Goal: Task Accomplishment & Management: Use online tool/utility

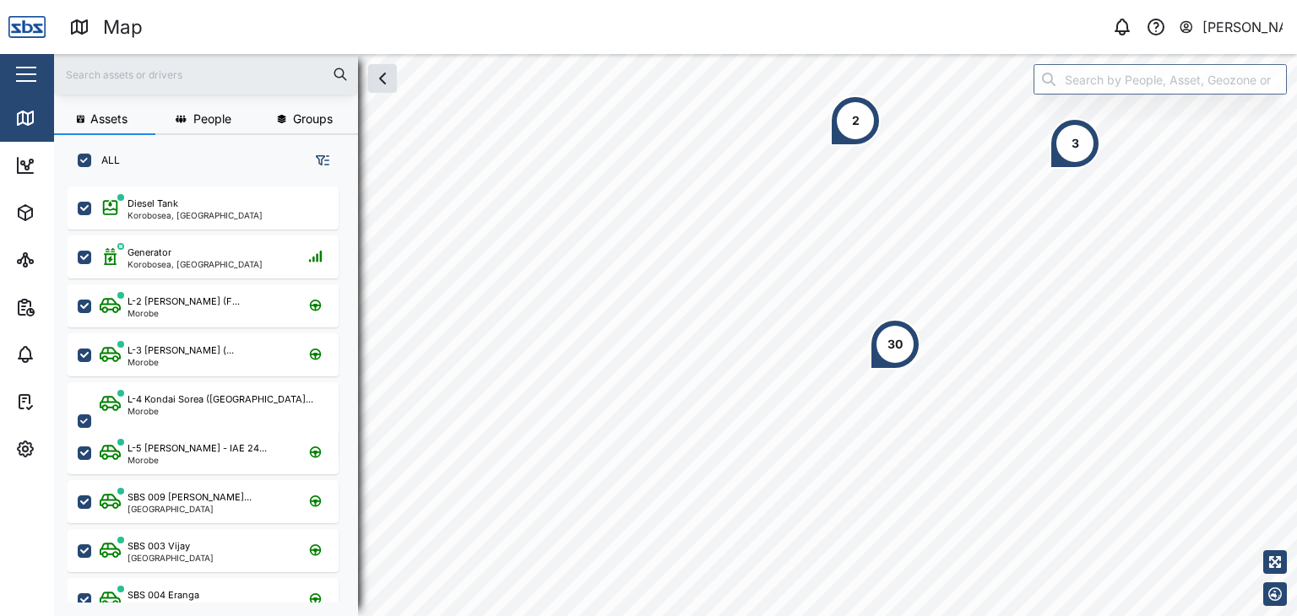
click at [122, 82] on input "text" at bounding box center [206, 74] width 284 height 25
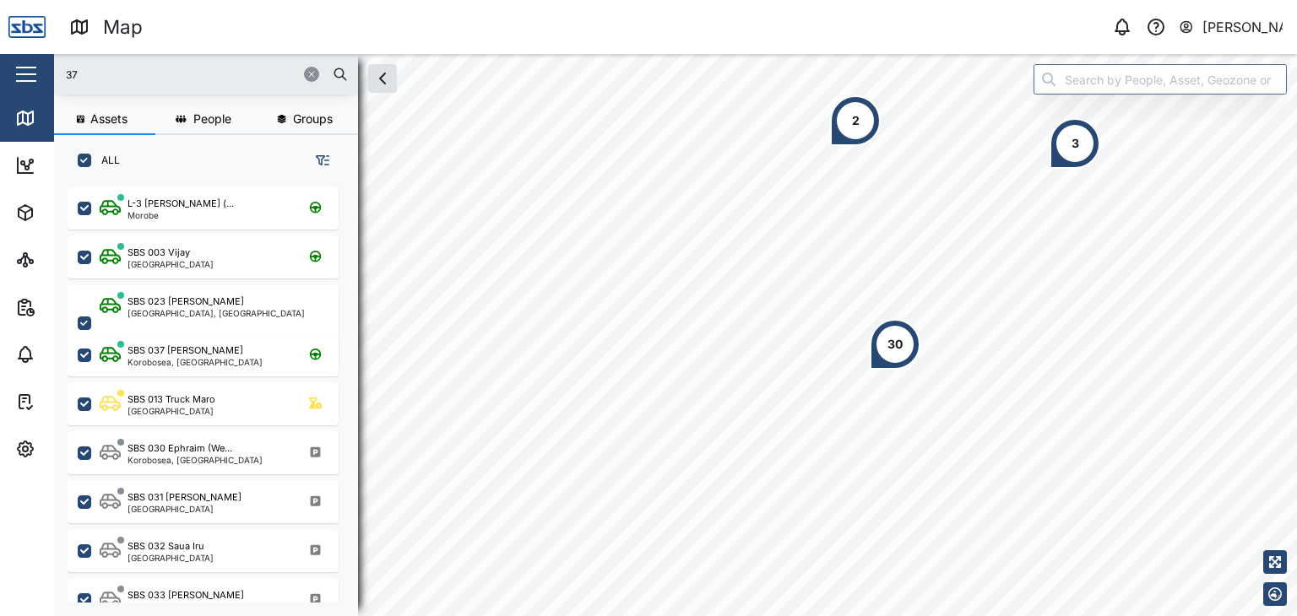
type input "37"
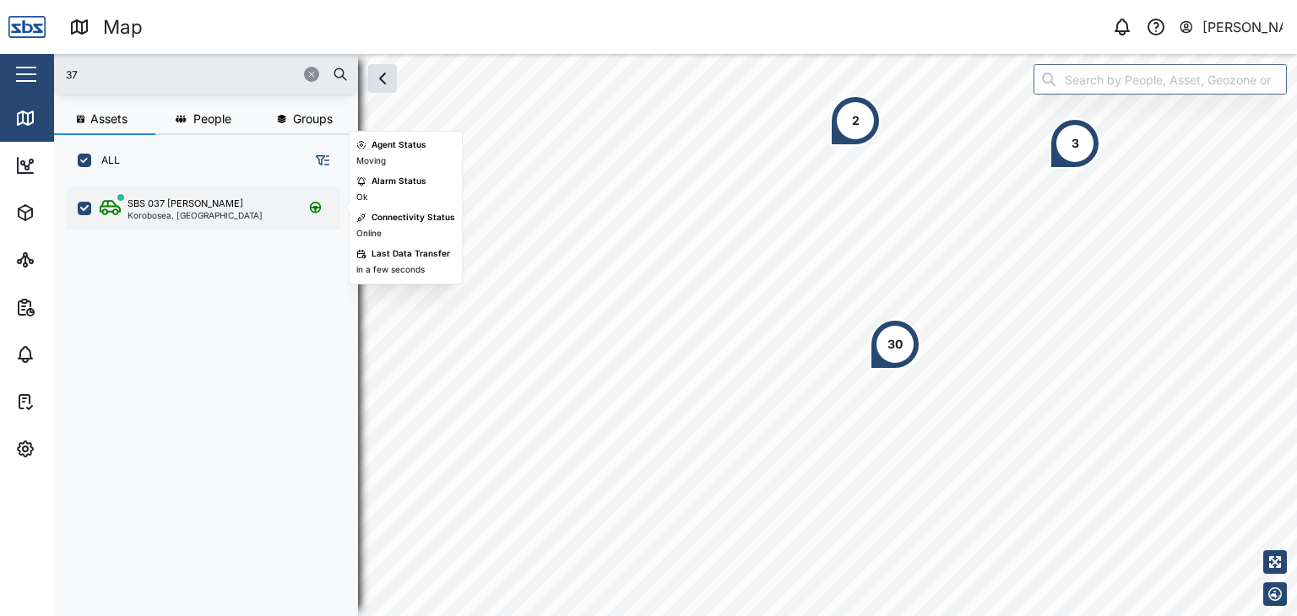
click at [190, 211] on div "Korobosea, [GEOGRAPHIC_DATA]" at bounding box center [195, 215] width 135 height 8
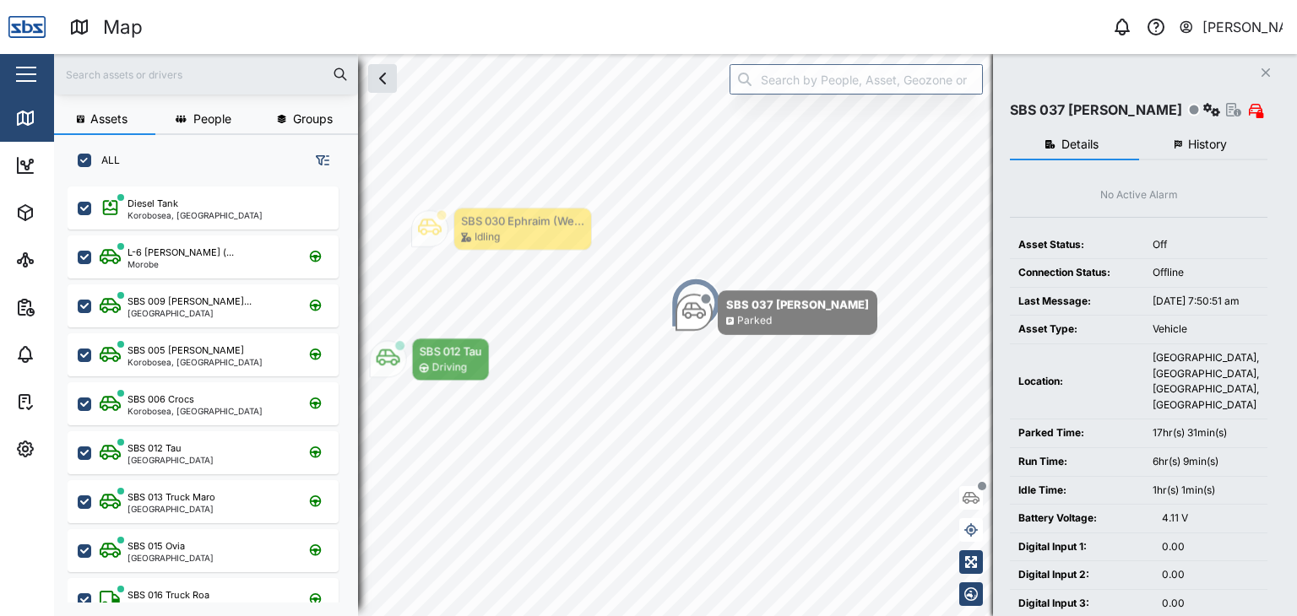
click at [107, 78] on input "text" at bounding box center [206, 74] width 284 height 25
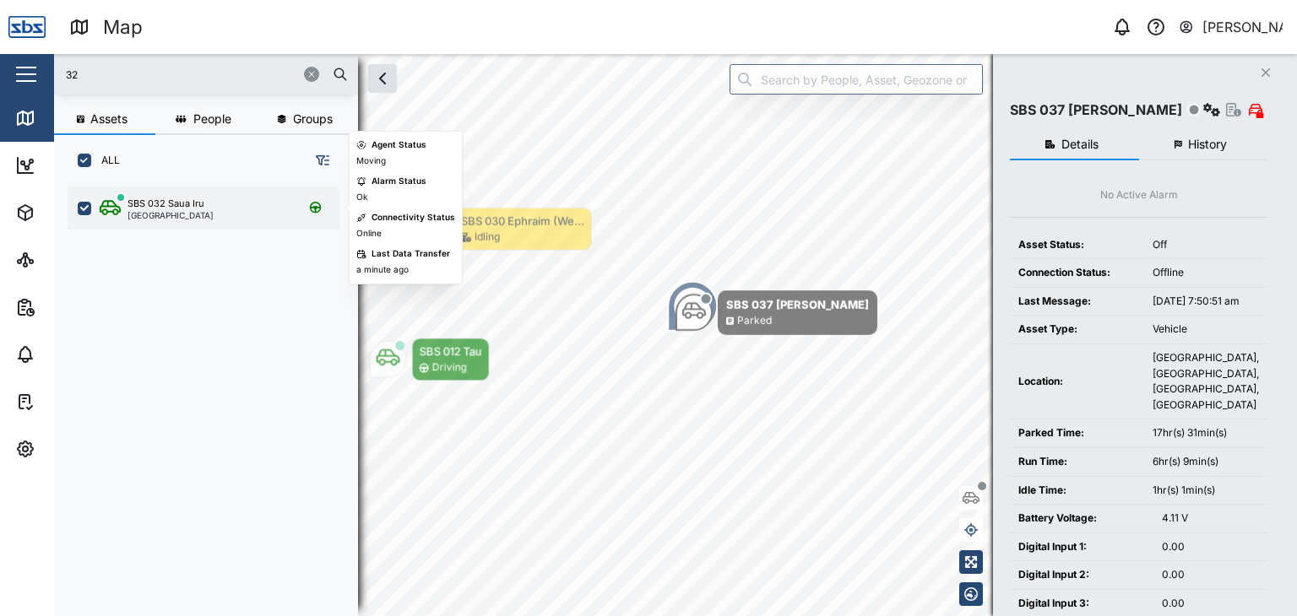
click at [190, 198] on div "SBS 032 Saua Iru" at bounding box center [166, 204] width 77 height 14
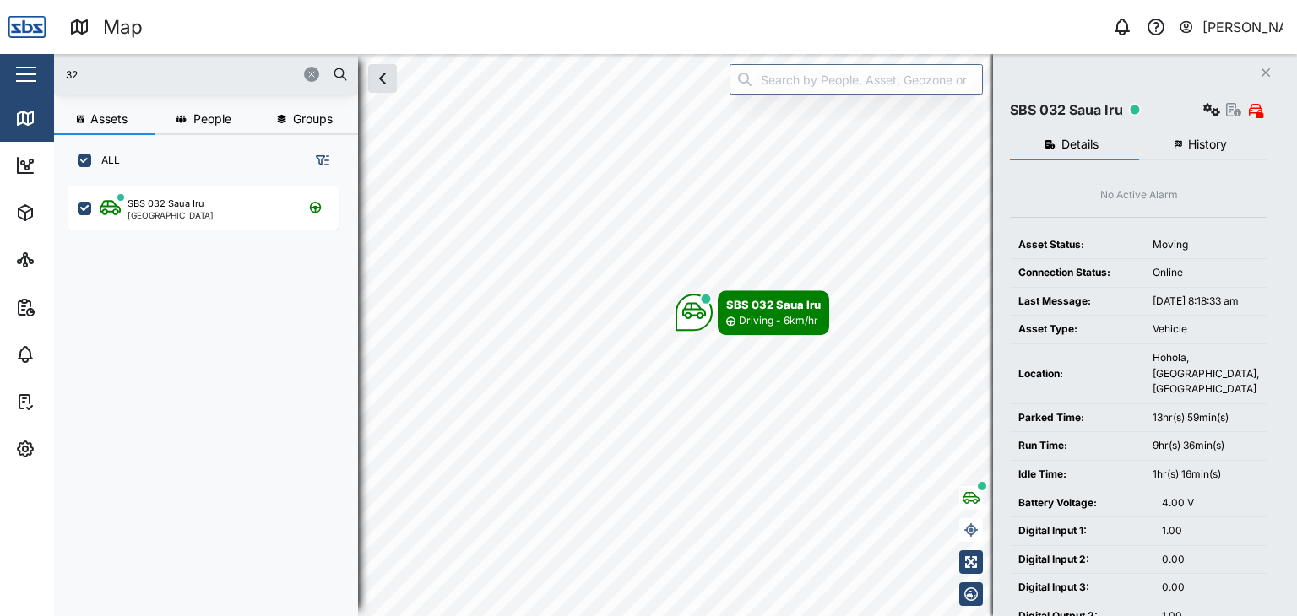
drag, startPoint x: 54, startPoint y: 78, endPoint x: 40, endPoint y: 71, distance: 15.9
click at [40, 71] on div "Map 0 Vijay Kumar Close Map Dashboard Assets ATS Camera Generator Personnel Tan…" at bounding box center [648, 308] width 1297 height 616
click at [35, 68] on button "button" at bounding box center [26, 74] width 29 height 29
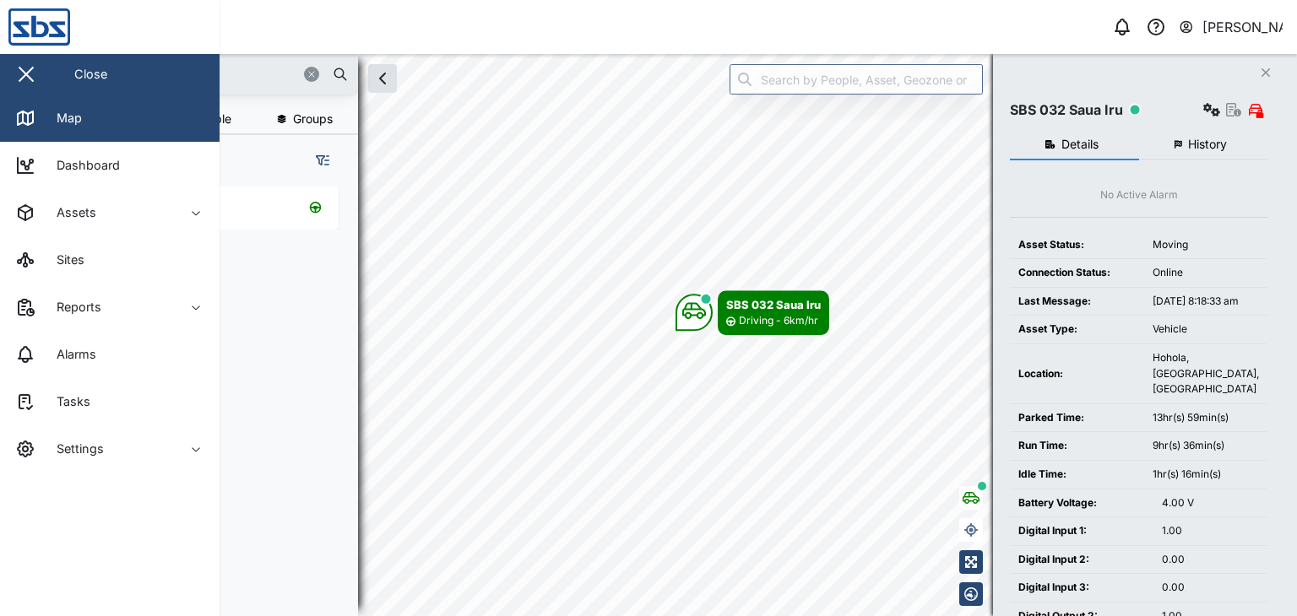
click at [274, 71] on input "32" at bounding box center [206, 74] width 284 height 25
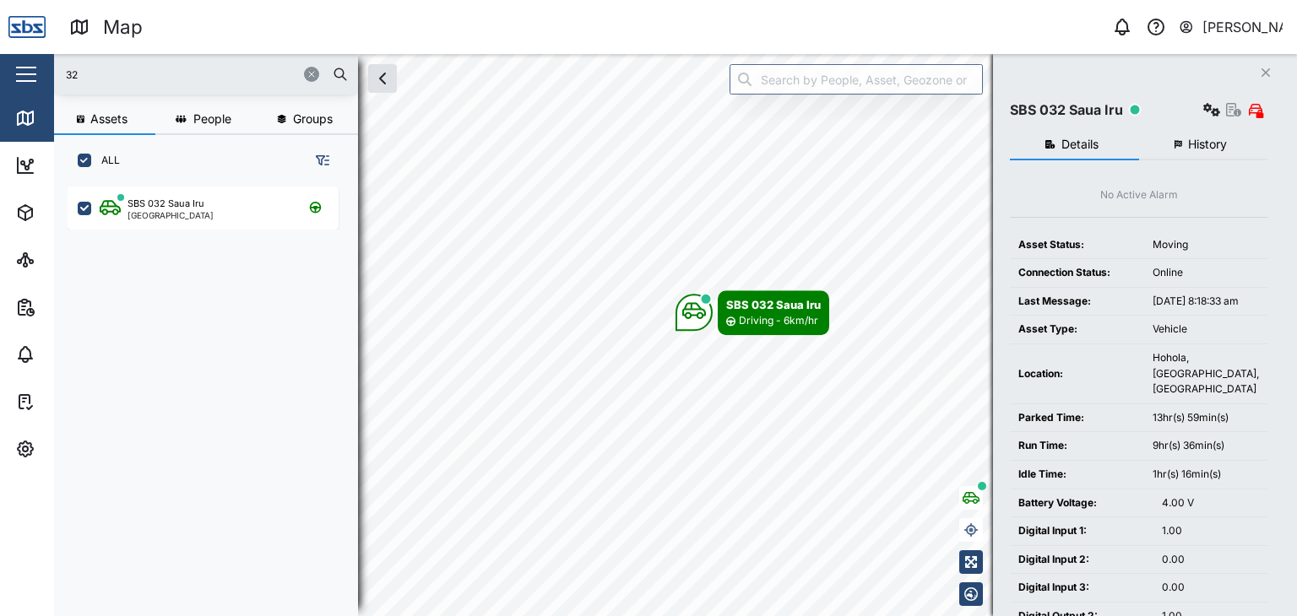
drag, startPoint x: 85, startPoint y: 72, endPoint x: 55, endPoint y: 72, distance: 30.4
click at [55, 72] on div "32" at bounding box center [206, 74] width 304 height 41
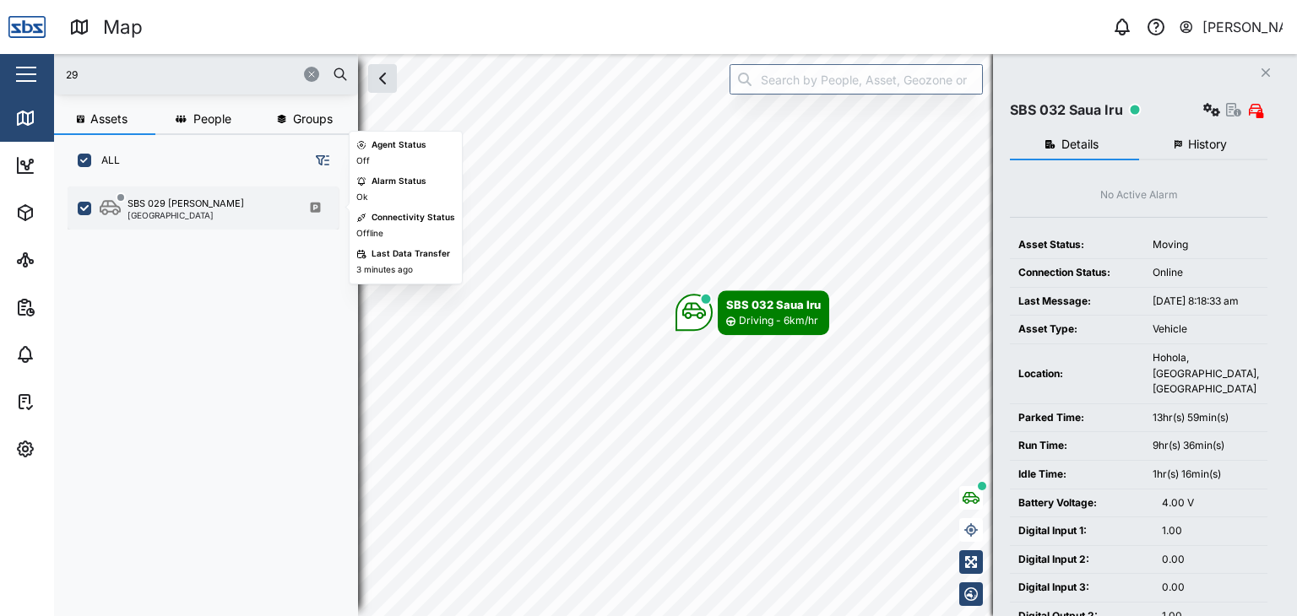
click at [167, 214] on div "[GEOGRAPHIC_DATA]" at bounding box center [186, 215] width 117 height 8
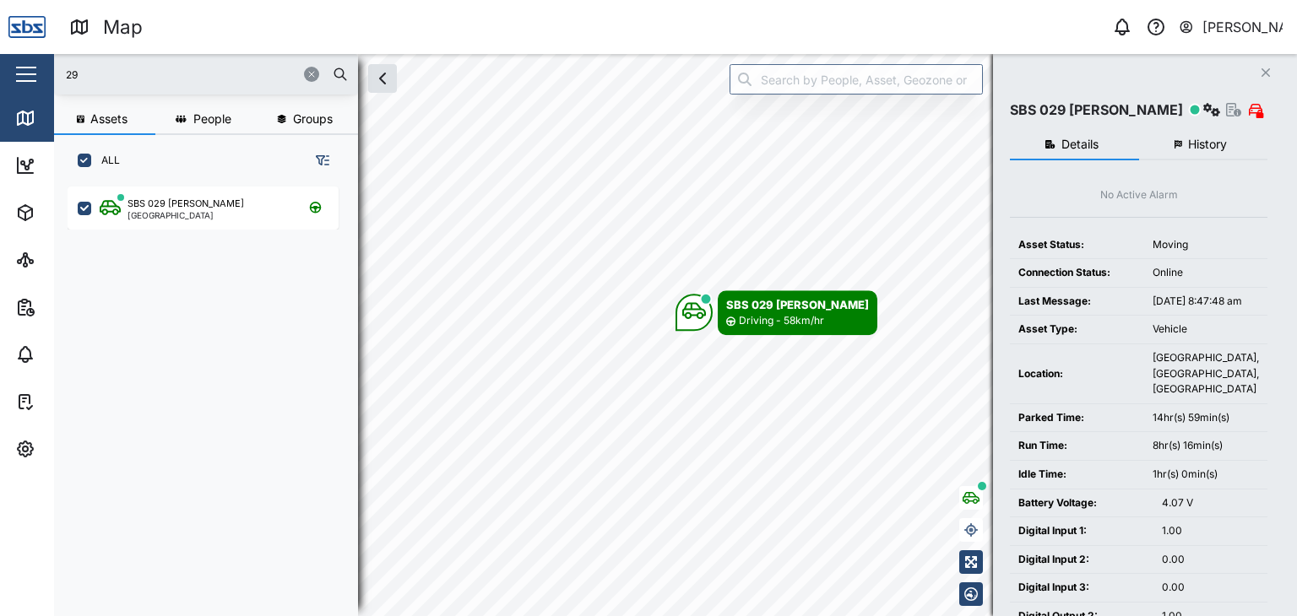
drag, startPoint x: 103, startPoint y: 69, endPoint x: 27, endPoint y: 68, distance: 76.0
click at [27, 68] on div "Map 0 Vijay Kumar Close Map Dashboard Assets ATS Camera Generator Personnel Tan…" at bounding box center [648, 308] width 1297 height 616
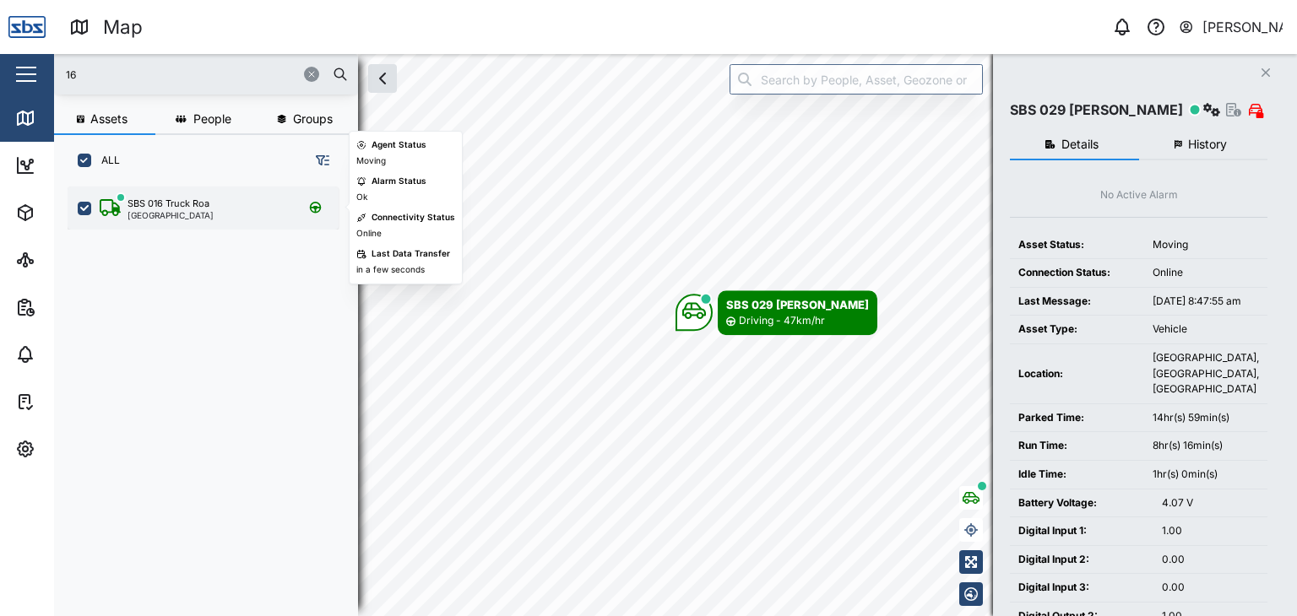
click at [140, 207] on div "SBS 016 Truck Roa" at bounding box center [169, 204] width 82 height 14
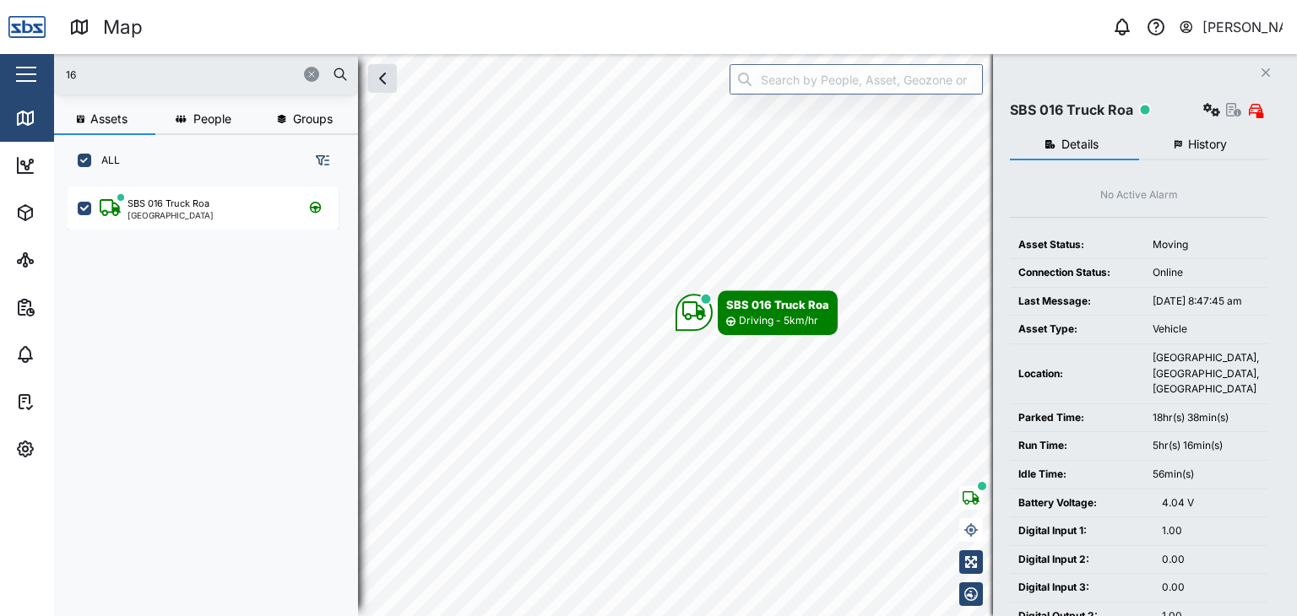
drag, startPoint x: 108, startPoint y: 82, endPoint x: 17, endPoint y: 77, distance: 91.3
click at [17, 77] on div "Map 0 Vijay Kumar Close Map Dashboard Assets ATS Camera Generator Personnel Tan…" at bounding box center [648, 308] width 1297 height 616
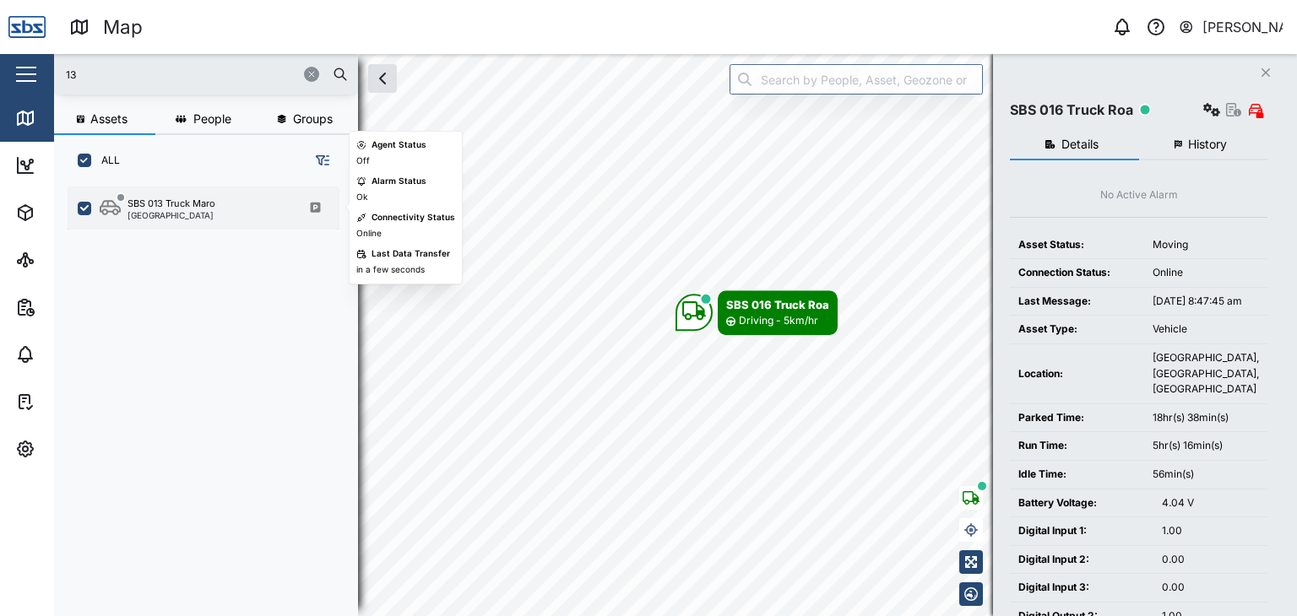
click at [146, 199] on div "SBS 013 Truck Maro" at bounding box center [172, 204] width 88 height 14
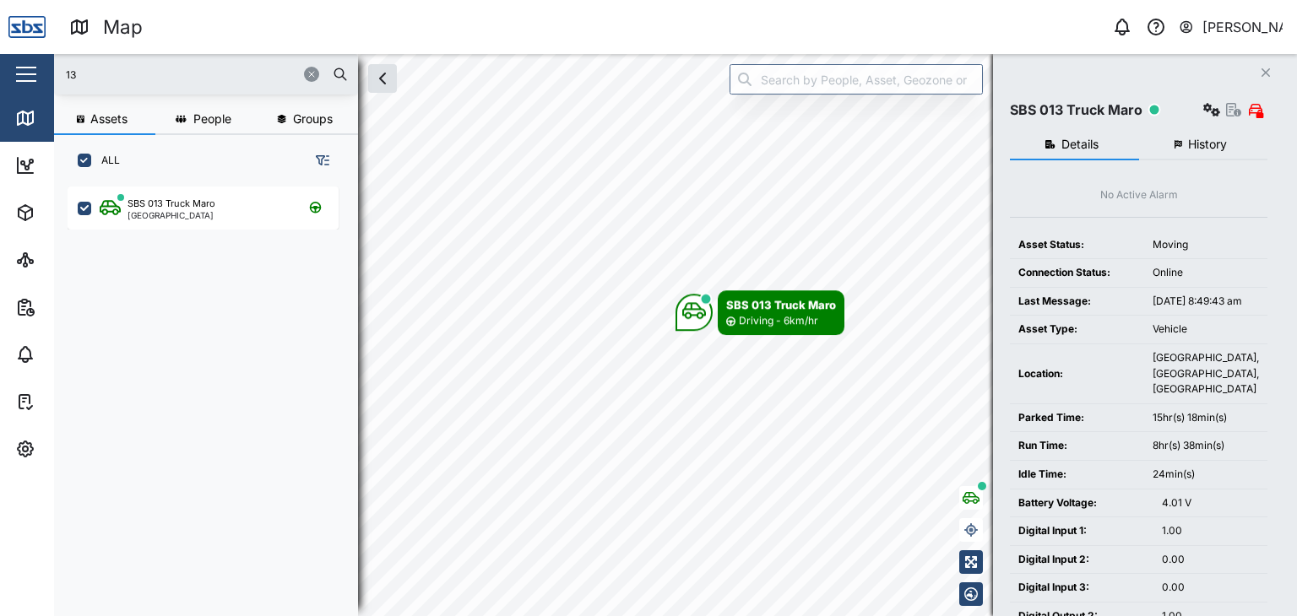
click at [95, 79] on input "13" at bounding box center [206, 74] width 284 height 25
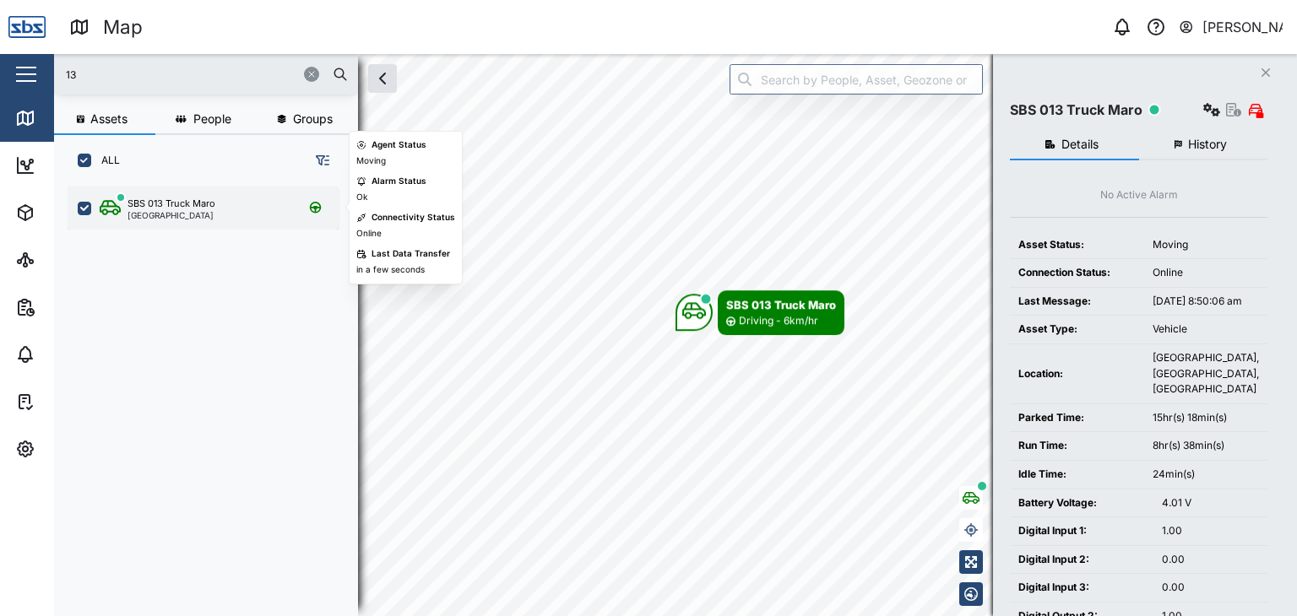
click at [196, 207] on div "SBS 013 Truck Maro" at bounding box center [172, 204] width 88 height 14
click at [142, 215] on div "Port Moresby" at bounding box center [172, 215] width 88 height 8
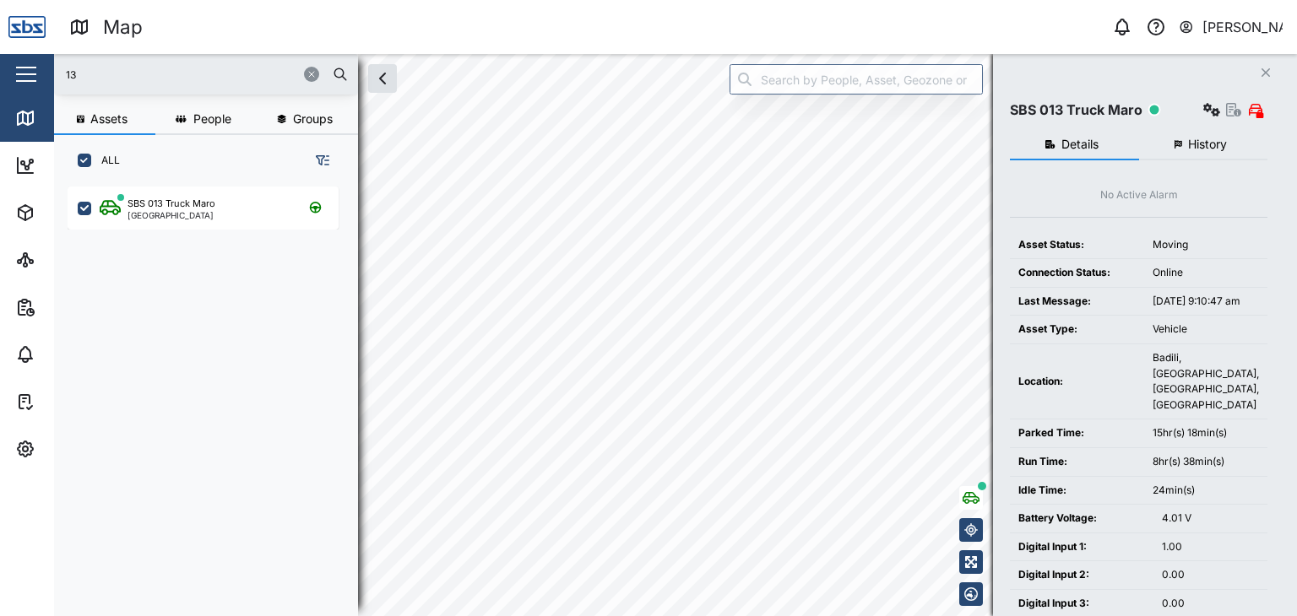
click at [85, 75] on input "13" at bounding box center [206, 74] width 284 height 25
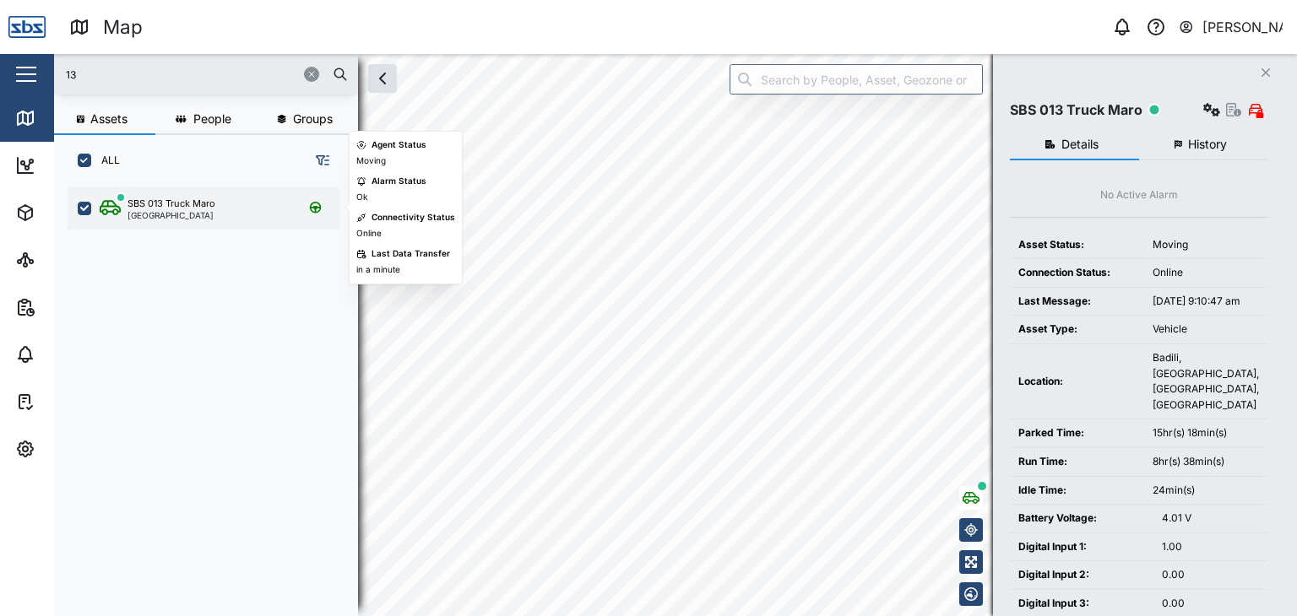
click at [169, 204] on div "SBS 013 Truck Maro" at bounding box center [172, 204] width 88 height 14
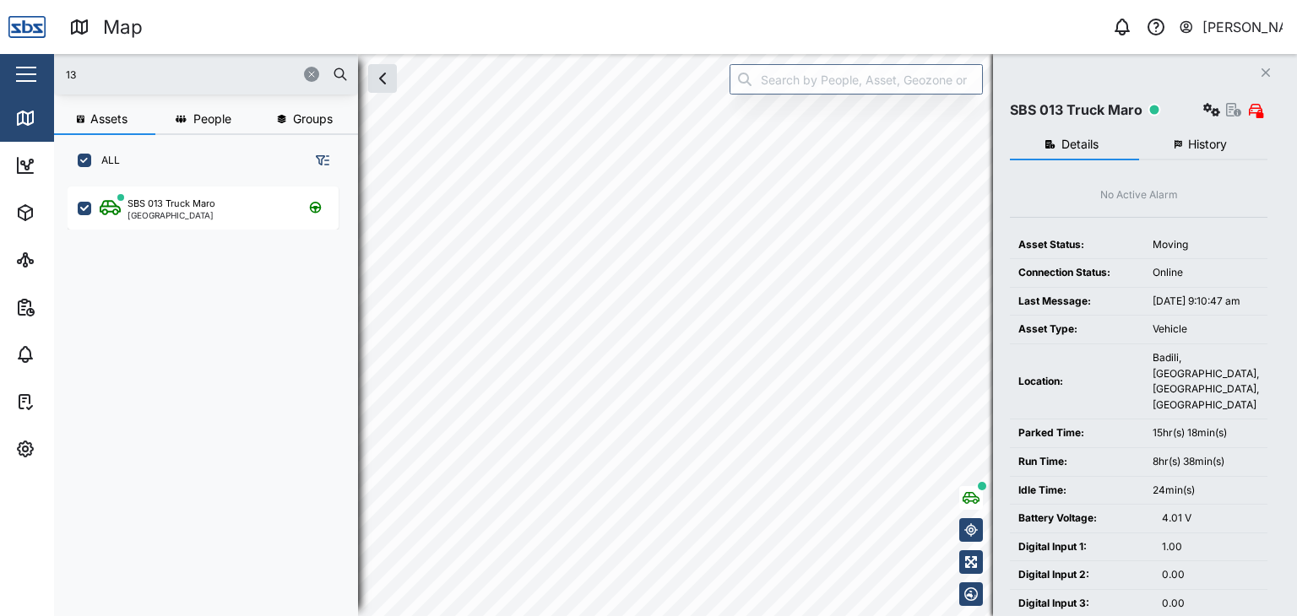
drag, startPoint x: 94, startPoint y: 72, endPoint x: 52, endPoint y: 63, distance: 43.1
click at [52, 63] on div "Map 0 Vijay Kumar Close Map Dashboard Assets ATS Camera Generator Personnel Tan…" at bounding box center [648, 308] width 1297 height 616
type input "13"
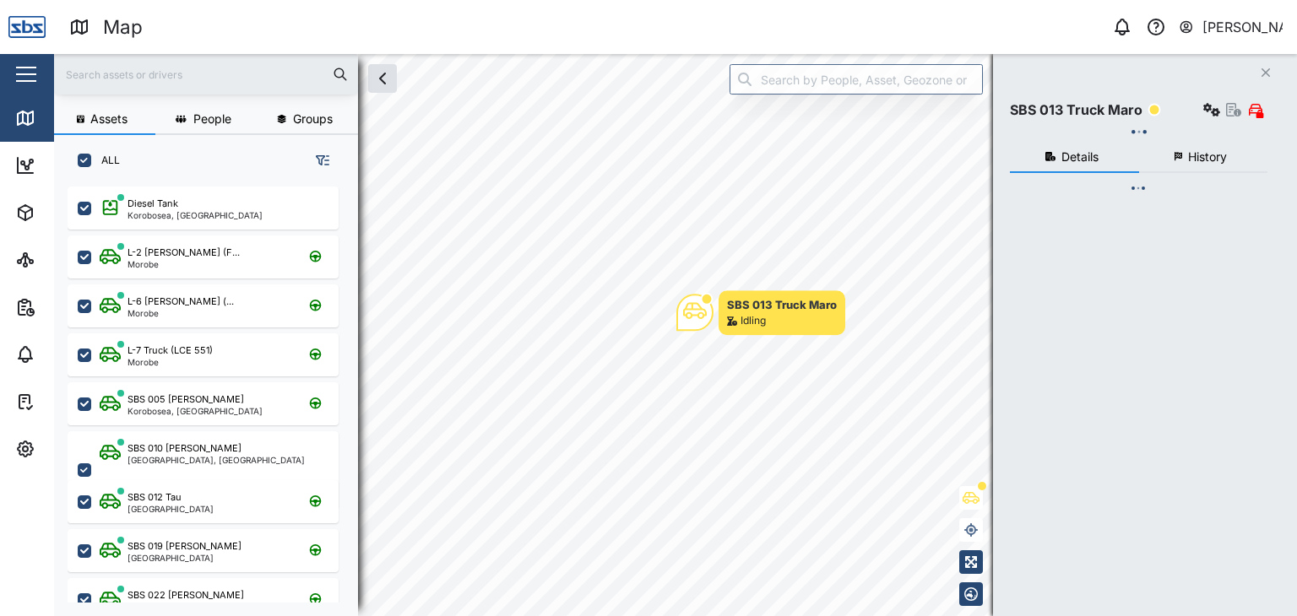
scroll to position [409, 263]
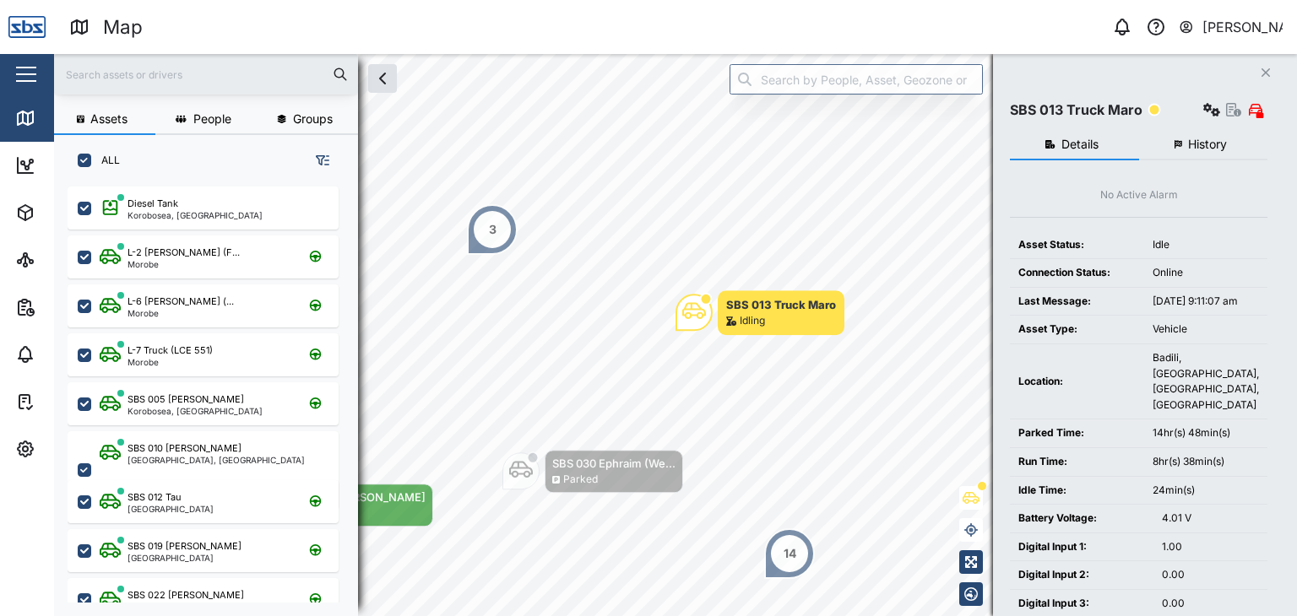
click at [109, 72] on input "text" at bounding box center [206, 74] width 284 height 25
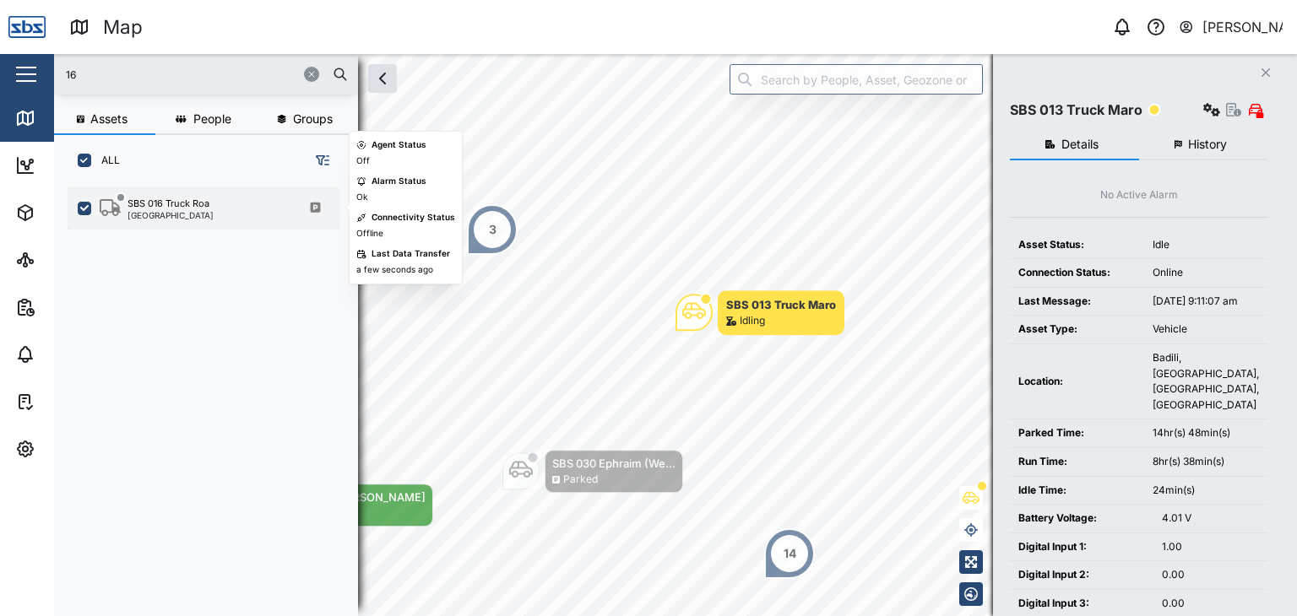
click at [169, 220] on div "SBS 016 Truck Roa [GEOGRAPHIC_DATA]" at bounding box center [203, 208] width 271 height 43
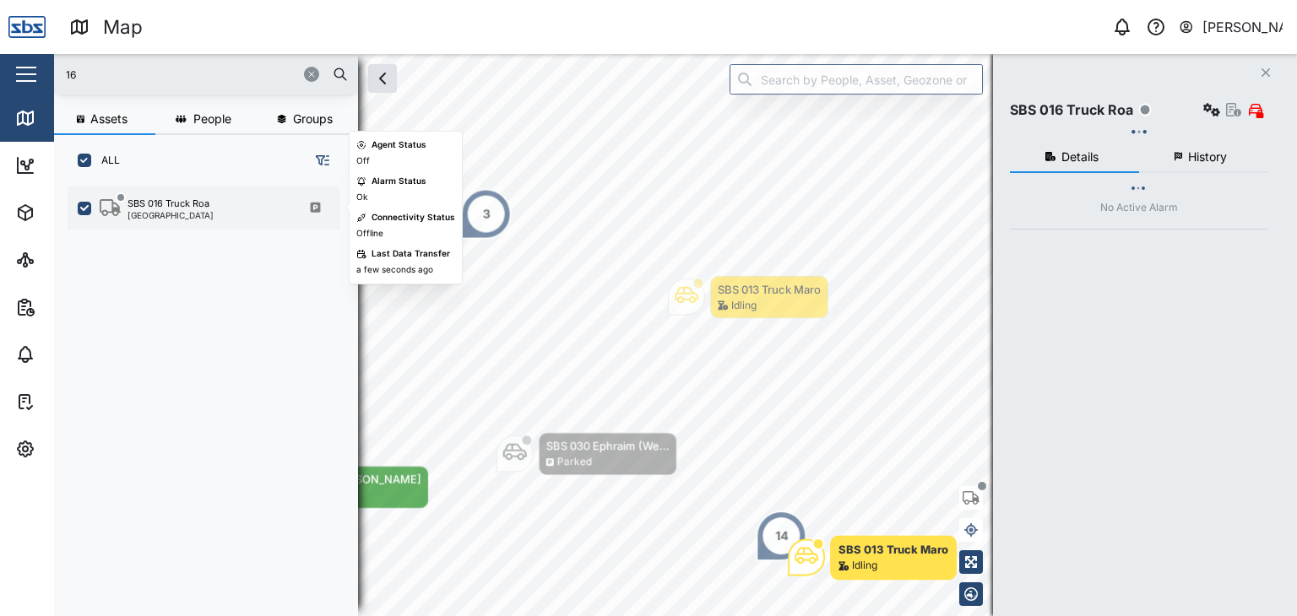
click at [176, 214] on div "[GEOGRAPHIC_DATA]" at bounding box center [171, 215] width 86 height 8
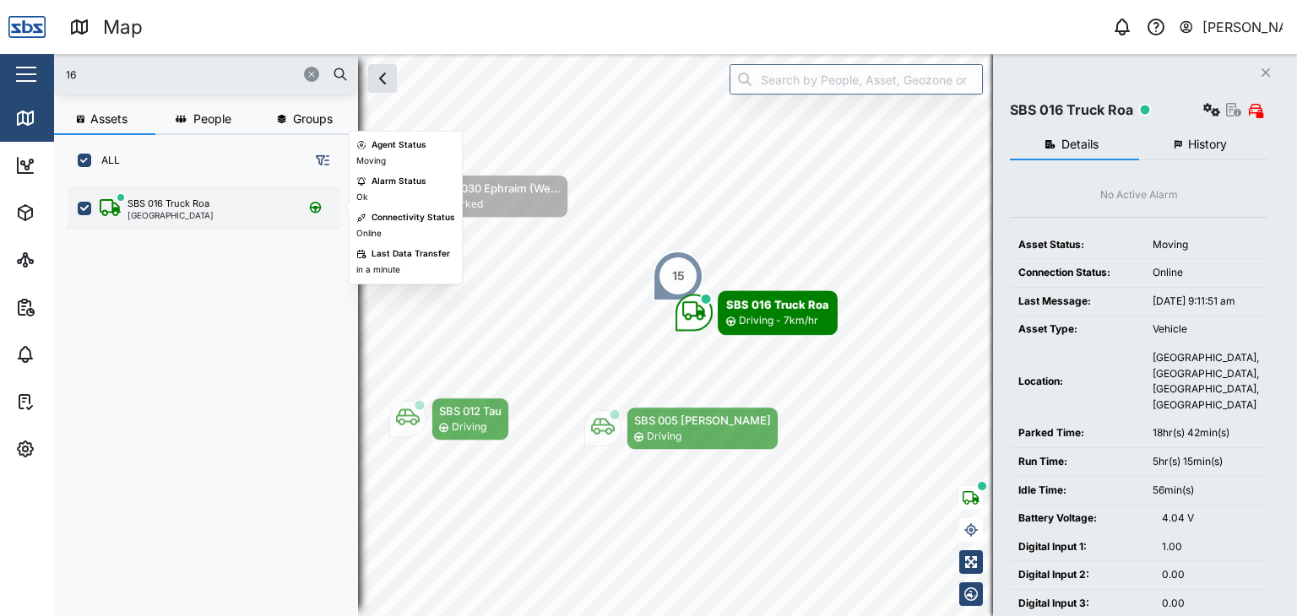
click at [187, 205] on div "SBS 016 Truck Roa" at bounding box center [169, 204] width 82 height 14
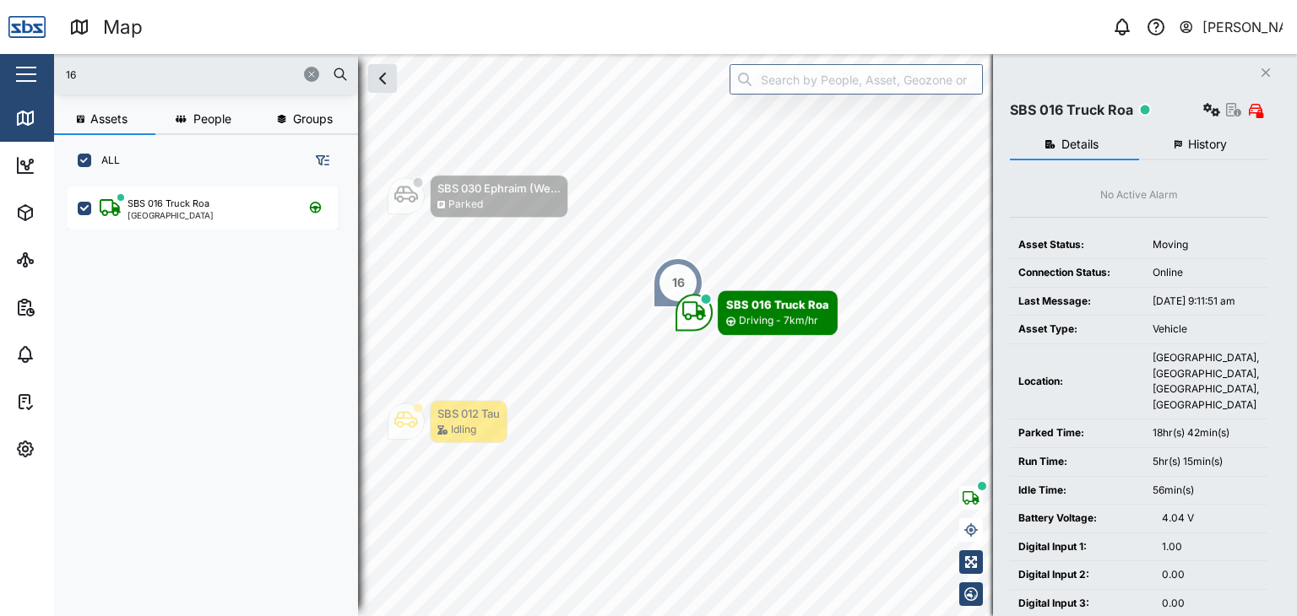
drag, startPoint x: 88, startPoint y: 71, endPoint x: 24, endPoint y: 43, distance: 70.0
click at [24, 43] on div "Map 0 Vijay Kumar Close Map Dashboard Assets ATS Camera Generator Personnel Tan…" at bounding box center [648, 308] width 1297 height 616
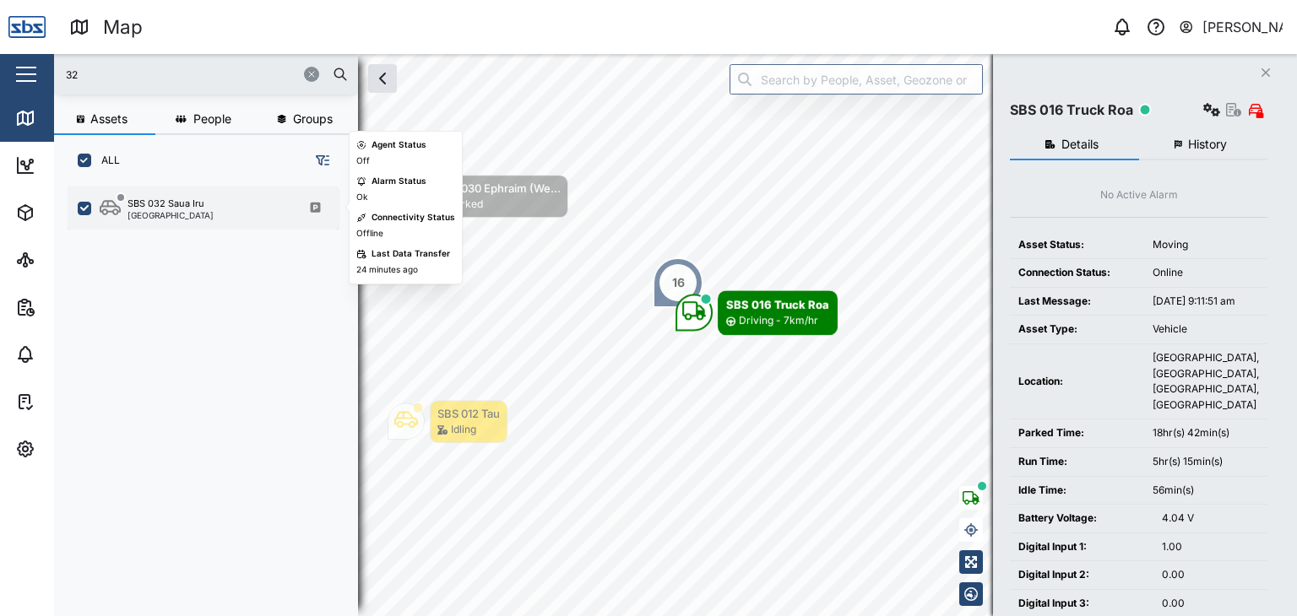
click at [183, 209] on div "SBS 032 Saua Iru" at bounding box center [166, 204] width 77 height 14
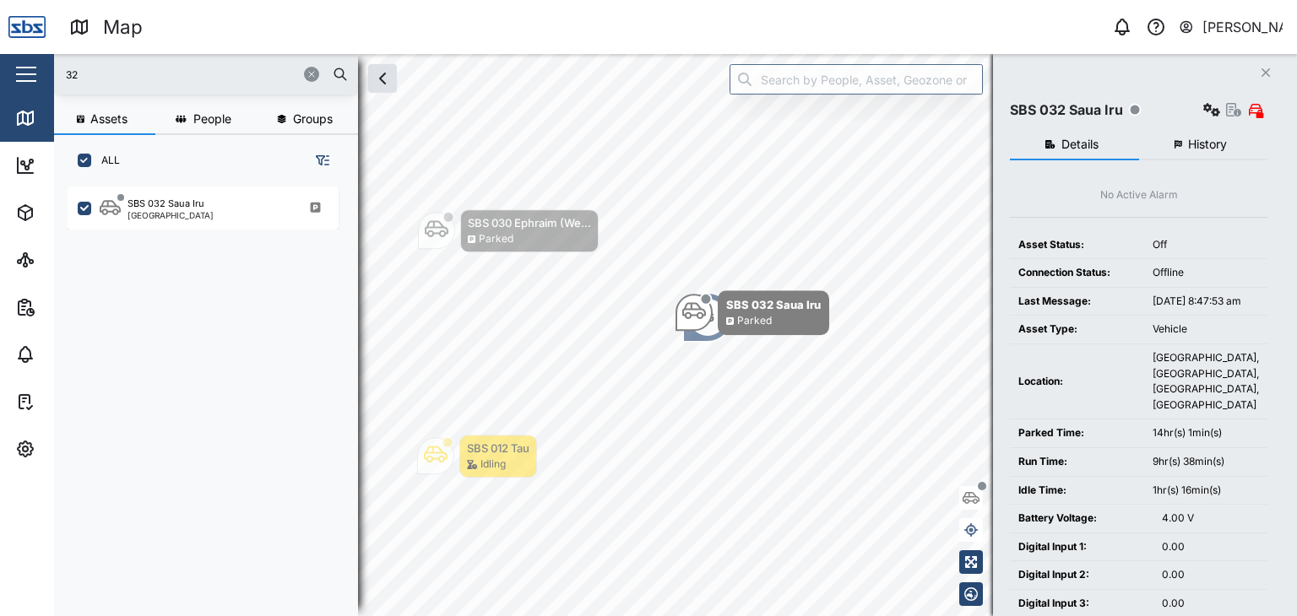
drag, startPoint x: 105, startPoint y: 73, endPoint x: 21, endPoint y: 63, distance: 84.1
click at [21, 63] on div "Map 0 Vijay Kumar Close Map Dashboard Assets ATS Camera Generator Personnel Tan…" at bounding box center [648, 308] width 1297 height 616
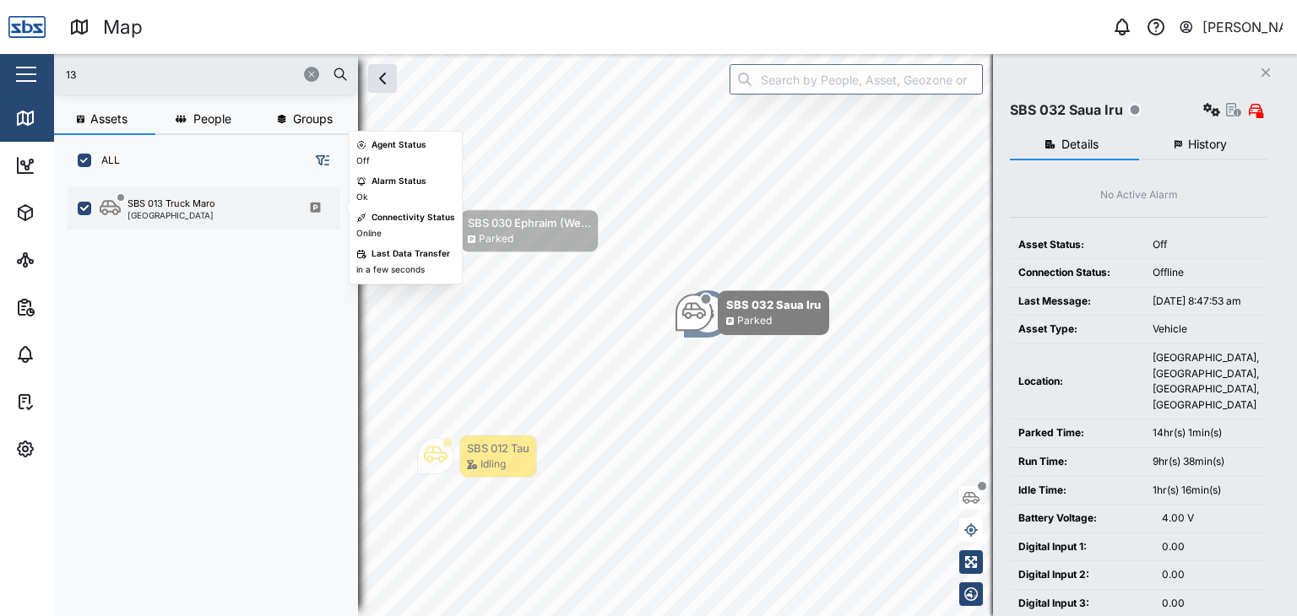
click at [161, 214] on div "[GEOGRAPHIC_DATA]" at bounding box center [172, 215] width 88 height 8
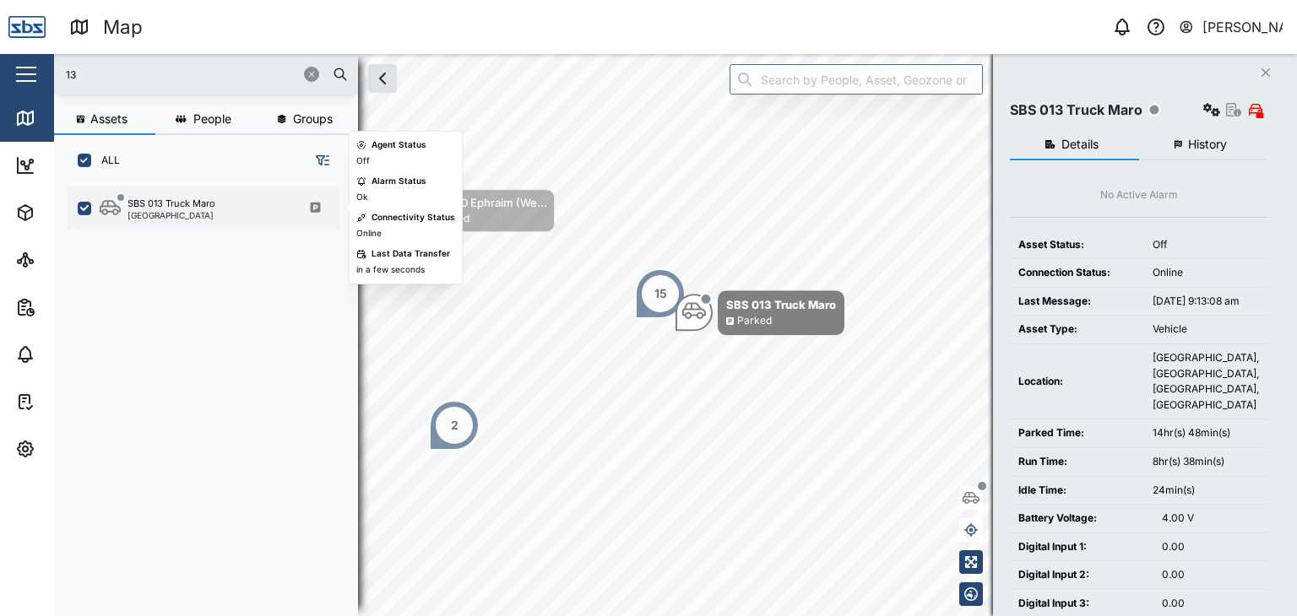
click at [164, 211] on div "[GEOGRAPHIC_DATA]" at bounding box center [172, 215] width 88 height 8
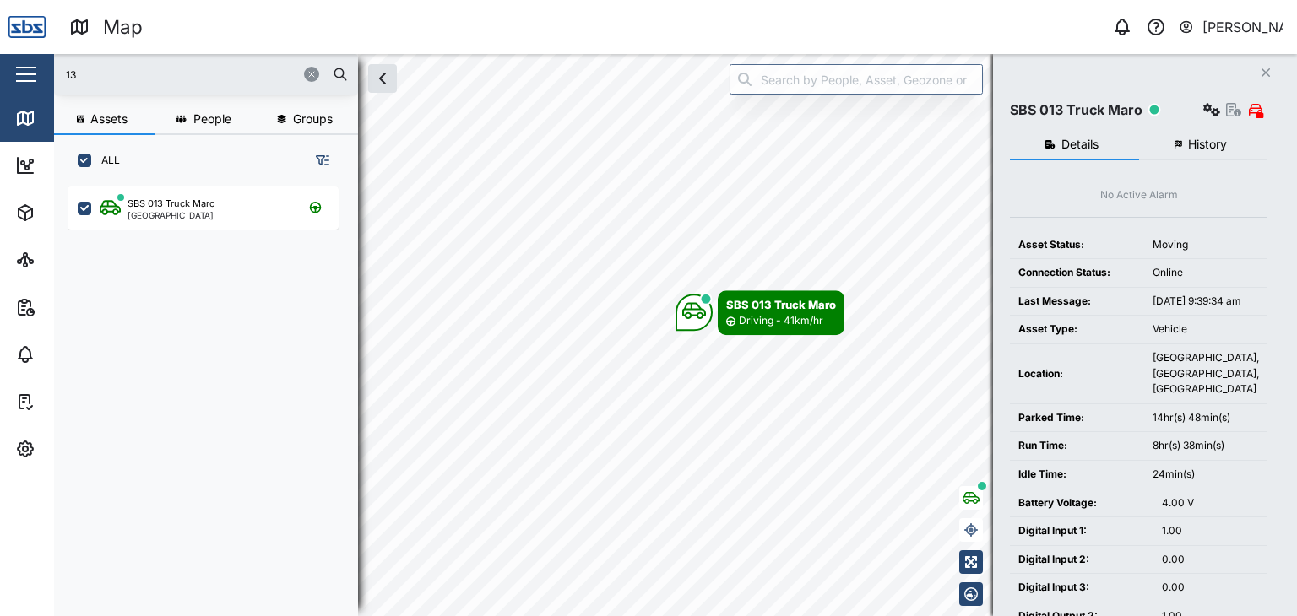
drag, startPoint x: 90, startPoint y: 72, endPoint x: 64, endPoint y: 68, distance: 25.6
click at [59, 72] on div "13" at bounding box center [206, 74] width 304 height 41
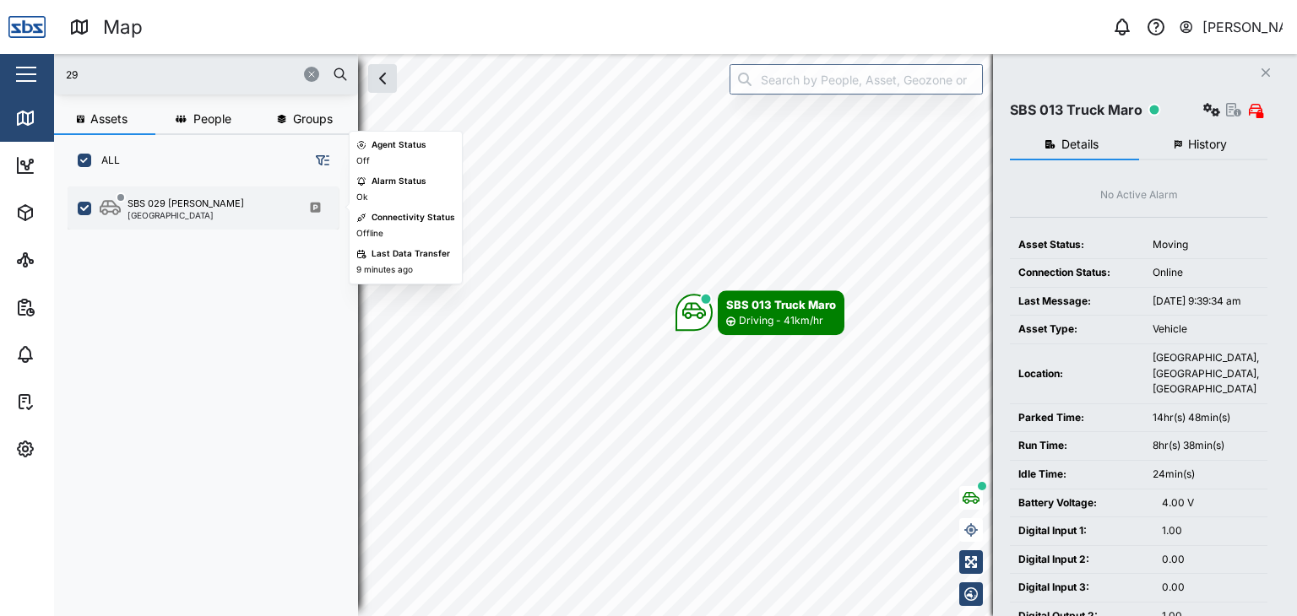
click at [155, 220] on div "SBS 029 [PERSON_NAME] I [GEOGRAPHIC_DATA]" at bounding box center [203, 208] width 271 height 43
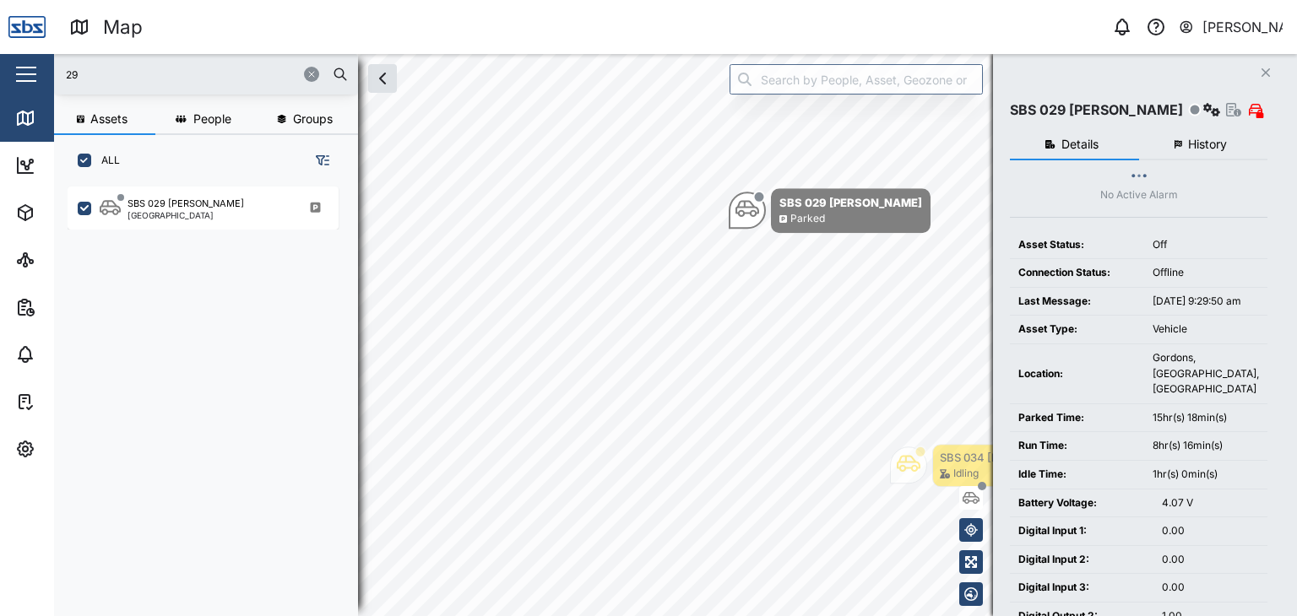
drag, startPoint x: 83, startPoint y: 75, endPoint x: 51, endPoint y: 78, distance: 32.2
click at [51, 78] on div "Map 0 Vijay Kumar Close Map Dashboard Assets ATS Camera Generator Personnel Tan…" at bounding box center [648, 308] width 1297 height 616
type input "32"
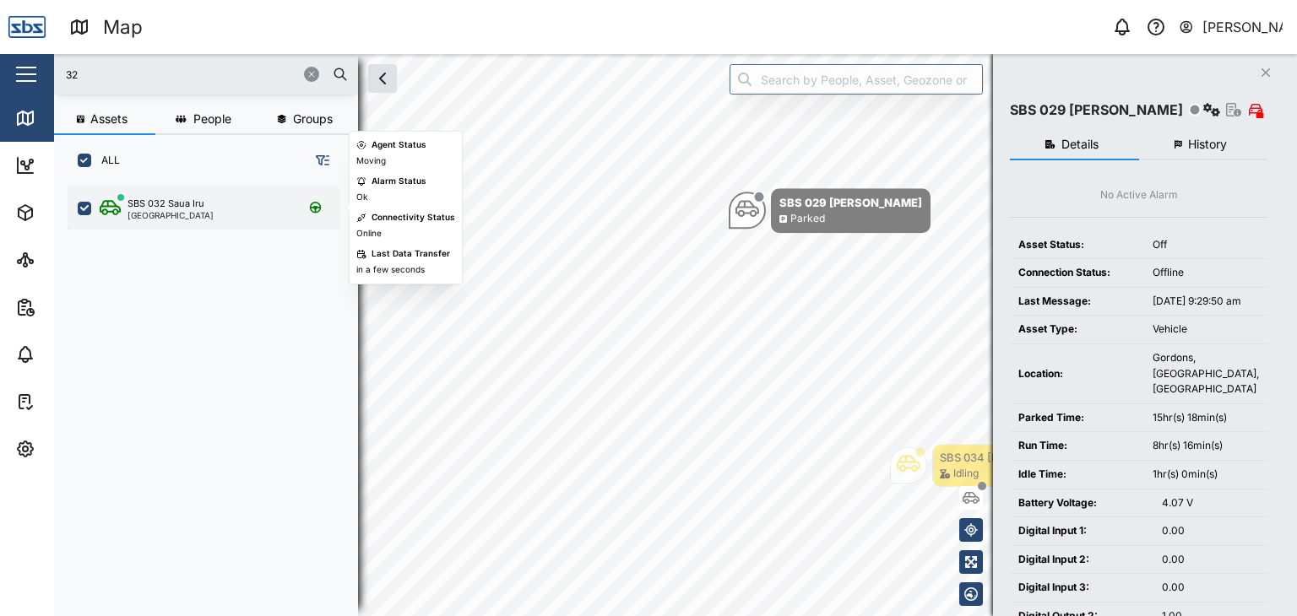
click at [152, 216] on div "[GEOGRAPHIC_DATA]" at bounding box center [171, 215] width 86 height 8
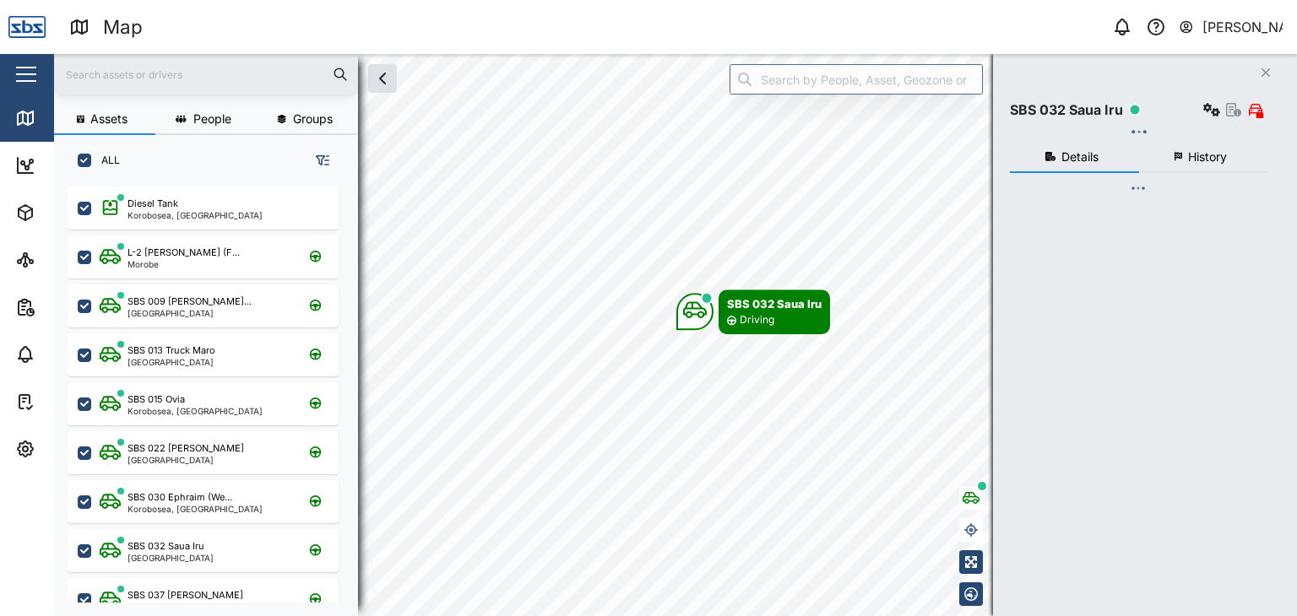
scroll to position [409, 263]
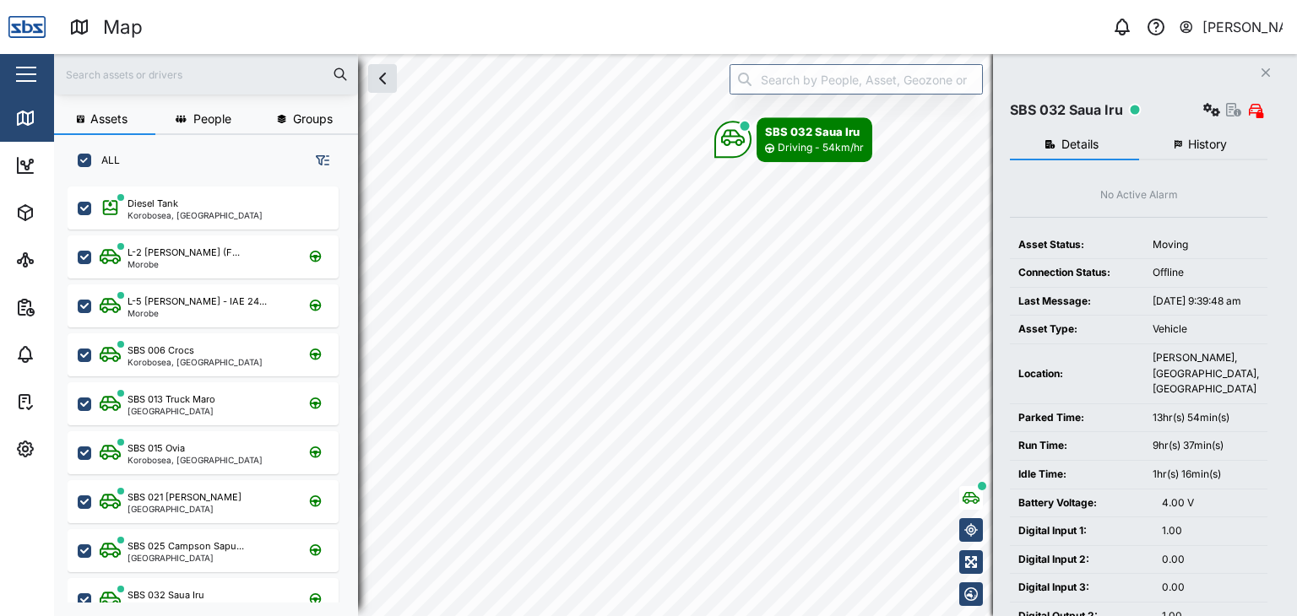
click at [128, 79] on input "text" at bounding box center [206, 74] width 284 height 25
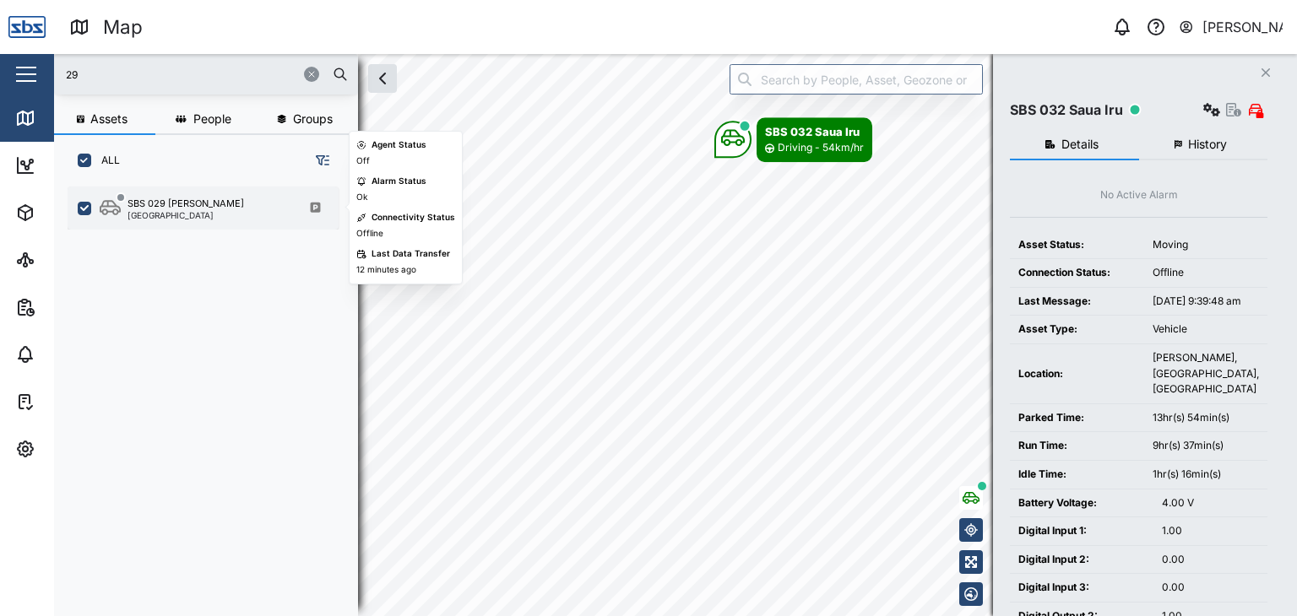
click at [150, 204] on div "SBS 029 Morlie I" at bounding box center [186, 204] width 117 height 14
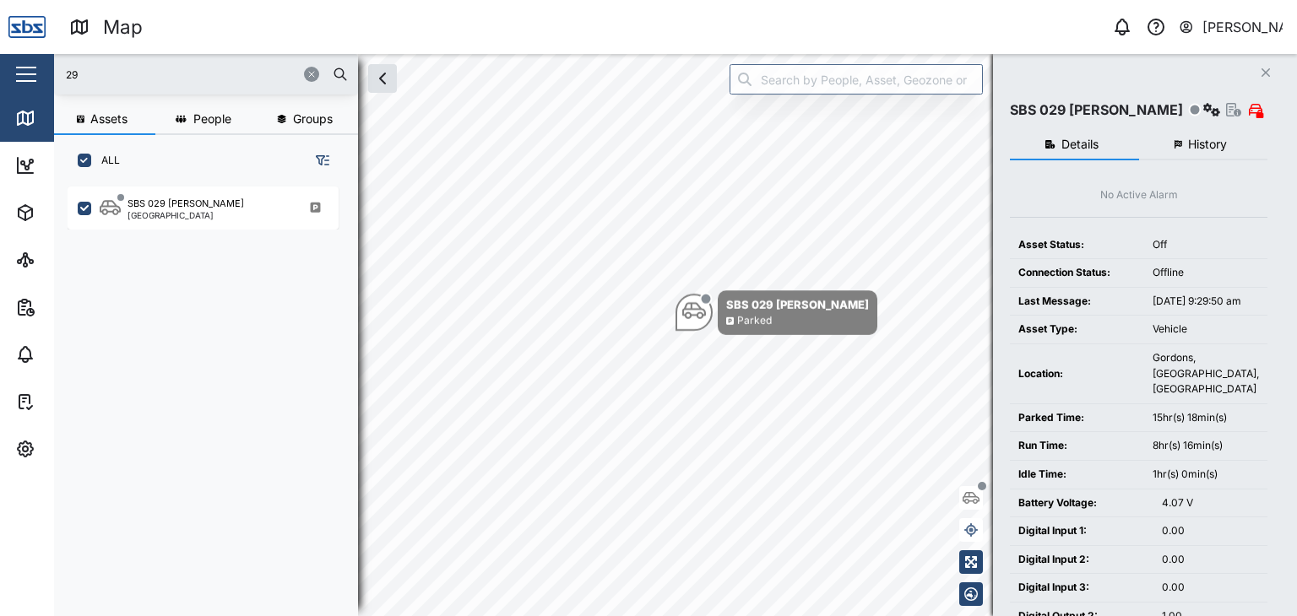
drag, startPoint x: 36, startPoint y: 75, endPoint x: 21, endPoint y: 74, distance: 15.2
click at [21, 74] on div "Map 0 Vijay Kumar Close Map Dashboard Assets ATS Camera Generator Personnel Tan…" at bounding box center [648, 308] width 1297 height 616
type input "32"
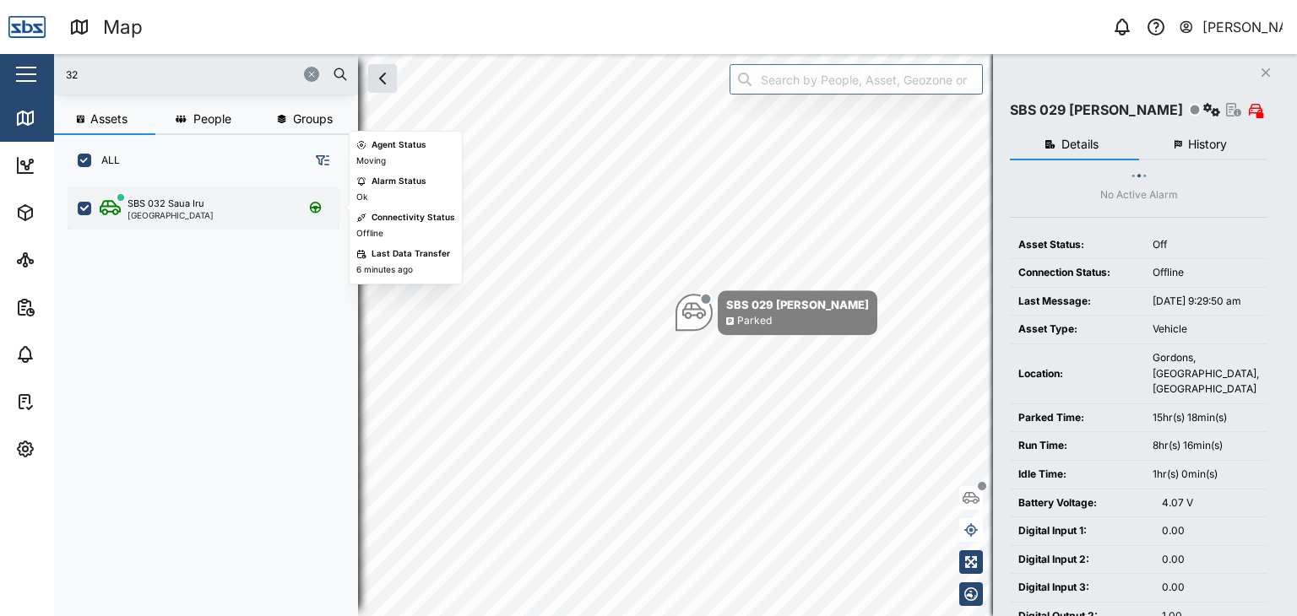
click at [161, 205] on div "SBS 032 Saua Iru" at bounding box center [166, 204] width 77 height 14
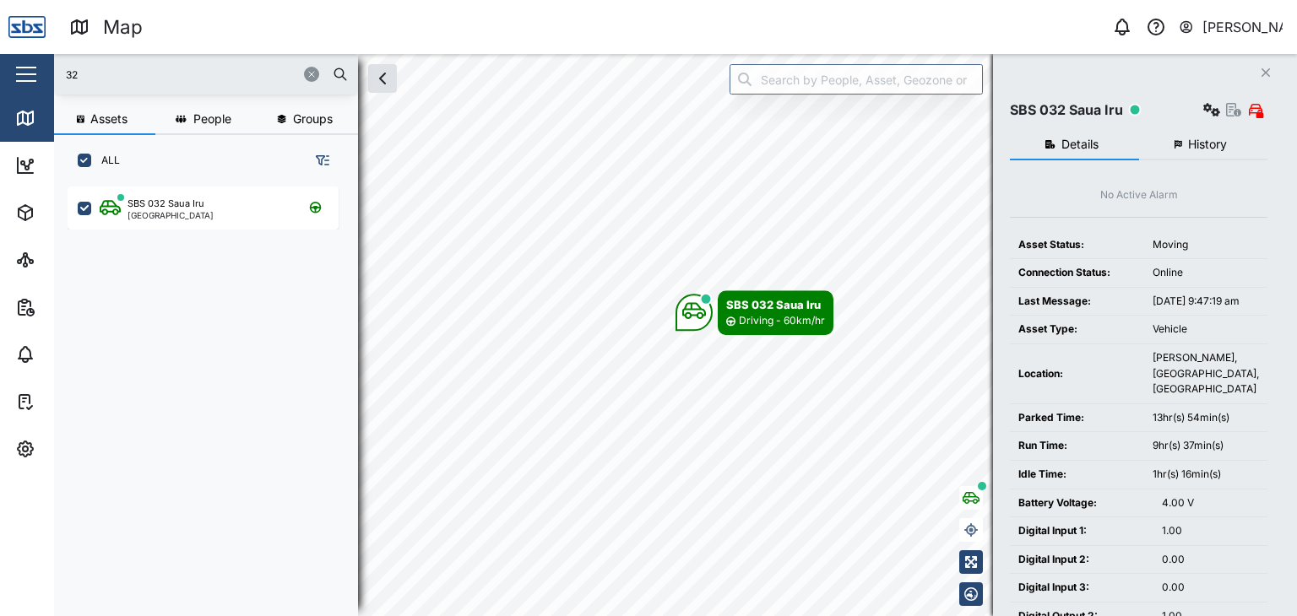
click at [91, 72] on input "32" at bounding box center [206, 74] width 284 height 25
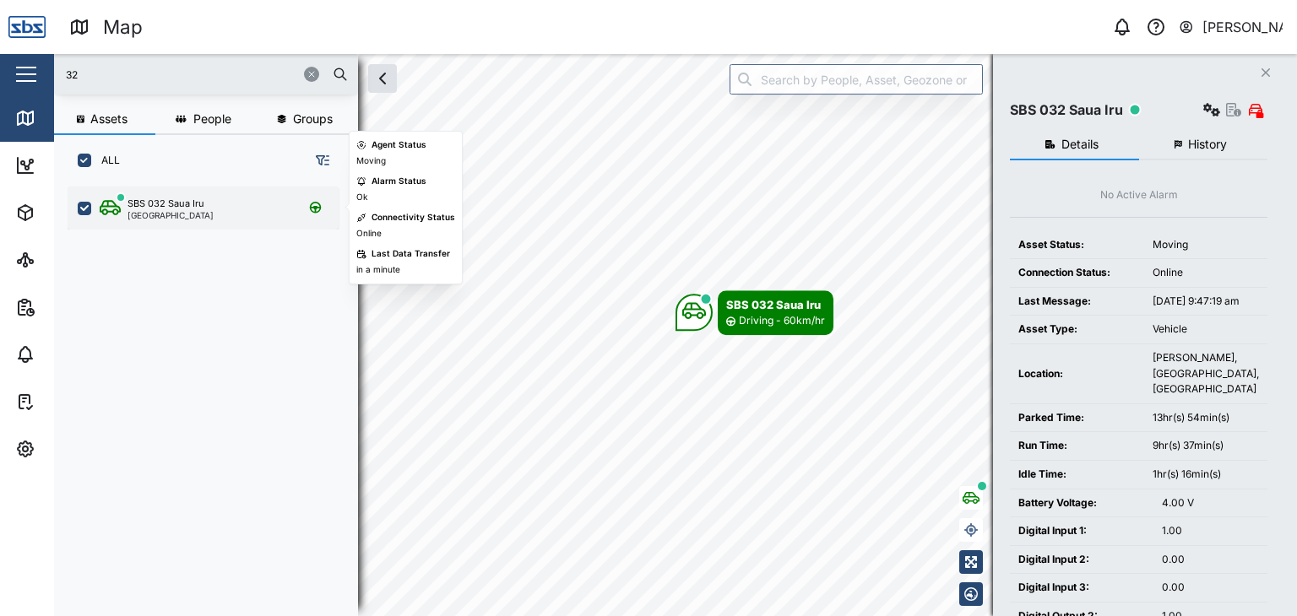
click at [185, 214] on div "[GEOGRAPHIC_DATA]" at bounding box center [171, 215] width 86 height 8
click at [184, 214] on div "[GEOGRAPHIC_DATA]" at bounding box center [171, 215] width 86 height 8
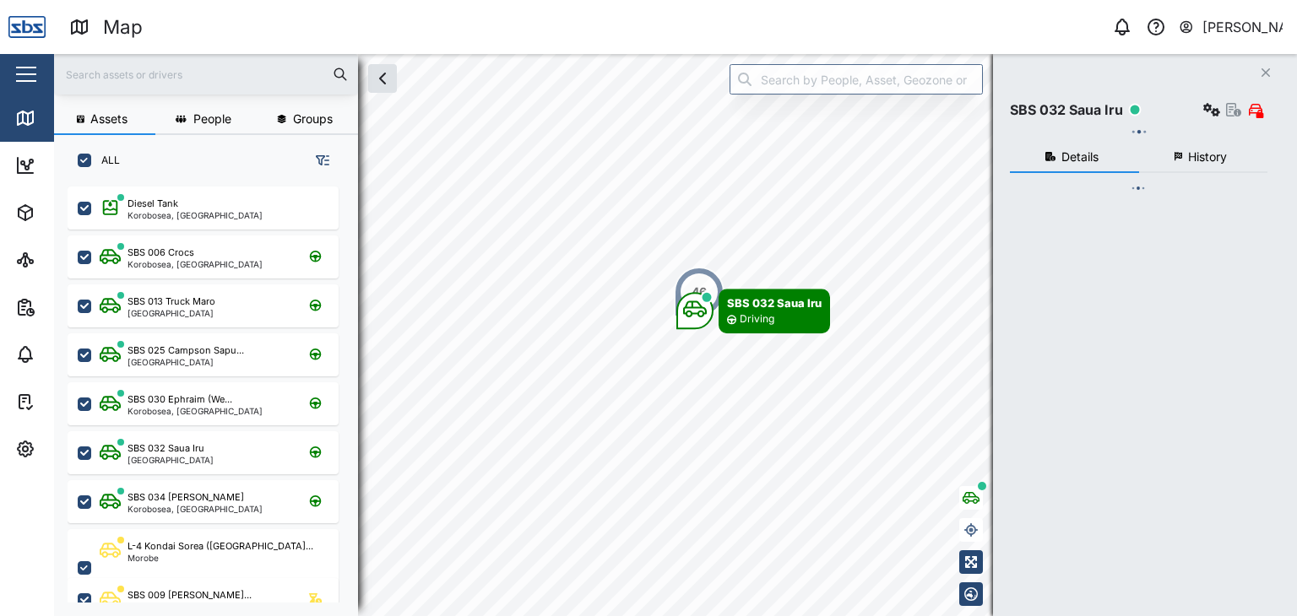
scroll to position [409, 263]
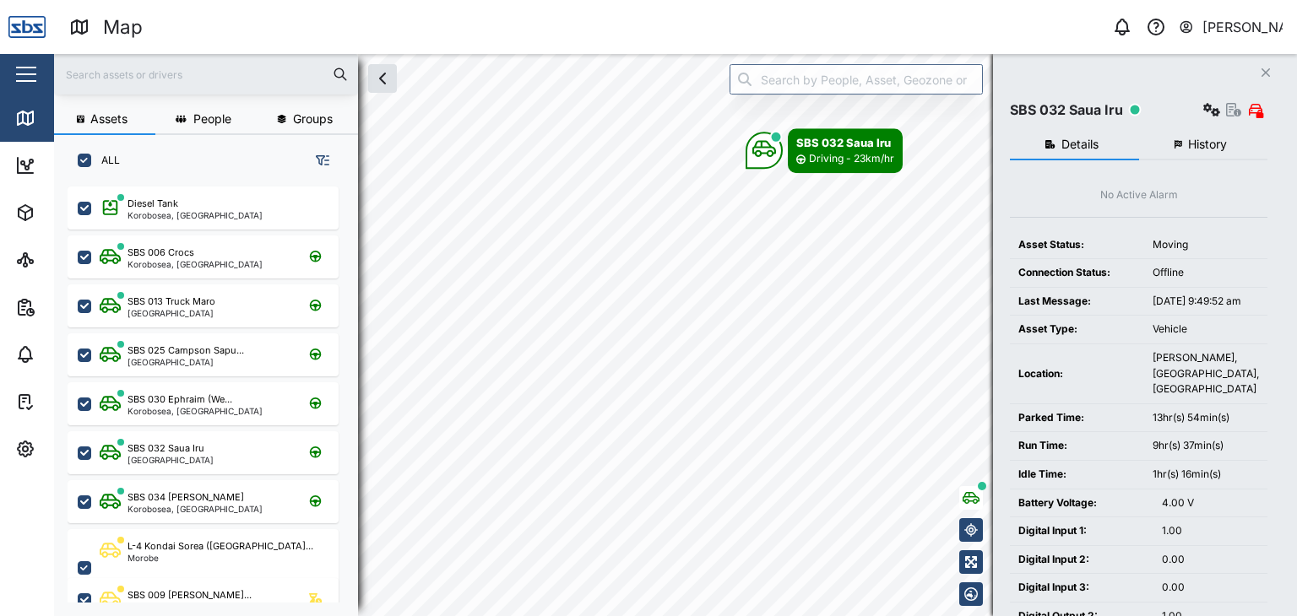
click at [118, 74] on input "text" at bounding box center [206, 74] width 284 height 25
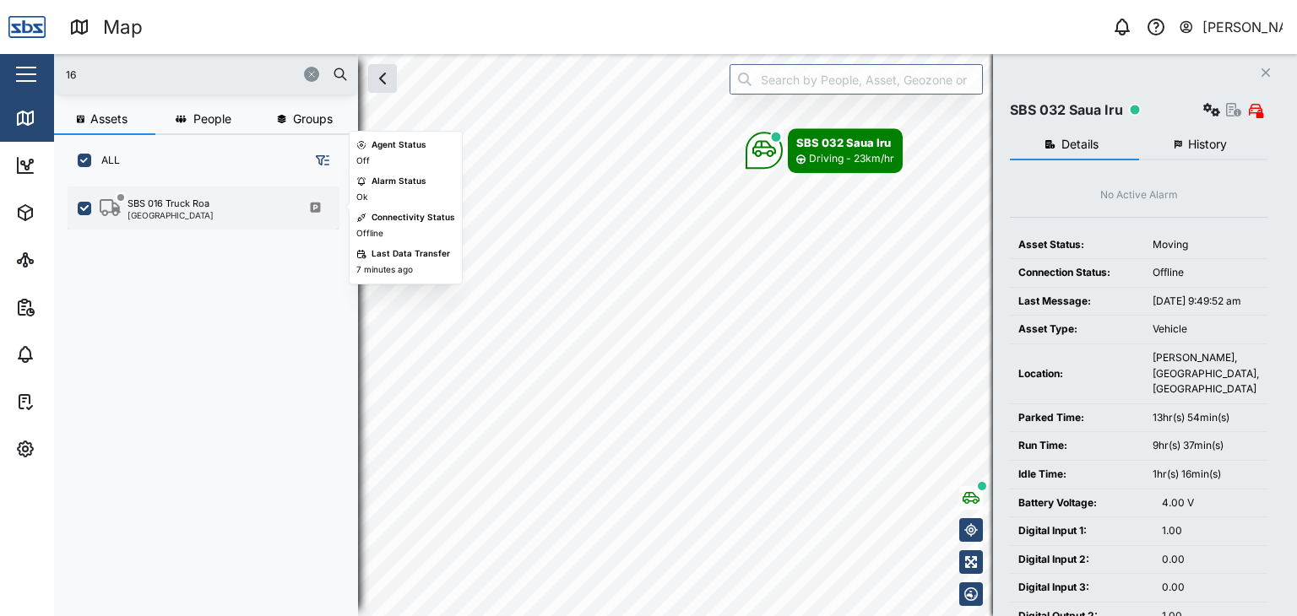
click at [170, 213] on div "[GEOGRAPHIC_DATA]" at bounding box center [171, 215] width 86 height 8
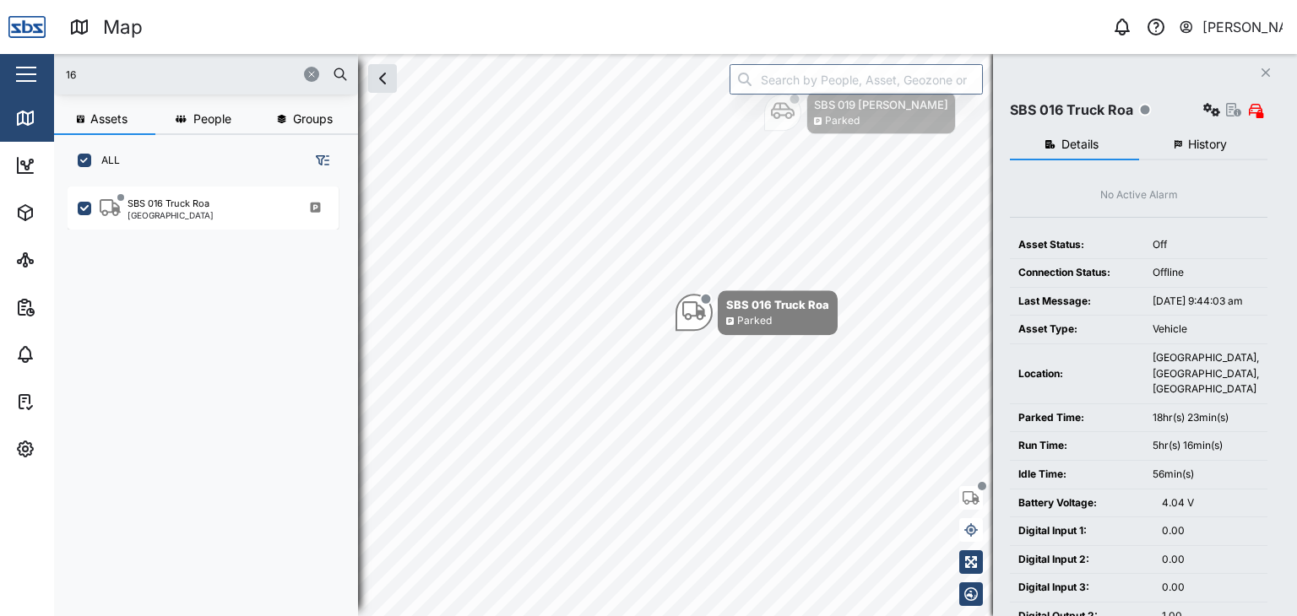
drag, startPoint x: 100, startPoint y: 79, endPoint x: 43, endPoint y: 72, distance: 57.9
click at [43, 72] on div "Map 0 [PERSON_NAME] Close Map Dashboard Assets ATS Camera Generator Personnel T…" at bounding box center [648, 308] width 1297 height 616
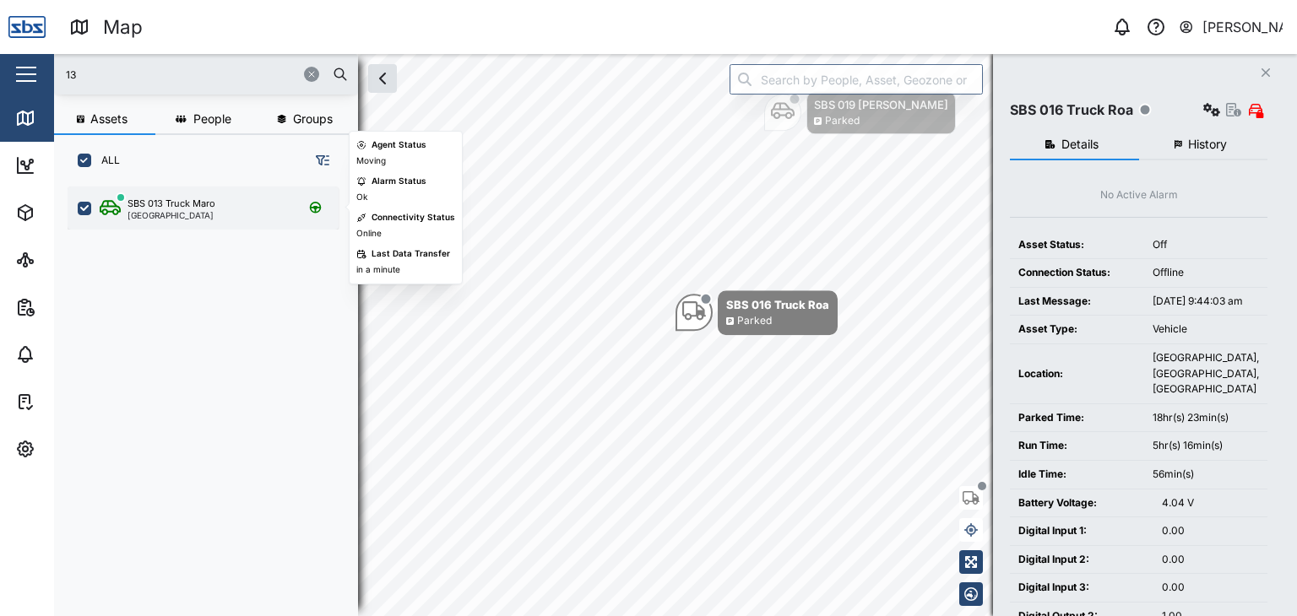
click at [194, 208] on div "SBS 013 Truck Maro" at bounding box center [172, 204] width 88 height 14
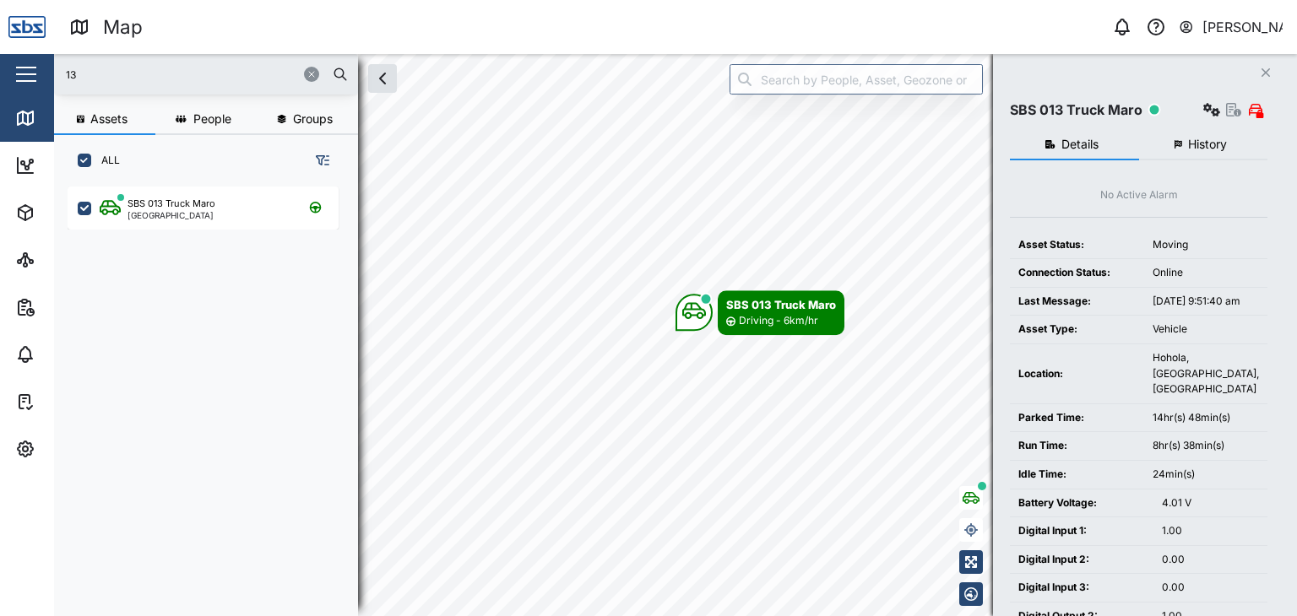
drag, startPoint x: 95, startPoint y: 79, endPoint x: 53, endPoint y: 79, distance: 42.2
click at [53, 79] on div "Map 0 [PERSON_NAME] Close Map Dashboard Assets ATS Camera Generator Personnel T…" at bounding box center [648, 308] width 1297 height 616
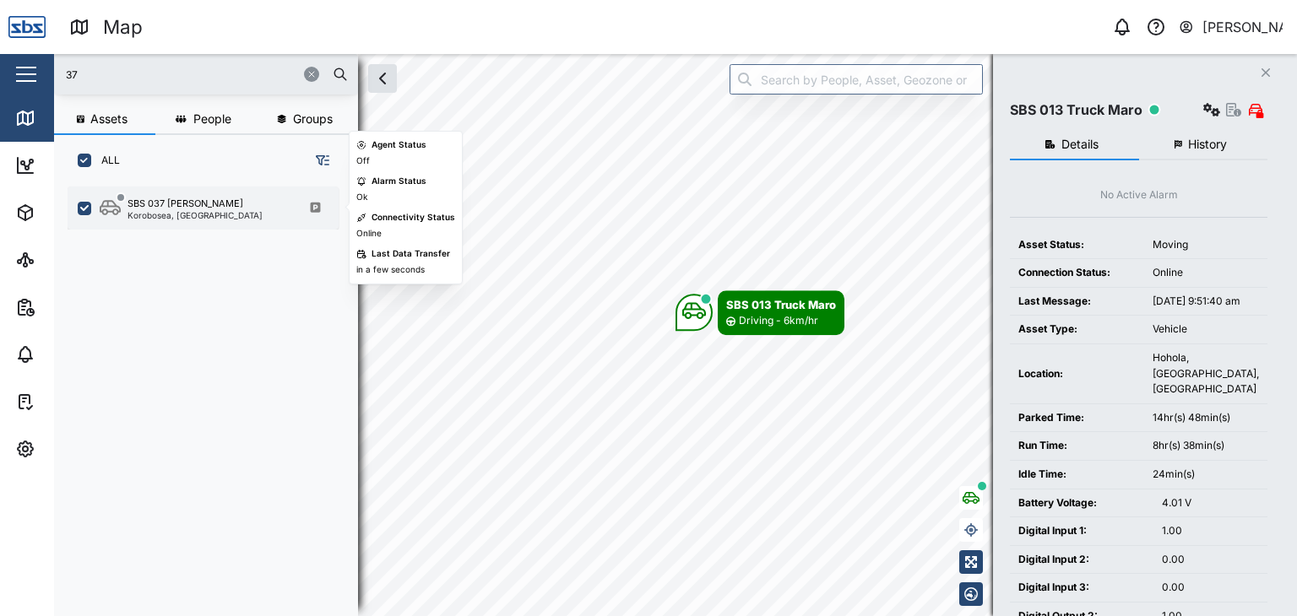
click at [182, 211] on div "Korobosea, [GEOGRAPHIC_DATA]" at bounding box center [195, 215] width 135 height 8
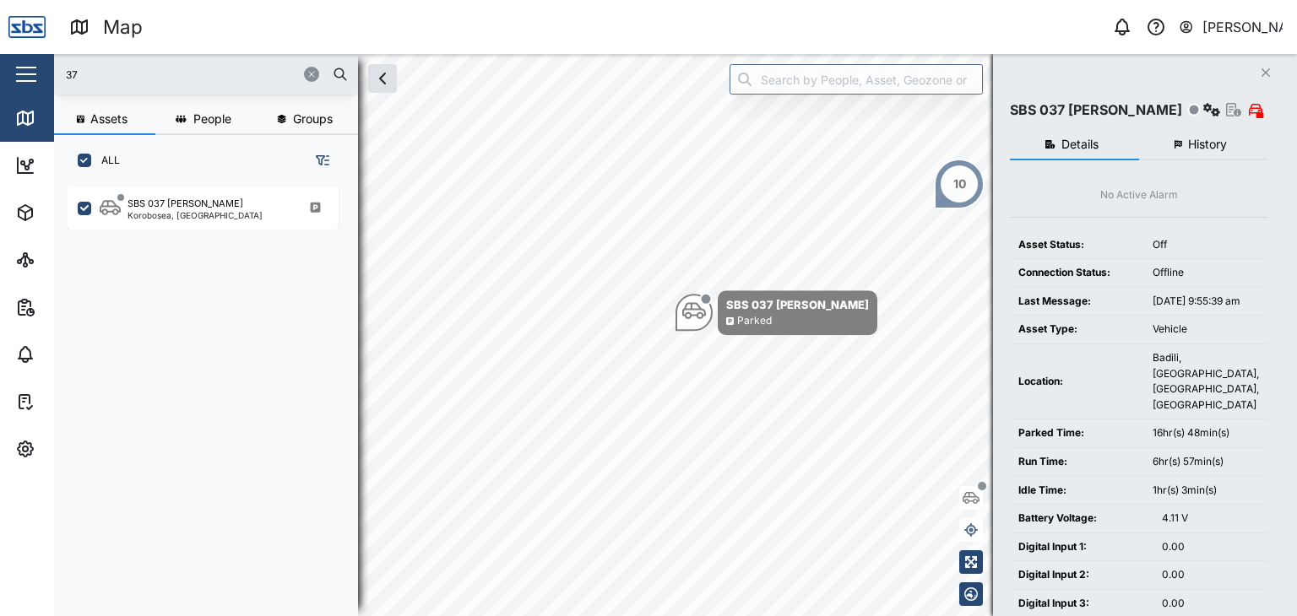
drag, startPoint x: 96, startPoint y: 79, endPoint x: 46, endPoint y: 79, distance: 50.7
click at [46, 79] on div "Map 0 Vijay Kumar Close Map Dashboard Assets ATS Camera Generator Personnel Tan…" at bounding box center [648, 308] width 1297 height 616
type input "32"
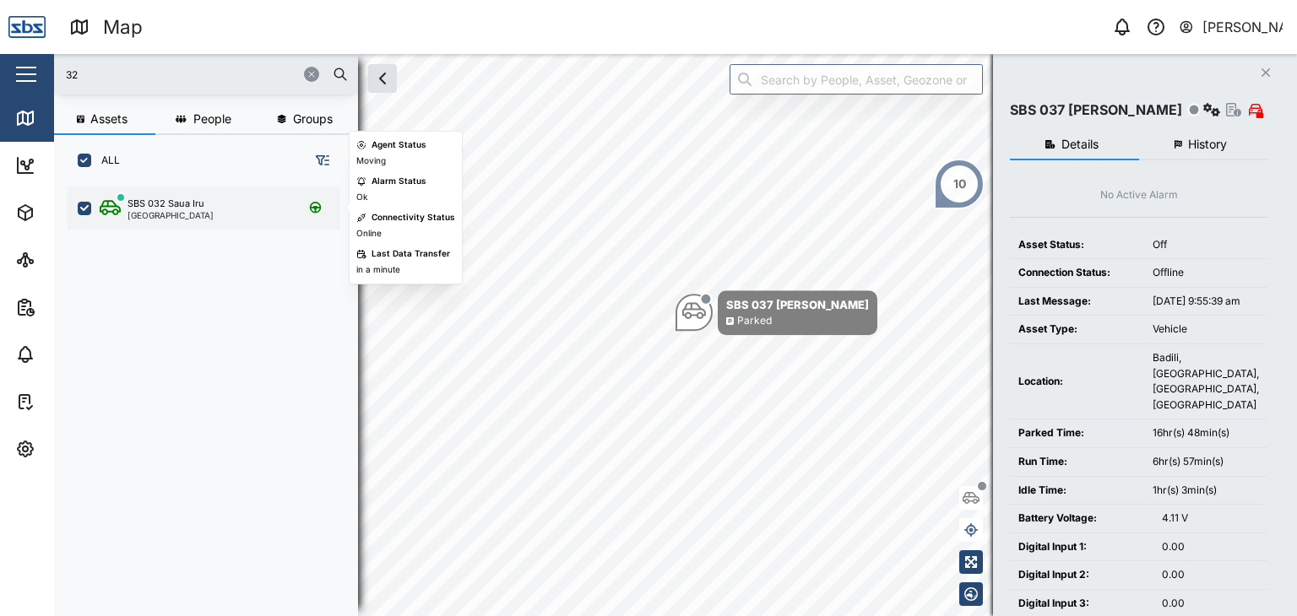
click at [179, 214] on div "[GEOGRAPHIC_DATA]" at bounding box center [171, 215] width 86 height 8
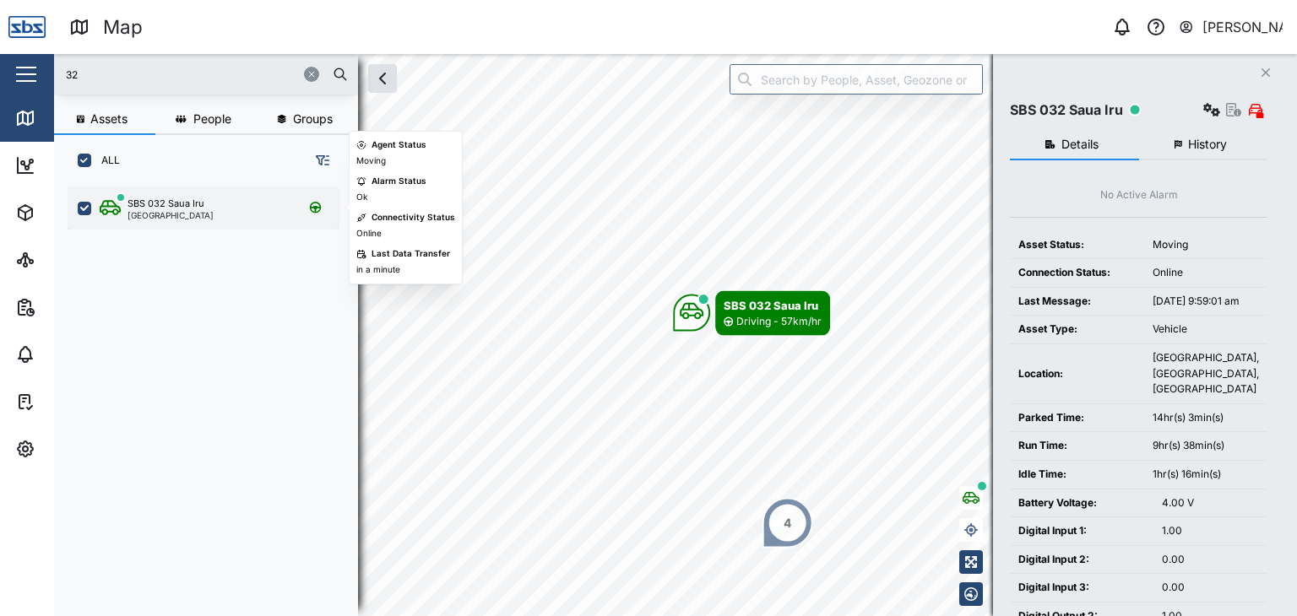
click at [182, 204] on div "SBS 032 Saua Iru" at bounding box center [166, 204] width 77 height 14
click at [172, 211] on div "[GEOGRAPHIC_DATA]" at bounding box center [171, 215] width 86 height 8
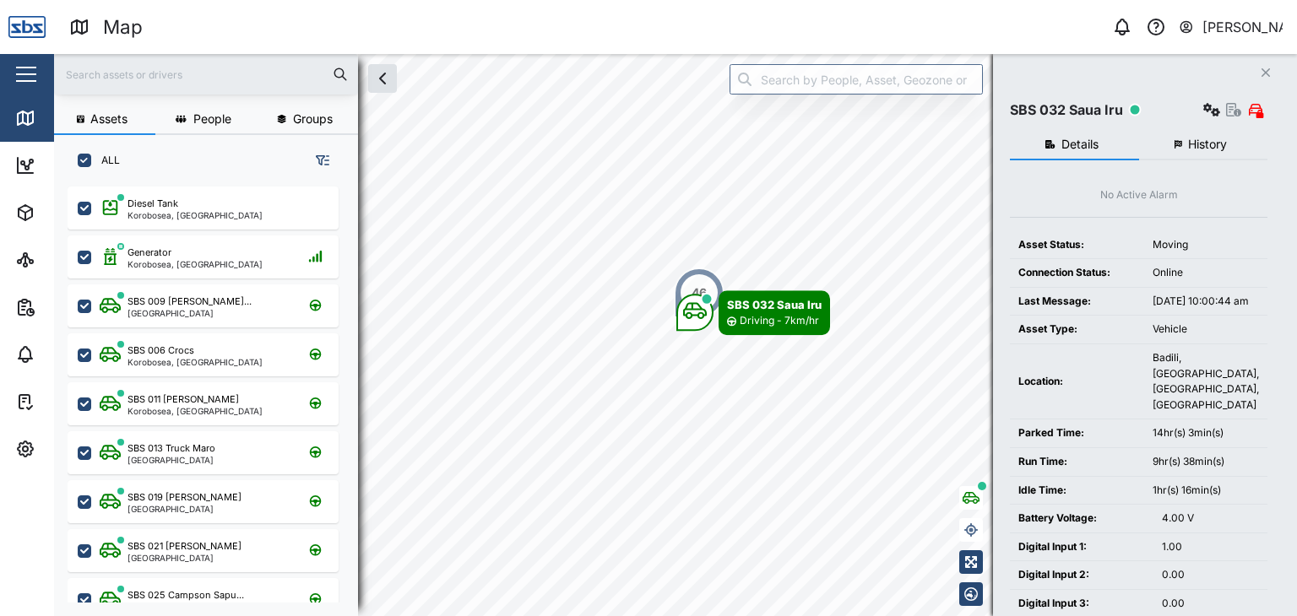
click at [135, 68] on input "text" at bounding box center [206, 74] width 284 height 25
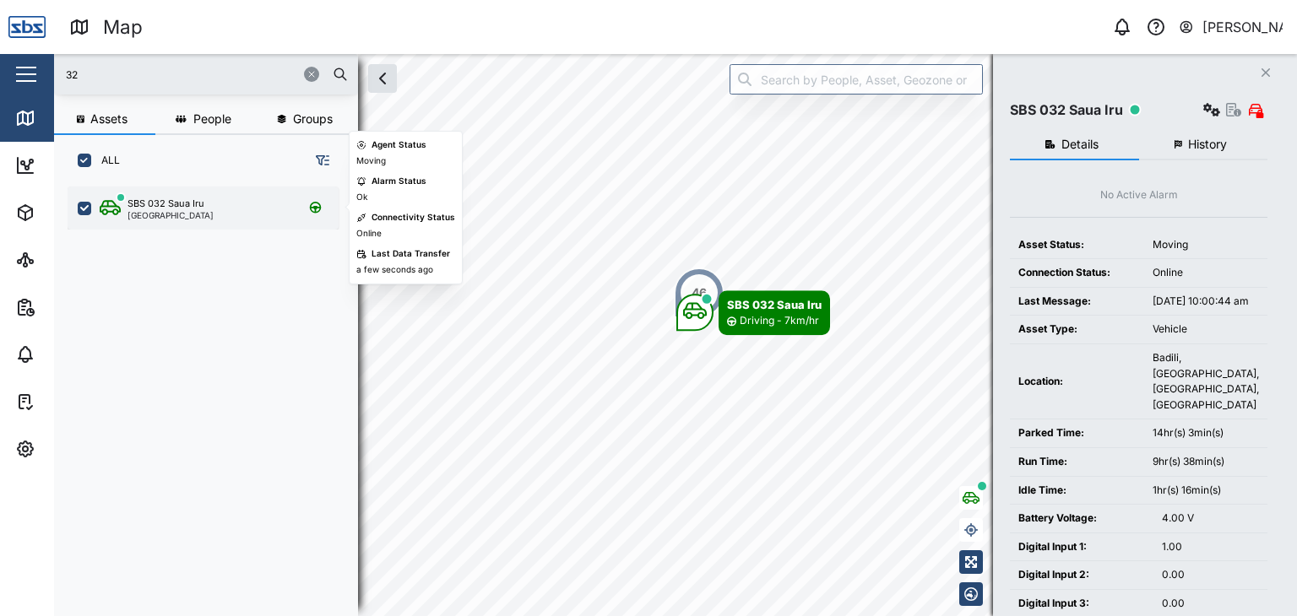
click at [197, 198] on div "SBS 032 Saua Iru" at bounding box center [166, 204] width 77 height 14
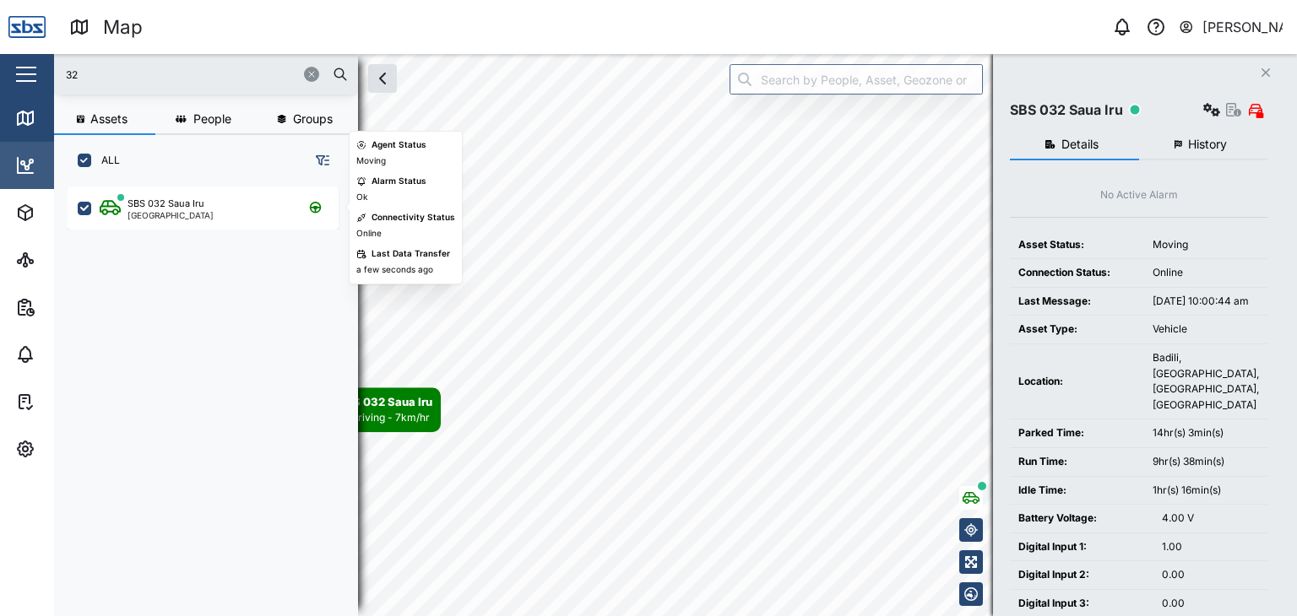
click at [19, 149] on div "Map 0 [PERSON_NAME] Close Map Dashboard Assets ATS Camera Generator Personnel T…" at bounding box center [648, 308] width 1297 height 616
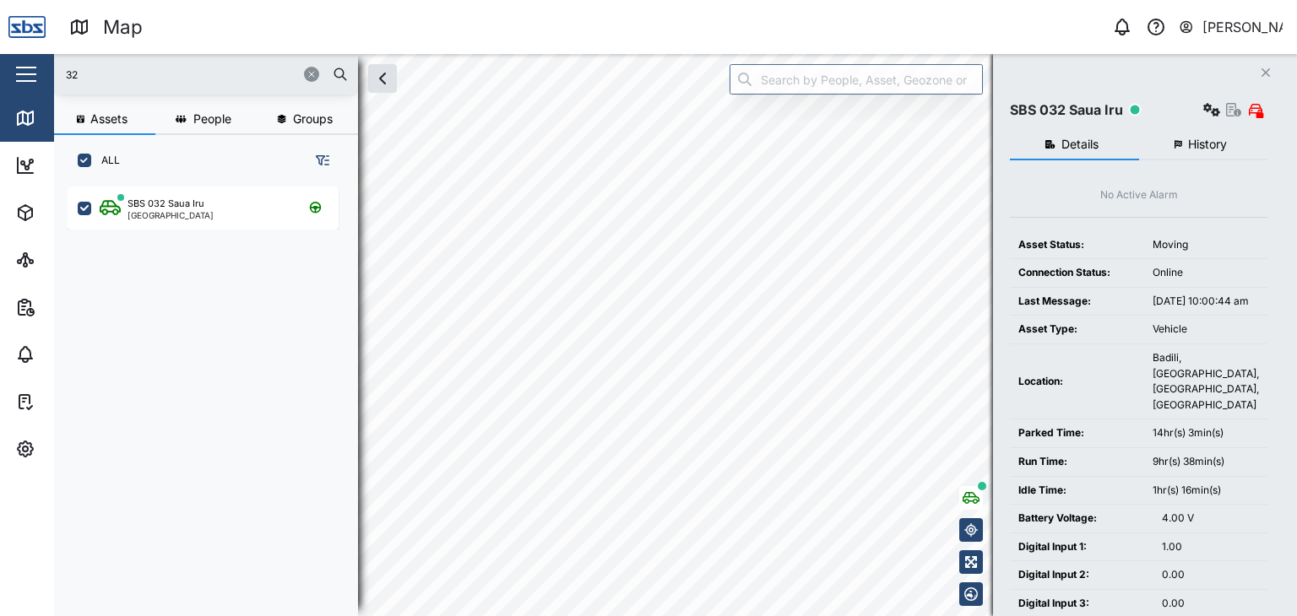
click at [642, 616] on html "Map 0 Vijay Kumar Close Map Dashboard Assets ATS Camera Generator Personnel Tan…" at bounding box center [648, 308] width 1297 height 616
click at [699, 616] on html "Map 0 Vijay Kumar Close Map Dashboard Assets ATS Camera Generator Personnel Tan…" at bounding box center [648, 308] width 1297 height 616
click at [603, 0] on html "Map 0 Vijay Kumar Close Map Dashboard Assets ATS Camera Generator Personnel Tan…" at bounding box center [648, 308] width 1297 height 616
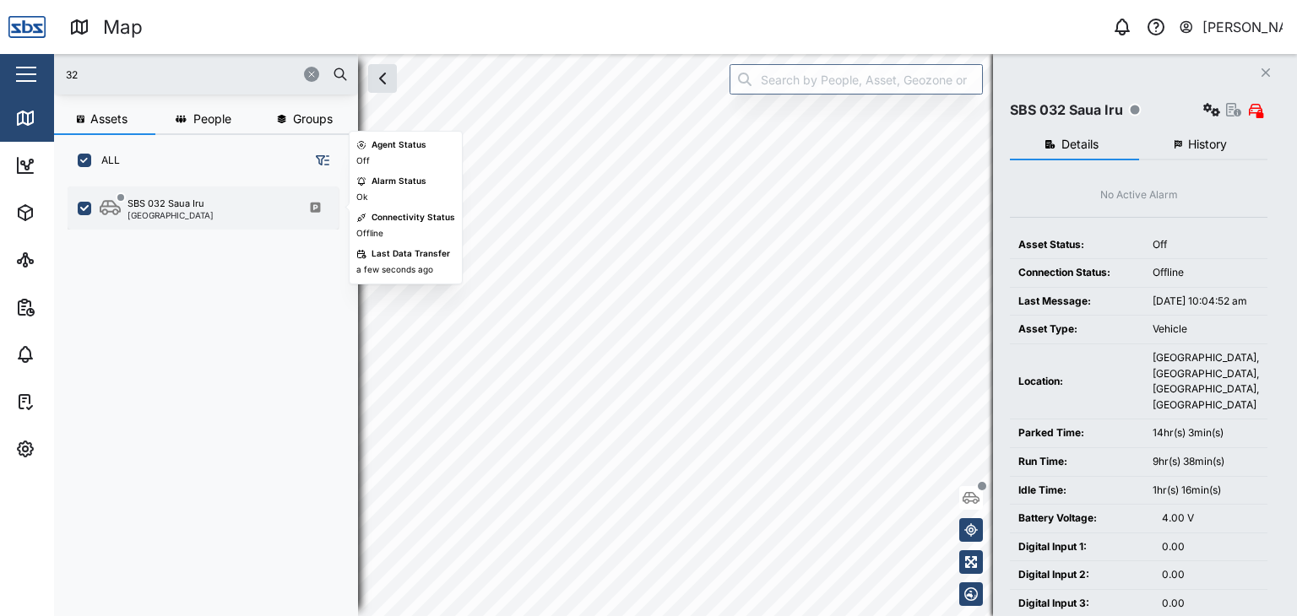
click at [166, 220] on div "SBS 032 Saua Iru Port Moresby" at bounding box center [203, 208] width 271 height 43
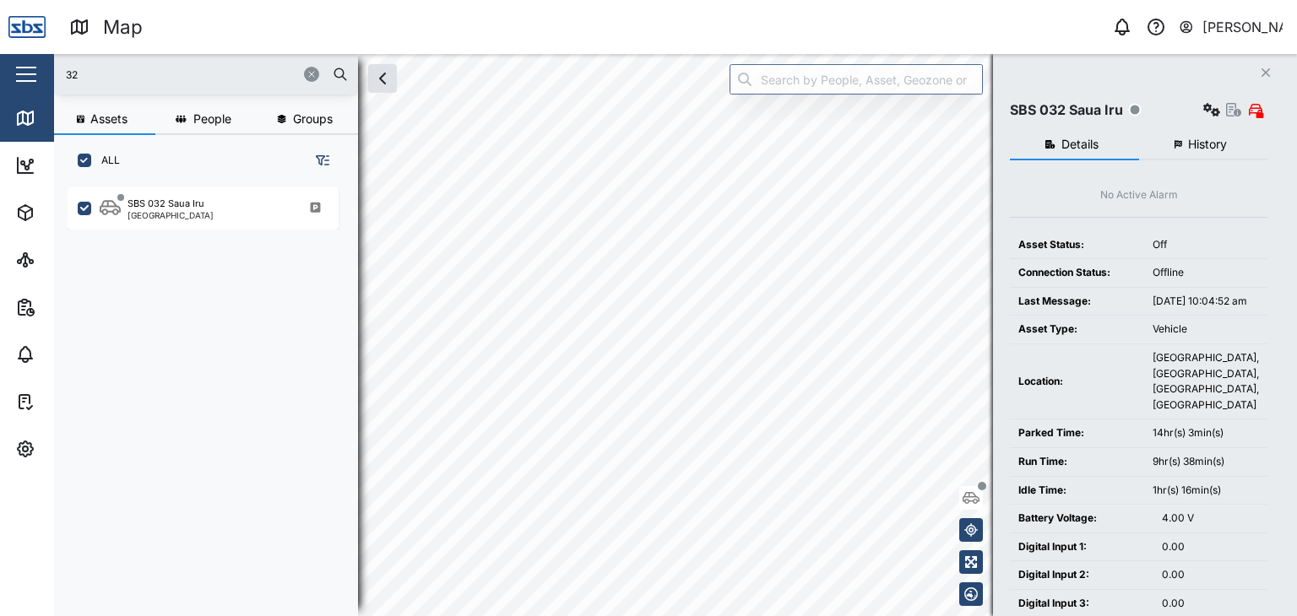
drag, startPoint x: 87, startPoint y: 63, endPoint x: 41, endPoint y: 65, distance: 46.5
click at [41, 65] on div "Map 0 Vijay Kumar Close Map Dashboard Assets ATS Camera Generator Personnel Tan…" at bounding box center [648, 308] width 1297 height 616
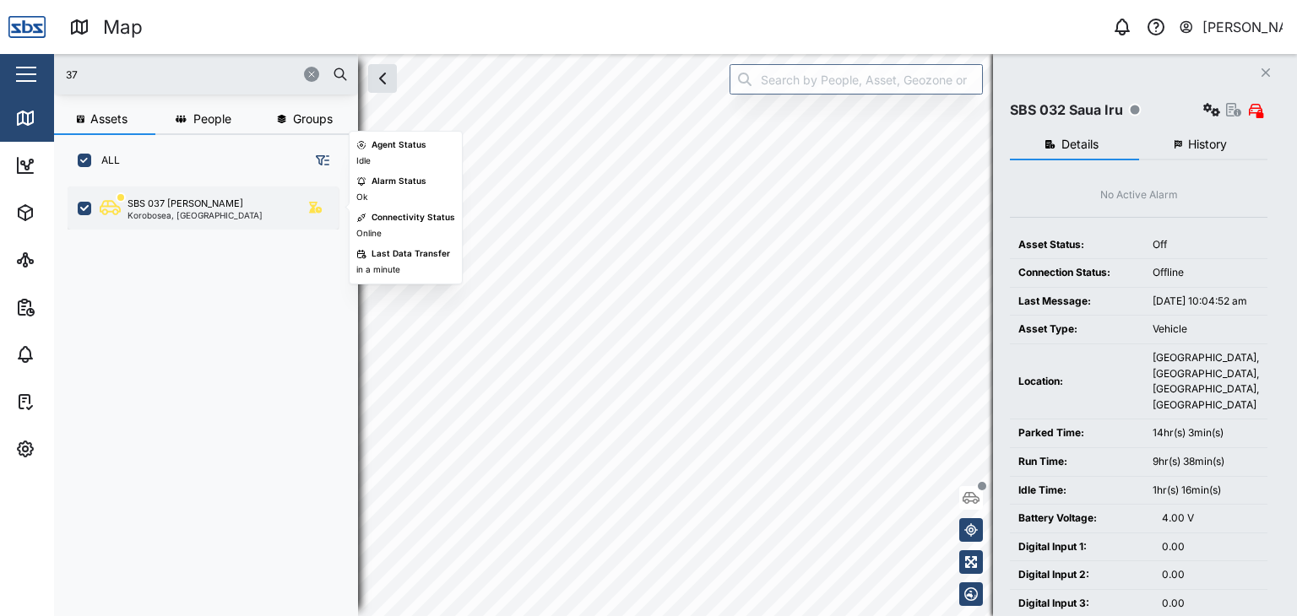
click at [163, 211] on div "Korobosea, Port Moresby" at bounding box center [195, 215] width 135 height 8
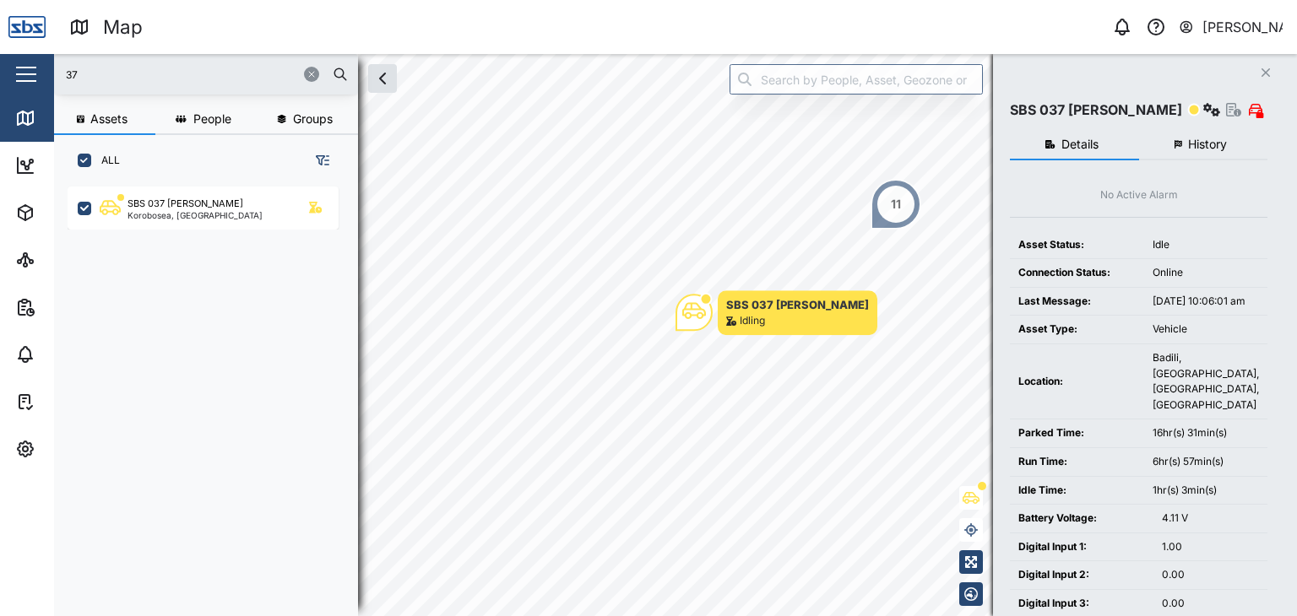
click at [100, 85] on input "37" at bounding box center [206, 74] width 284 height 25
click at [102, 79] on input "37" at bounding box center [206, 74] width 284 height 25
drag, startPoint x: 30, startPoint y: 68, endPoint x: 64, endPoint y: 68, distance: 33.8
click at [29, 73] on div "button" at bounding box center [26, 74] width 20 height 2
click at [253, 79] on input "37" at bounding box center [206, 74] width 284 height 25
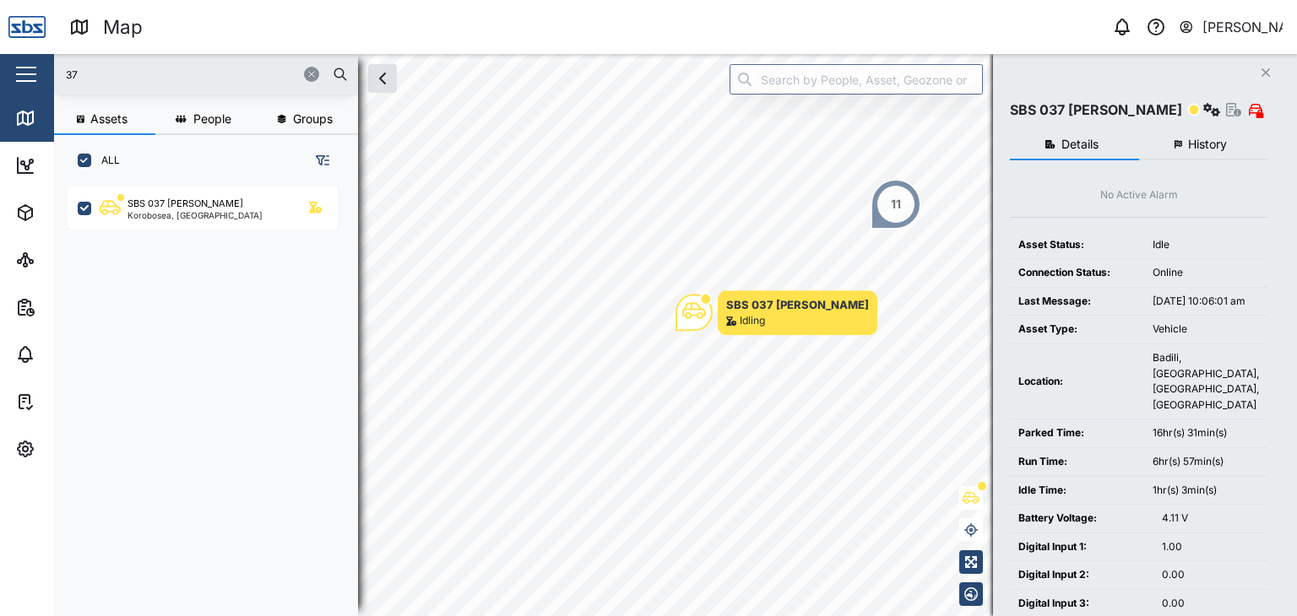
drag, startPoint x: 76, startPoint y: 77, endPoint x: 61, endPoint y: 69, distance: 17.0
click at [61, 69] on div "37" at bounding box center [206, 74] width 304 height 41
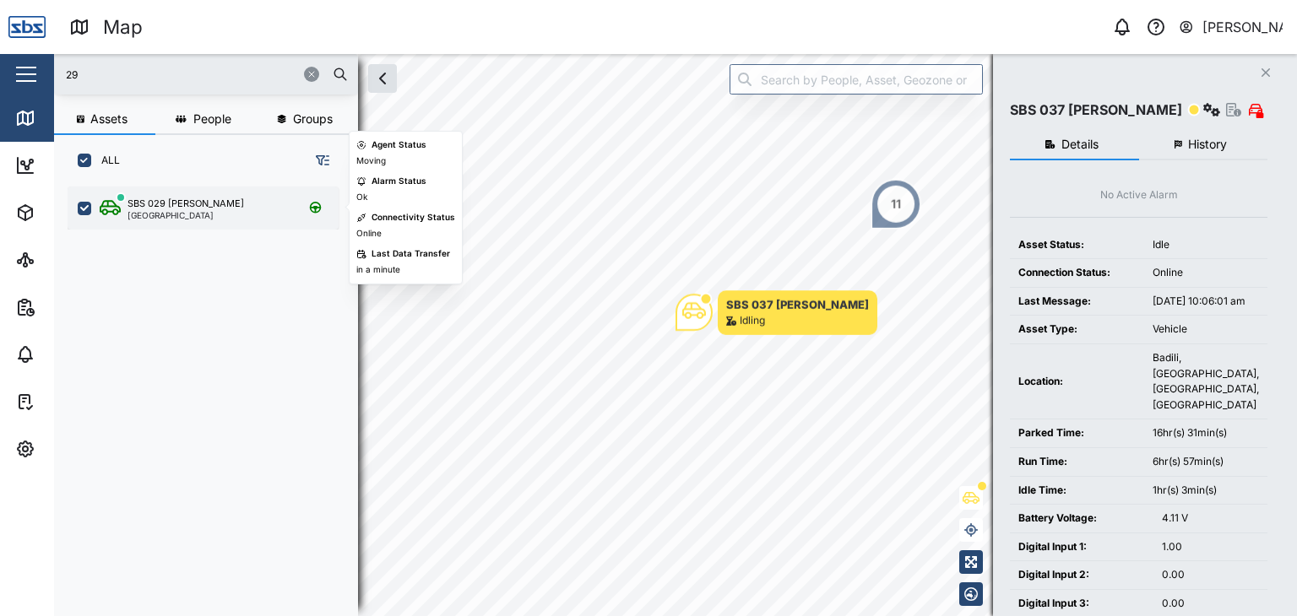
click at [184, 216] on div "Port Moresby" at bounding box center [186, 215] width 117 height 8
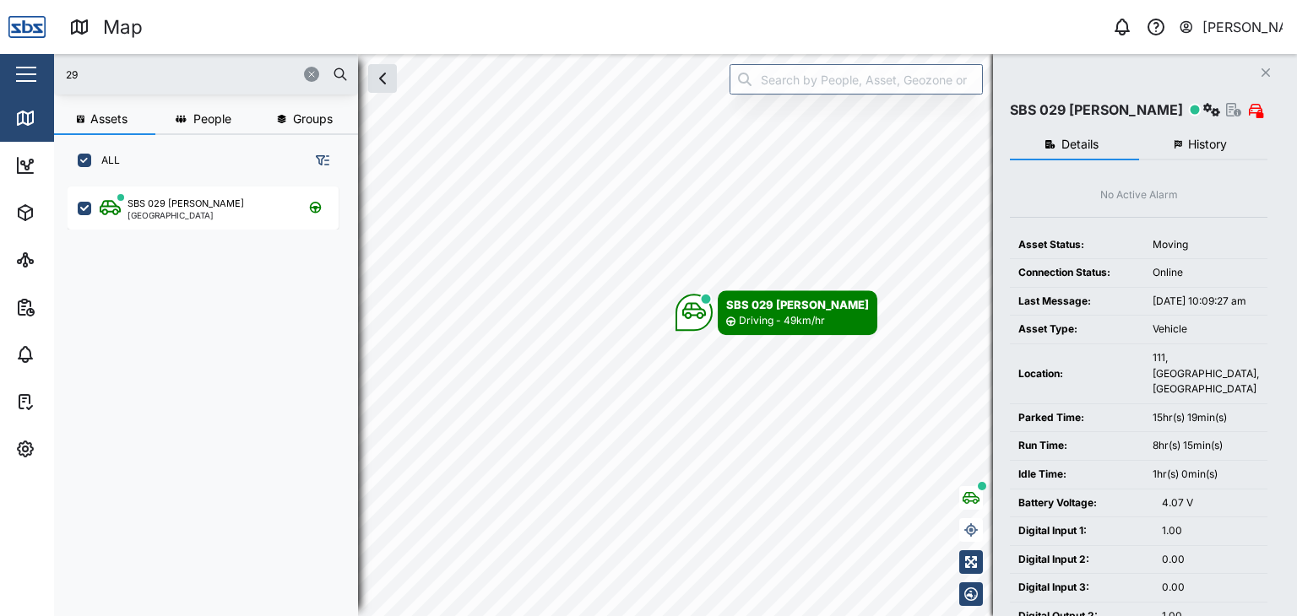
drag, startPoint x: 88, startPoint y: 81, endPoint x: 44, endPoint y: 81, distance: 43.9
click at [44, 81] on div "Map 0 Vijay Kumar Close Map Dashboard Assets ATS Camera Generator Personnel Tan…" at bounding box center [648, 308] width 1297 height 616
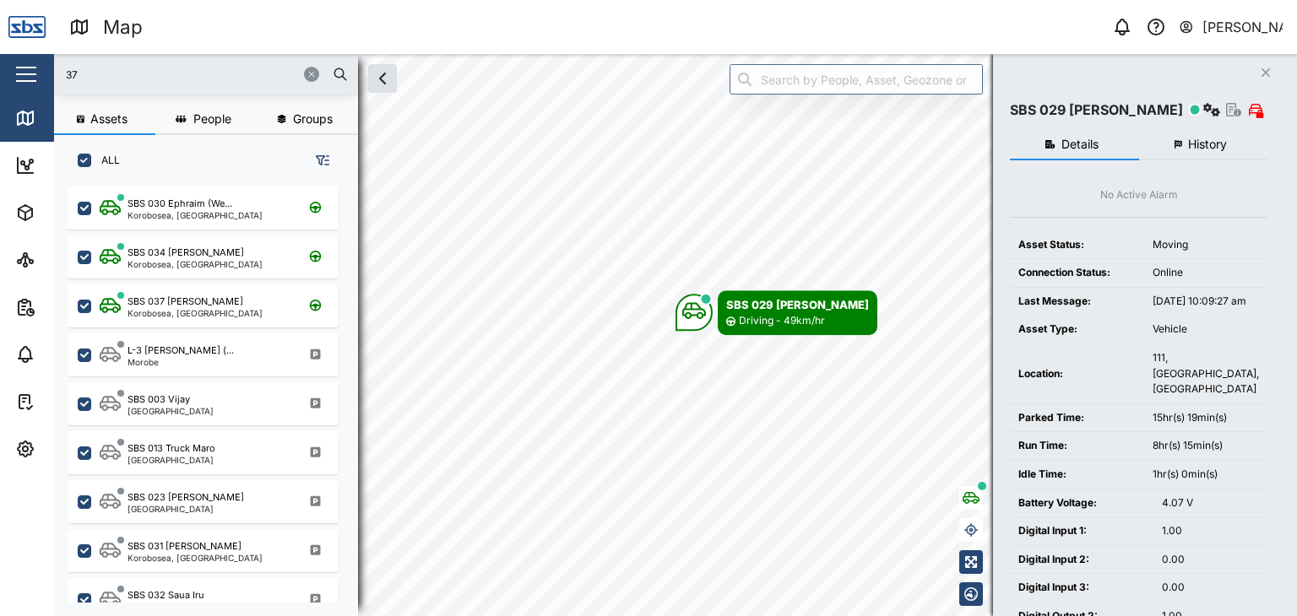
type input "37"
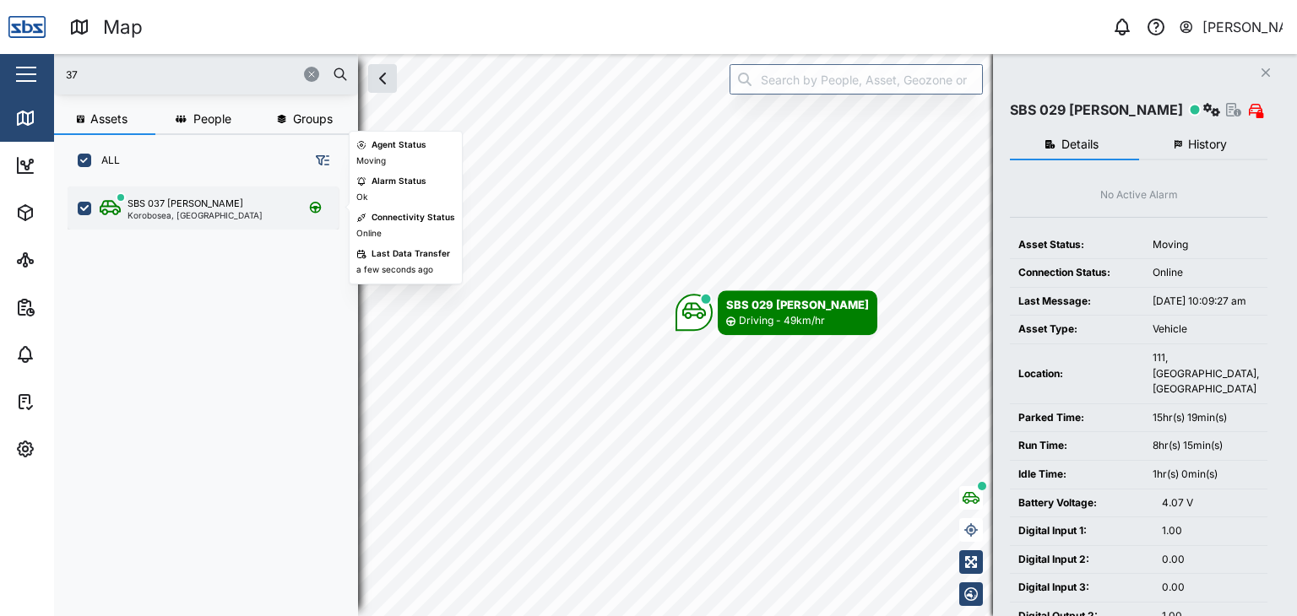
click at [180, 214] on div "Korobosea, Port Moresby" at bounding box center [195, 215] width 135 height 8
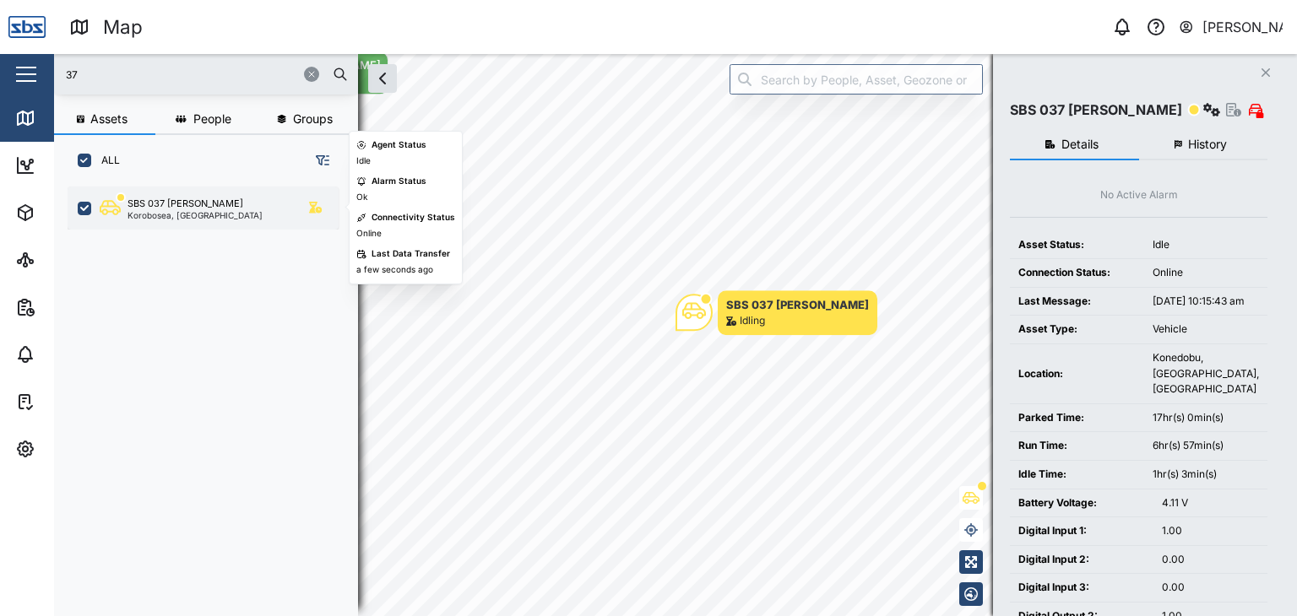
click at [200, 207] on div "SBS 037 [PERSON_NAME]" at bounding box center [186, 204] width 116 height 14
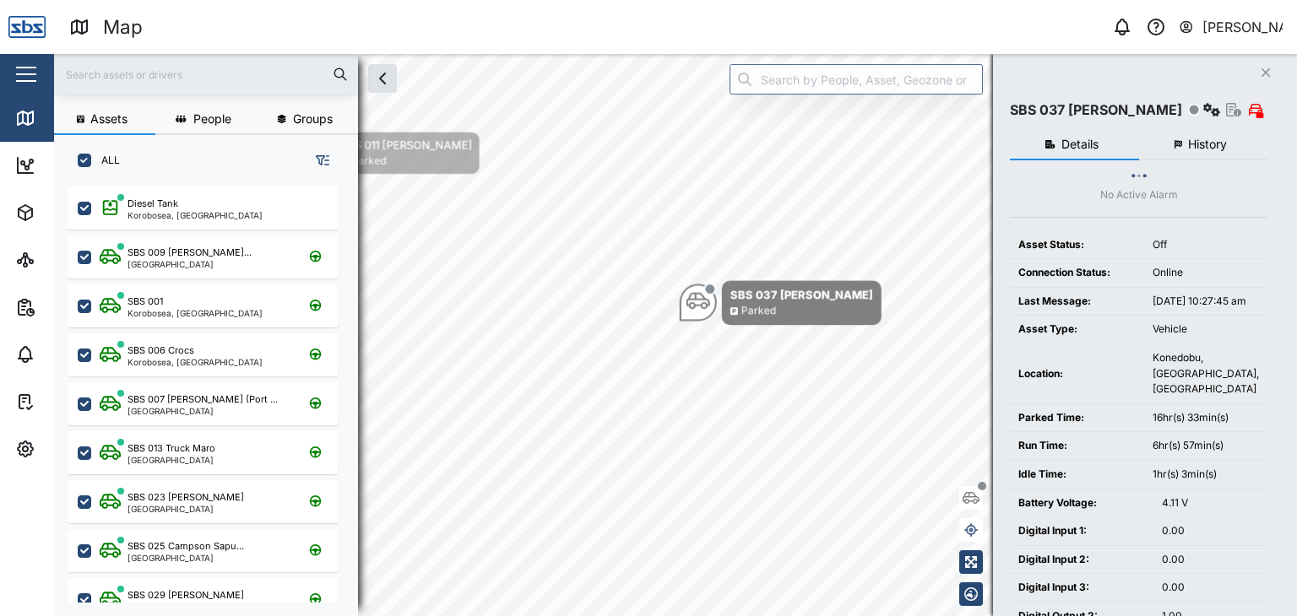
click at [122, 73] on input "text" at bounding box center [206, 74] width 284 height 25
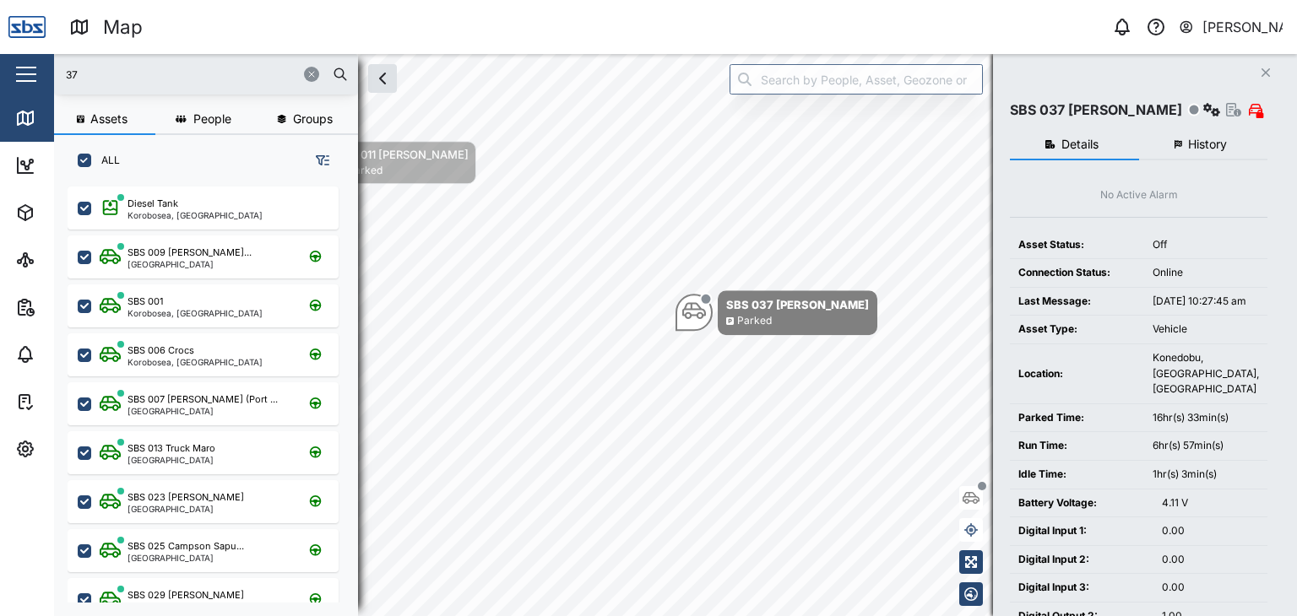
type input "37"
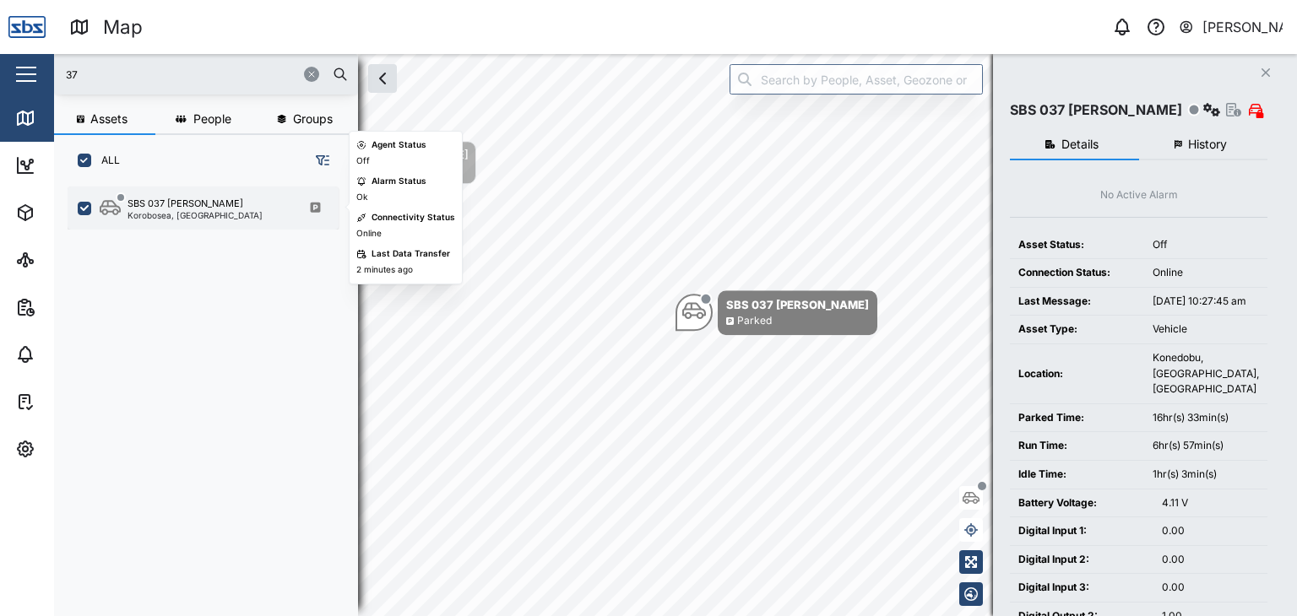
click at [182, 223] on div "SBS 037 [PERSON_NAME], [GEOGRAPHIC_DATA]" at bounding box center [203, 208] width 271 height 43
click at [194, 212] on div "Korobosea, [GEOGRAPHIC_DATA]" at bounding box center [195, 215] width 135 height 8
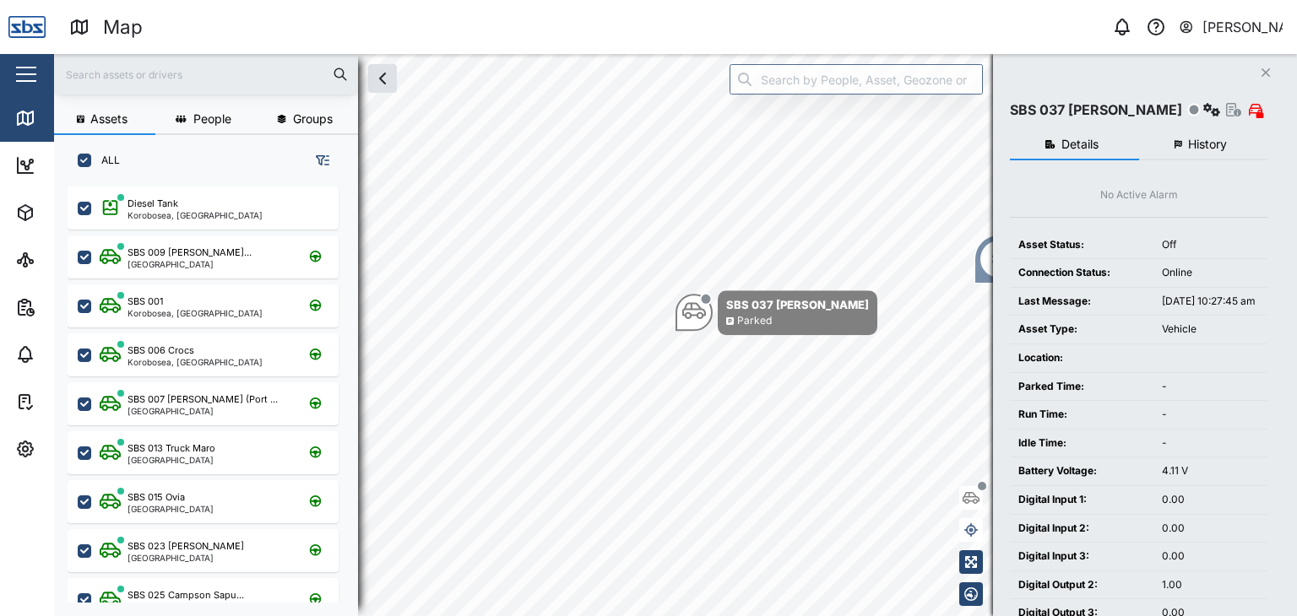
scroll to position [409, 263]
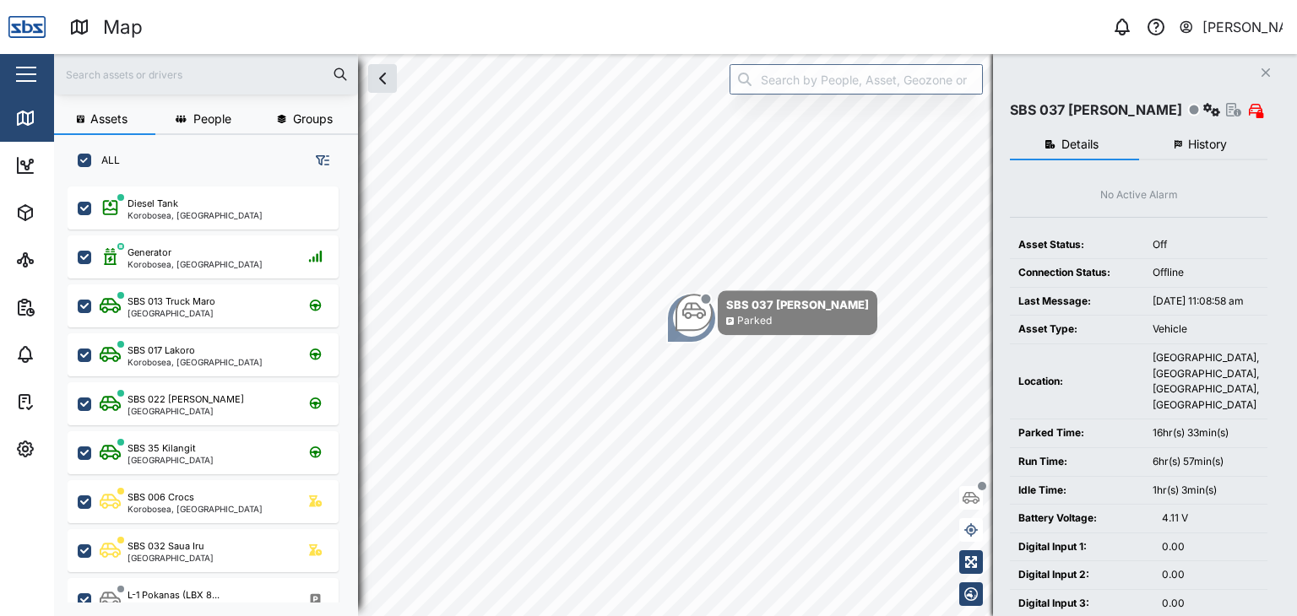
click at [107, 73] on input "text" at bounding box center [206, 74] width 284 height 25
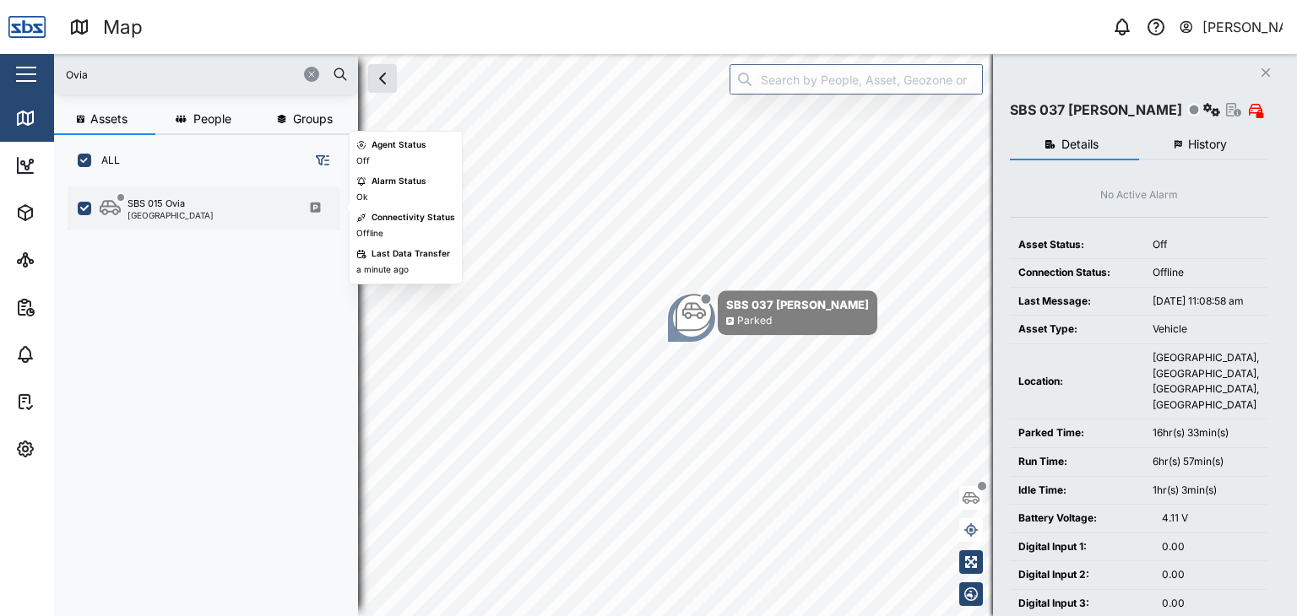
type input "Ovia"
click at [179, 207] on div "SBS 015 Ovia" at bounding box center [156, 204] width 57 height 14
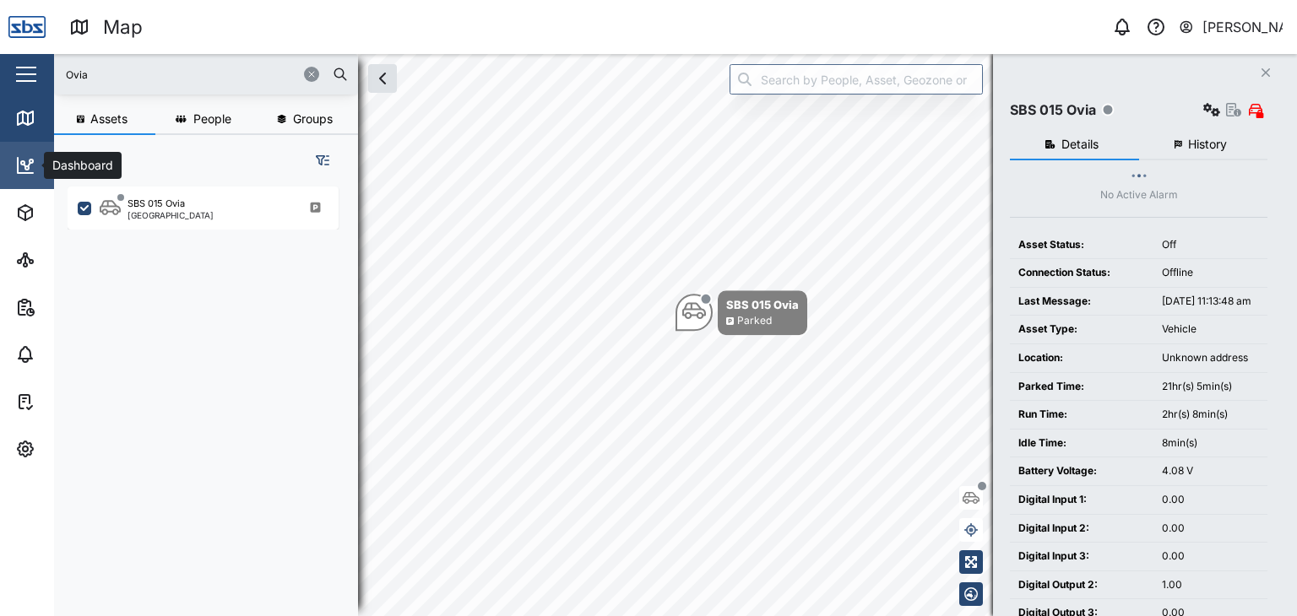
click at [24, 166] on icon at bounding box center [25, 166] width 2 height 3
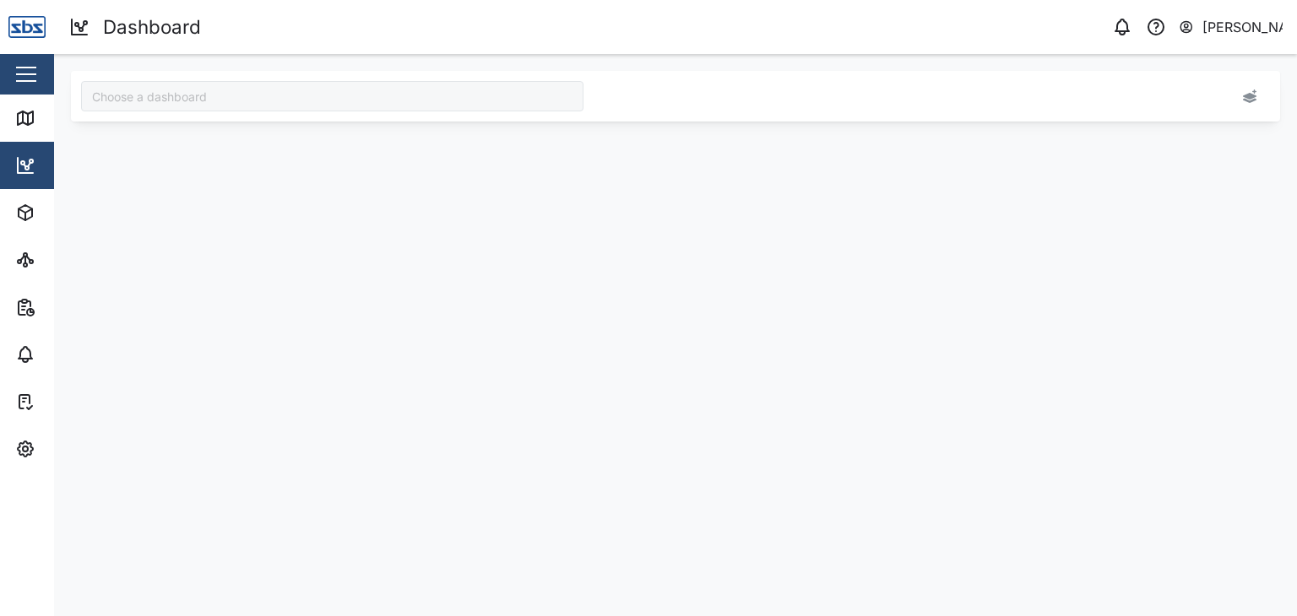
type input "Odometer Update"
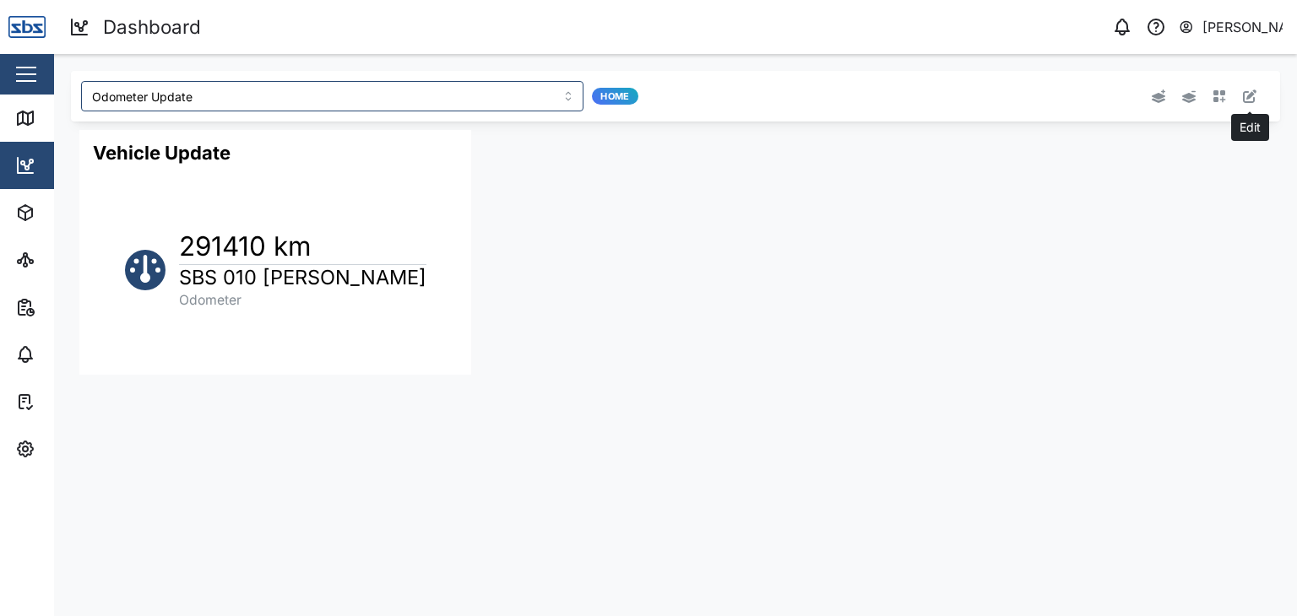
click at [1251, 96] on icon "button" at bounding box center [1250, 97] width 14 height 14
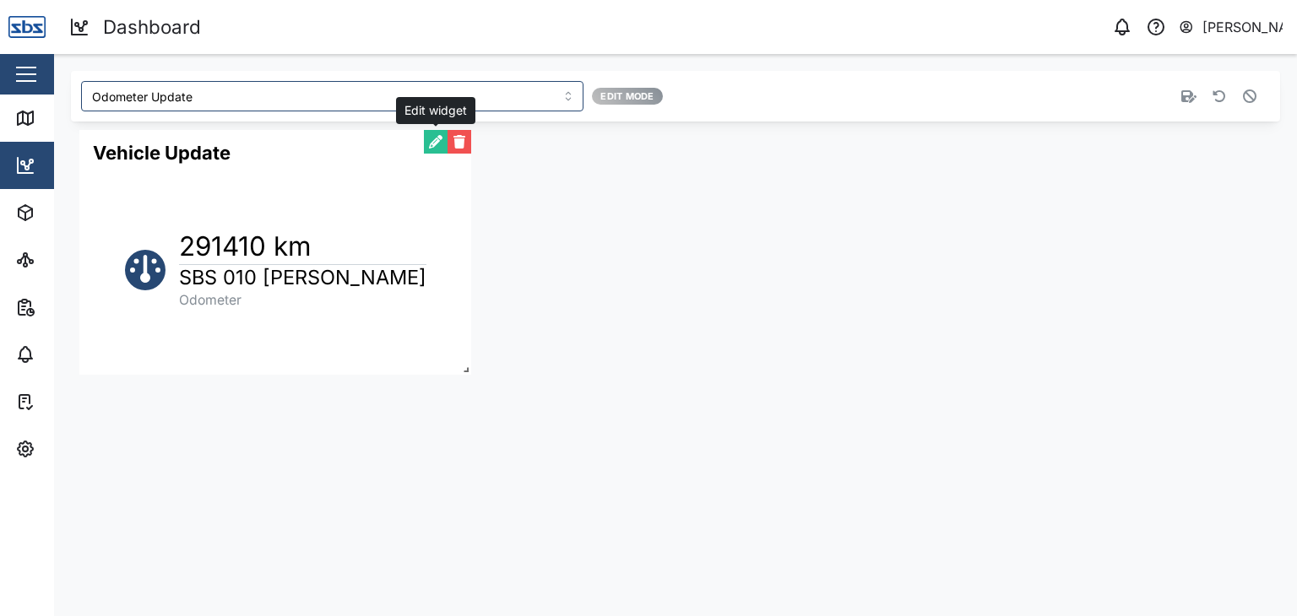
click at [436, 142] on button "button" at bounding box center [436, 142] width 24 height 24
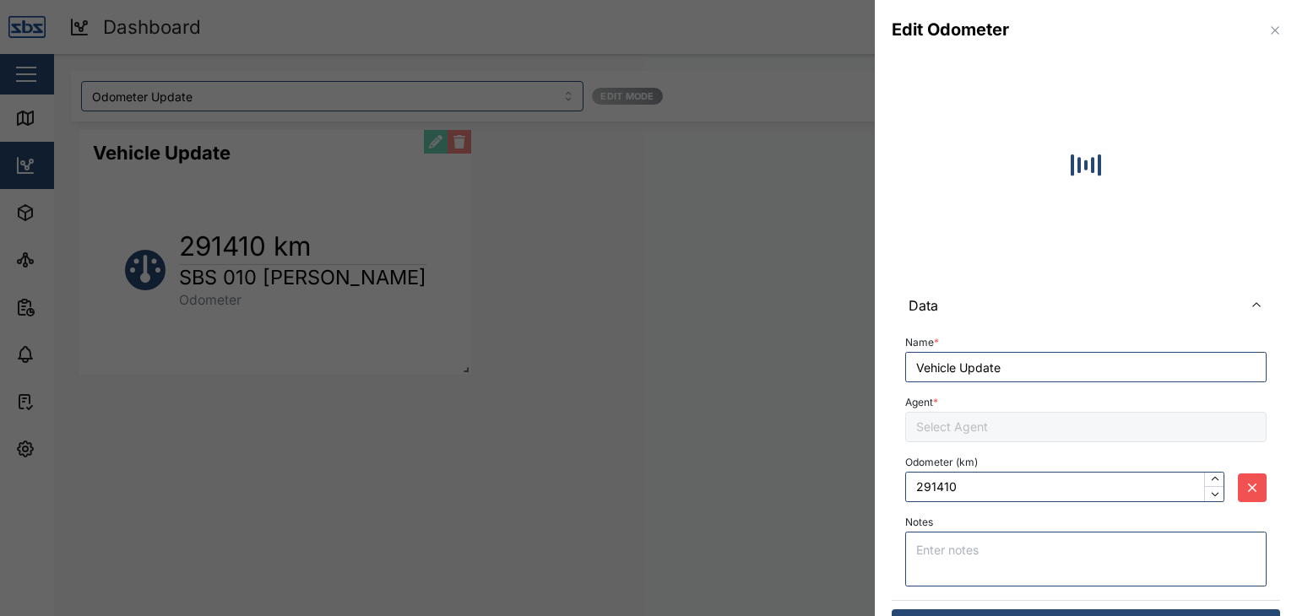
type input "291524"
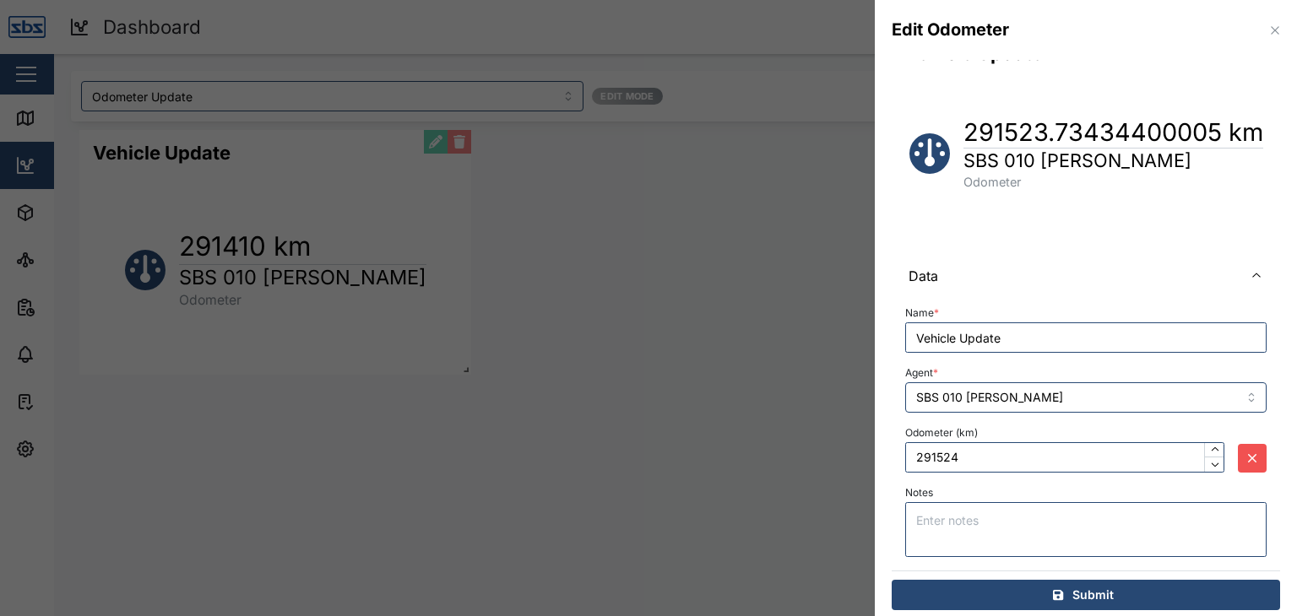
scroll to position [41, 0]
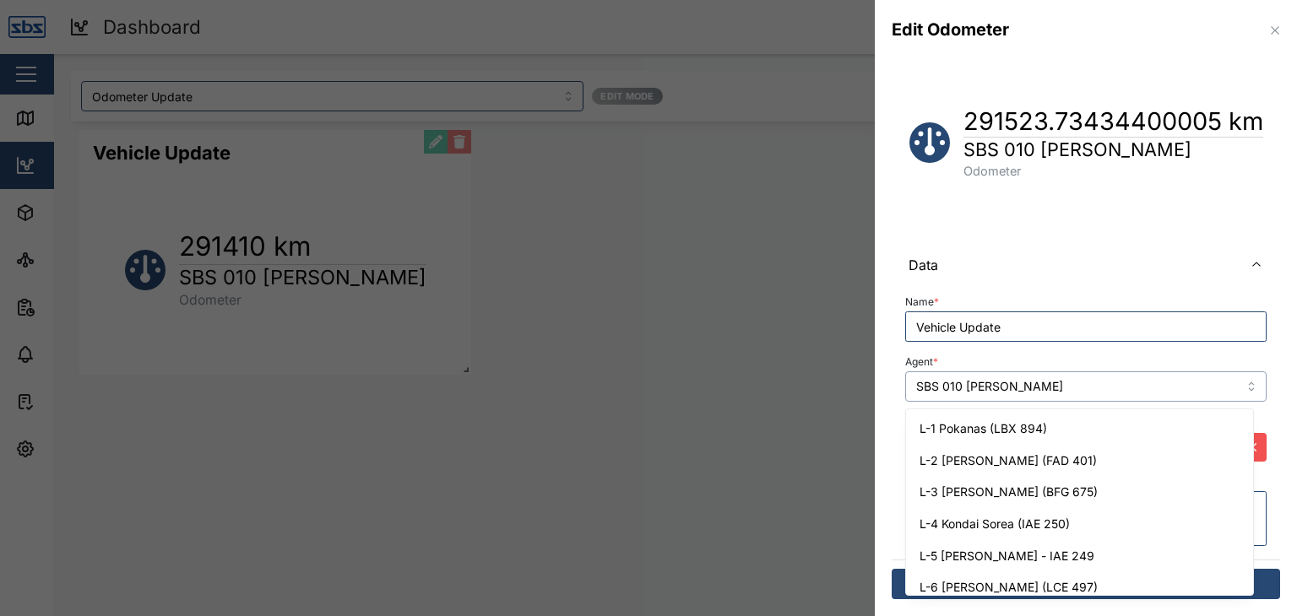
click at [1243, 389] on input "SBS 010 [PERSON_NAME]" at bounding box center [1085, 387] width 361 height 30
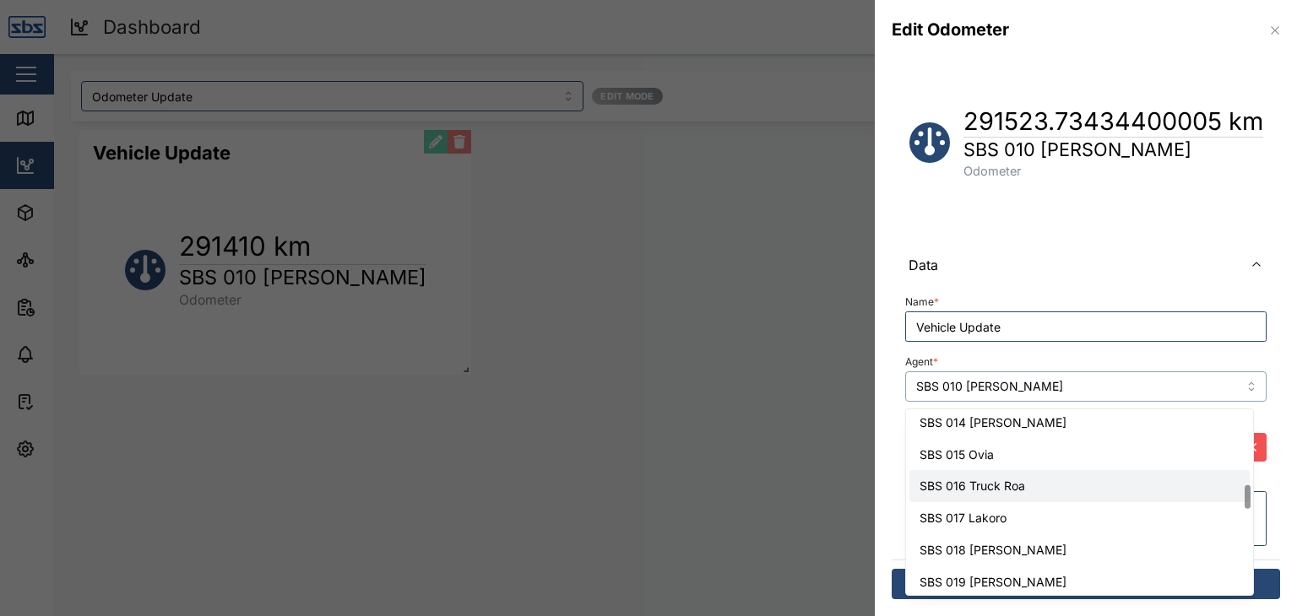
scroll to position [584, 0]
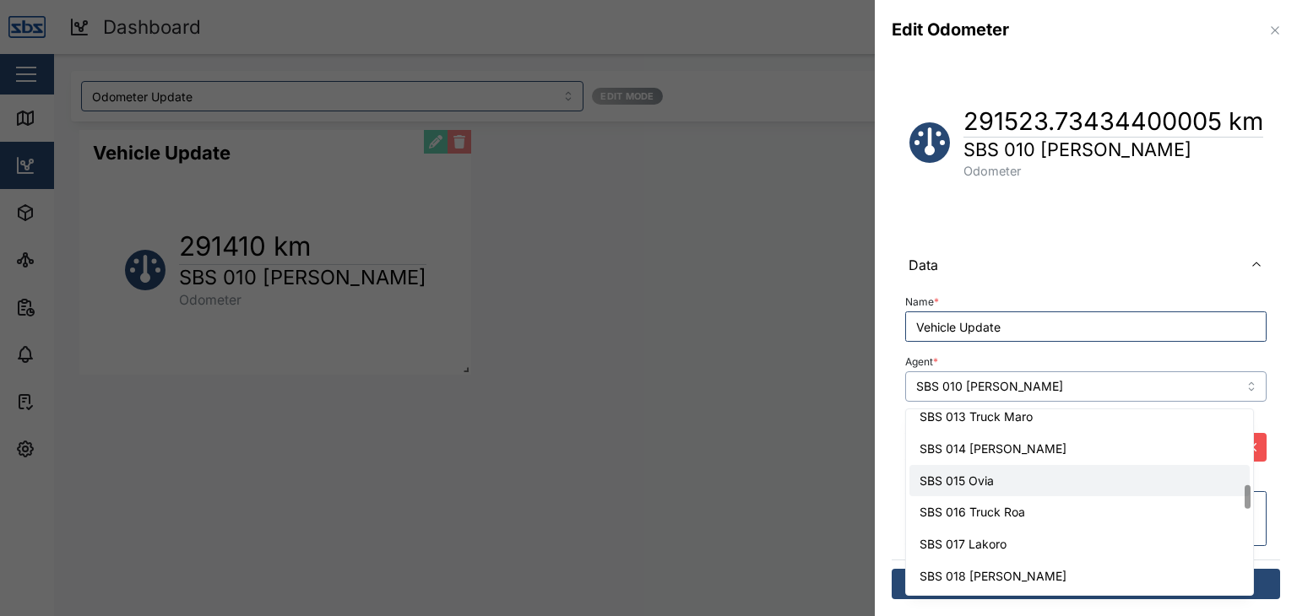
type input "SBS 015 Ovia"
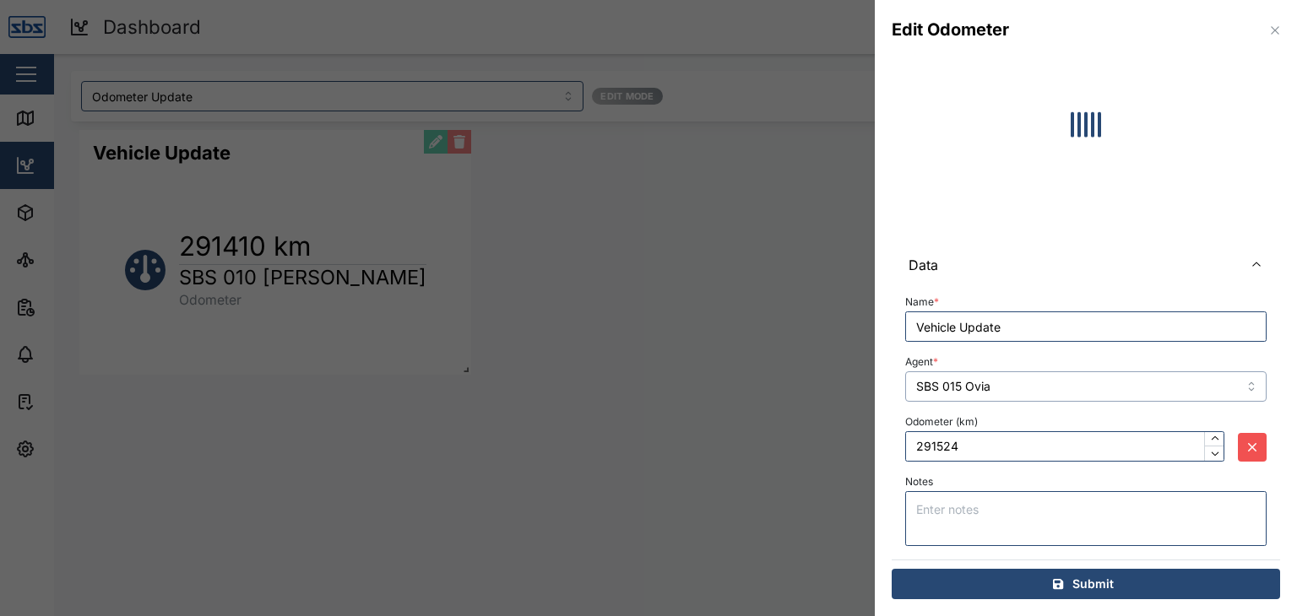
type input "248773"
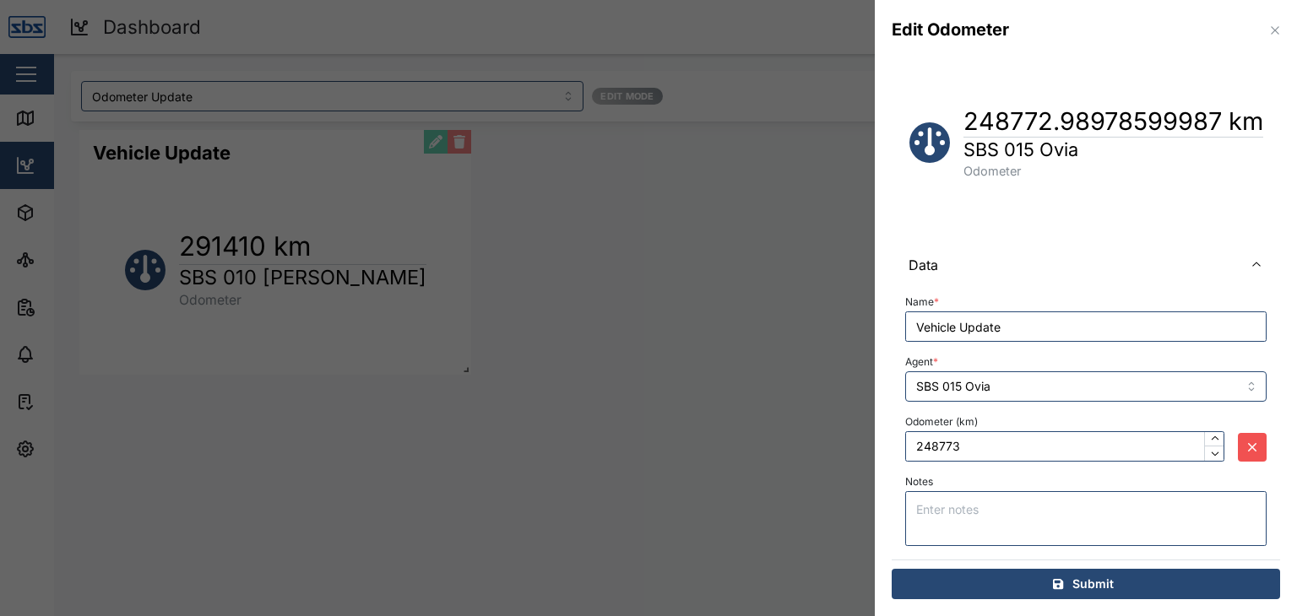
click at [1086, 582] on span "Submit" at bounding box center [1092, 584] width 41 height 29
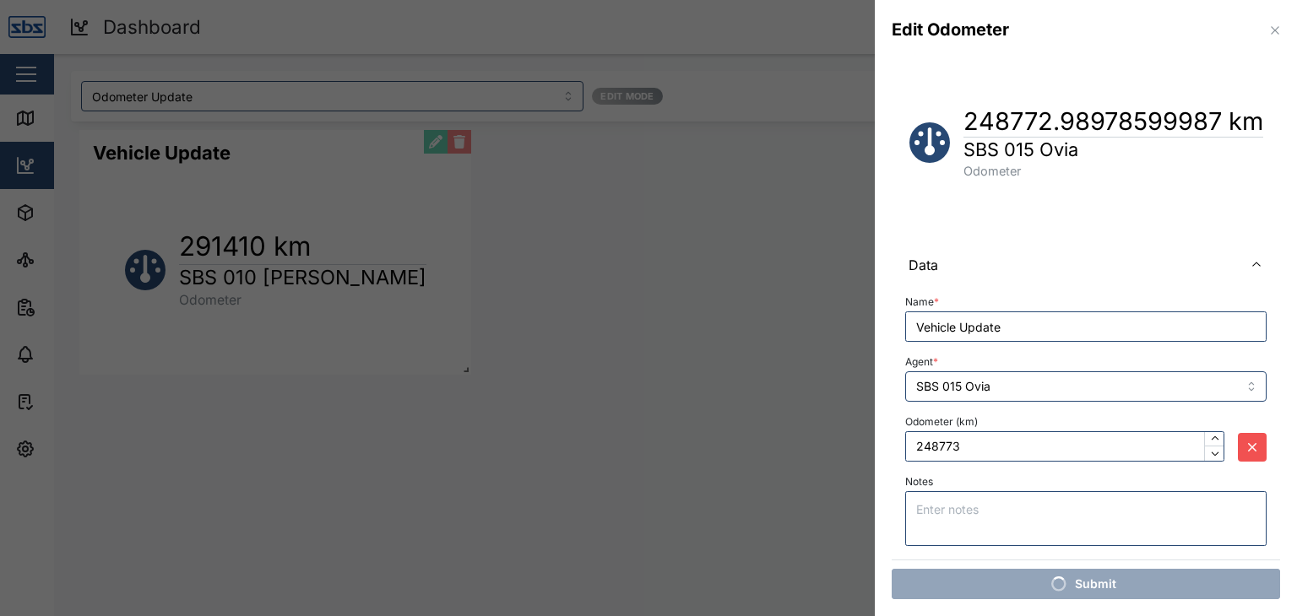
scroll to position [0, 0]
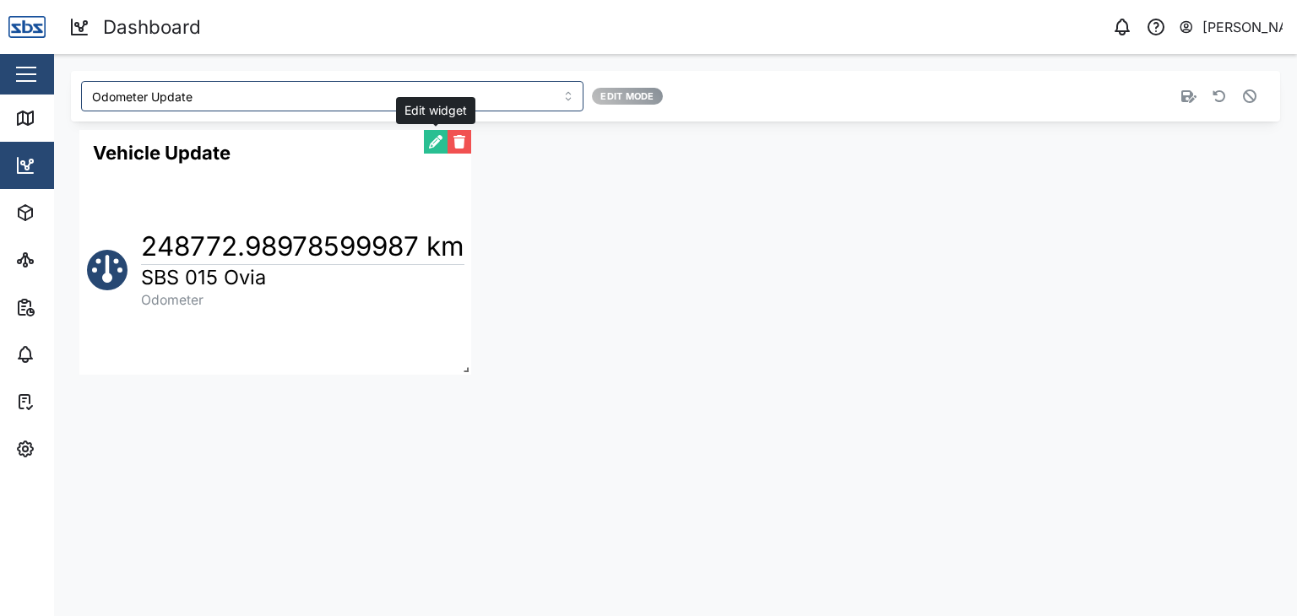
click at [439, 149] on button "button" at bounding box center [436, 142] width 24 height 24
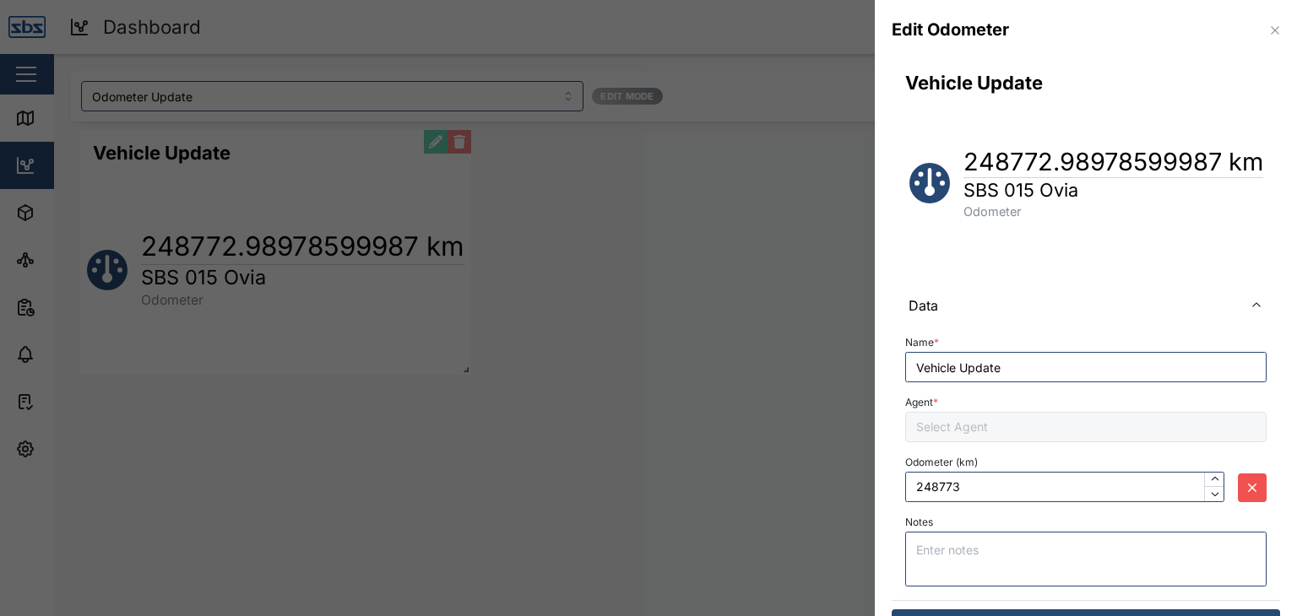
type input "SBS 015 Ovia"
click at [964, 489] on input "248773" at bounding box center [1064, 487] width 319 height 30
drag, startPoint x: 967, startPoint y: 483, endPoint x: 888, endPoint y: 473, distance: 79.2
click at [888, 473] on div "Vehicle Update 248772.98978599987 km SBS 015 Ovia Odometer Data Name * Vehicle …" at bounding box center [1086, 358] width 422 height 597
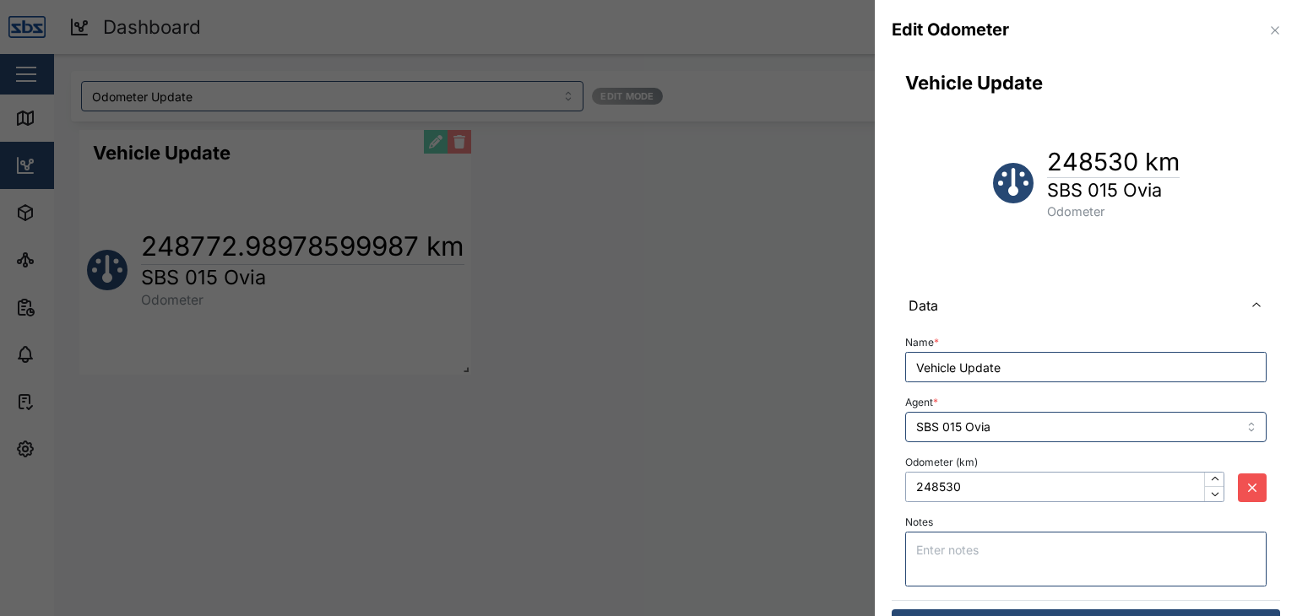
scroll to position [41, 0]
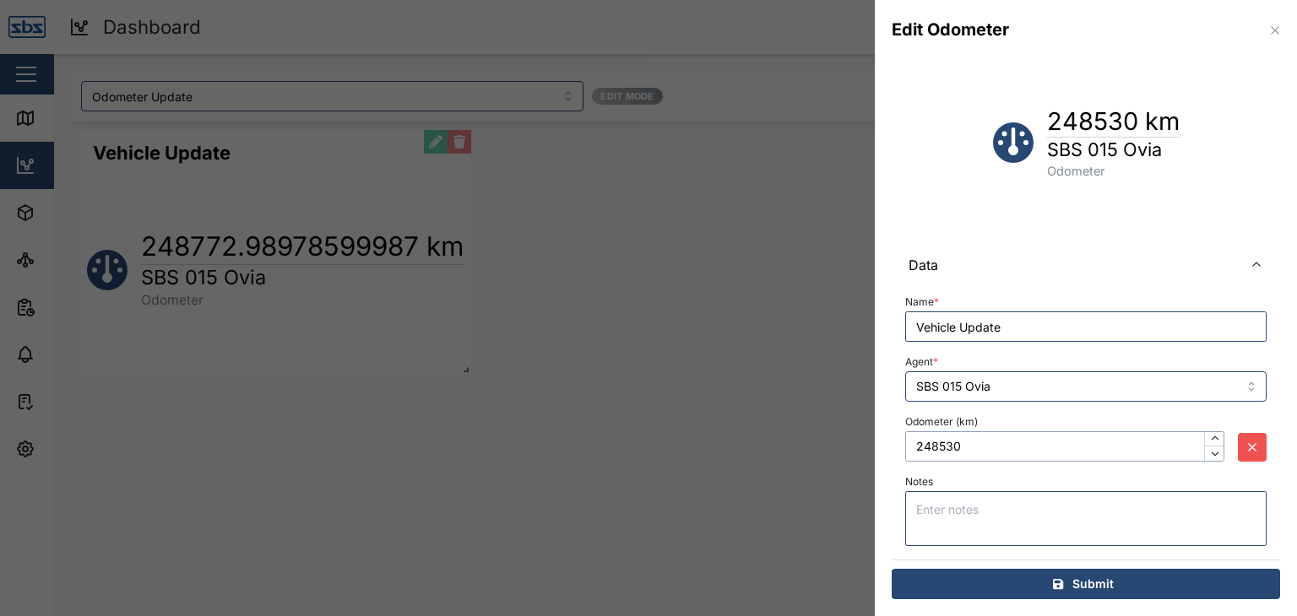
type input "248530"
click at [1081, 582] on span "Submit" at bounding box center [1092, 584] width 41 height 29
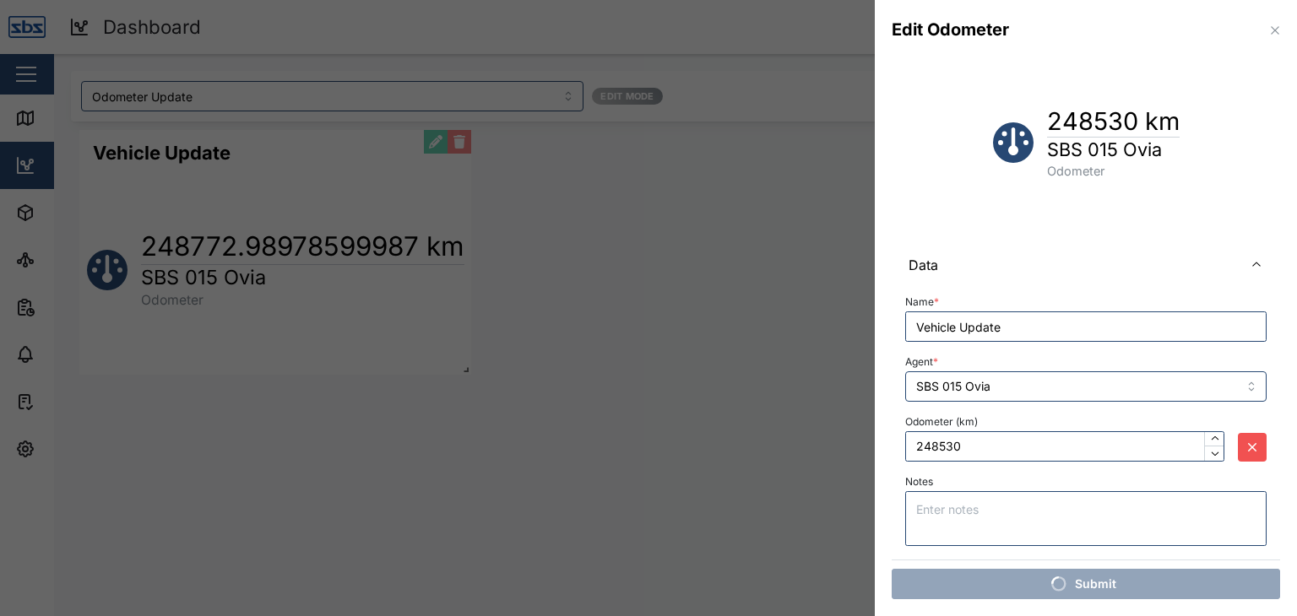
scroll to position [0, 0]
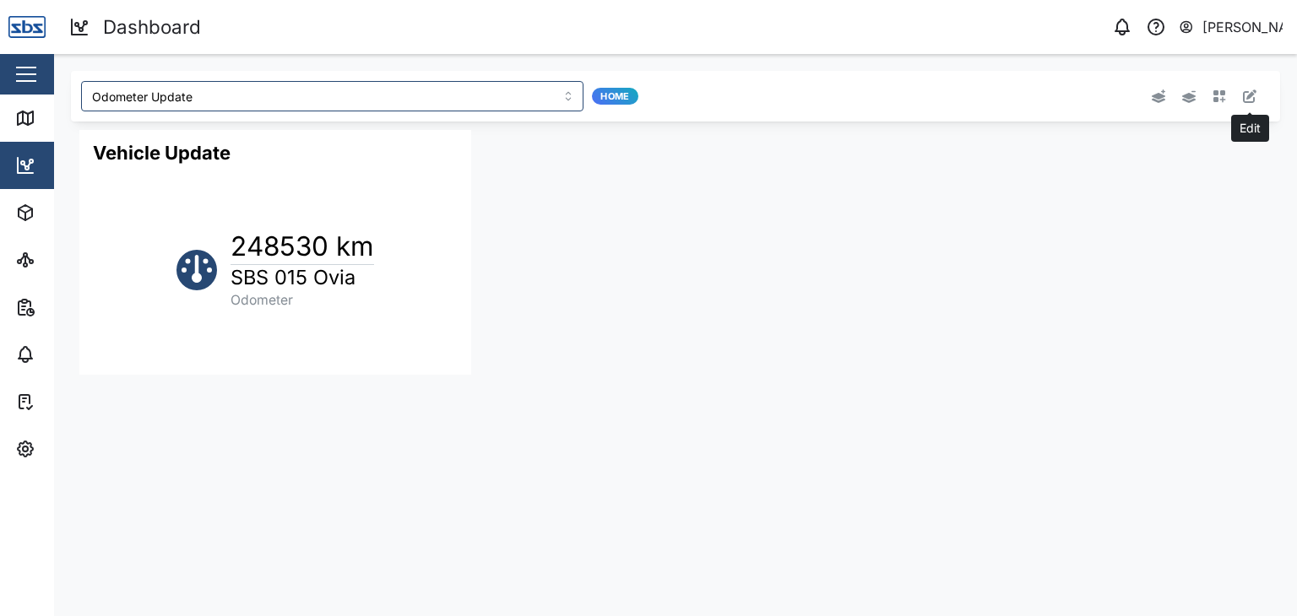
click at [1246, 102] on icon "button" at bounding box center [1250, 97] width 14 height 14
click at [432, 141] on button "button" at bounding box center [436, 142] width 24 height 24
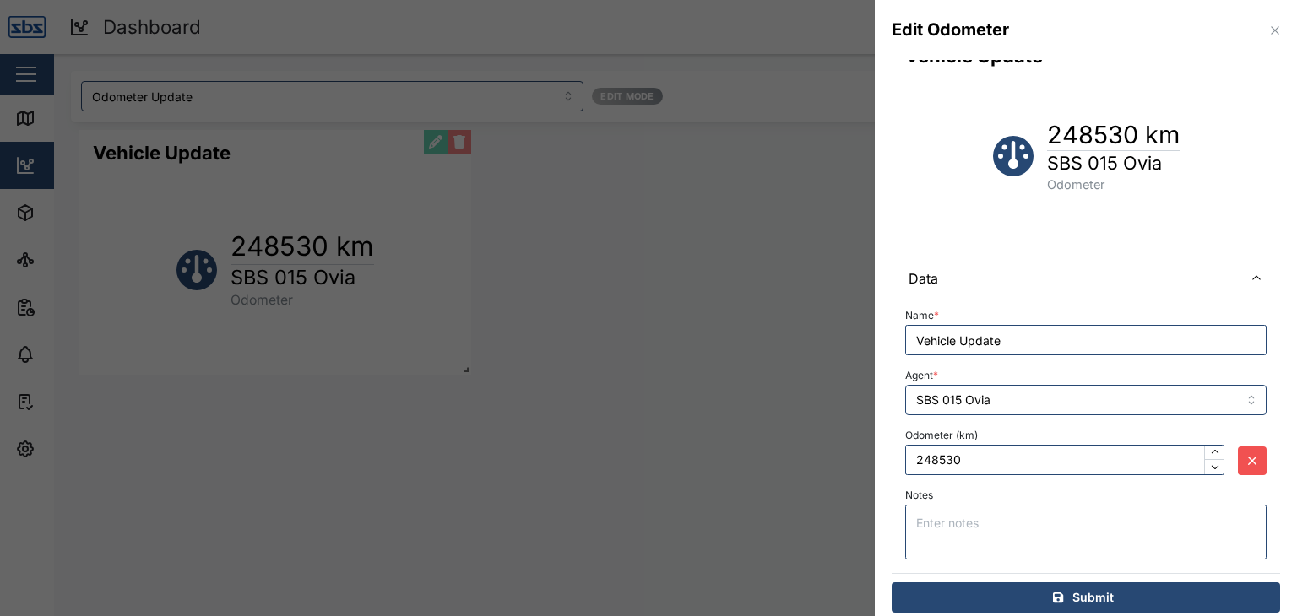
scroll to position [41, 0]
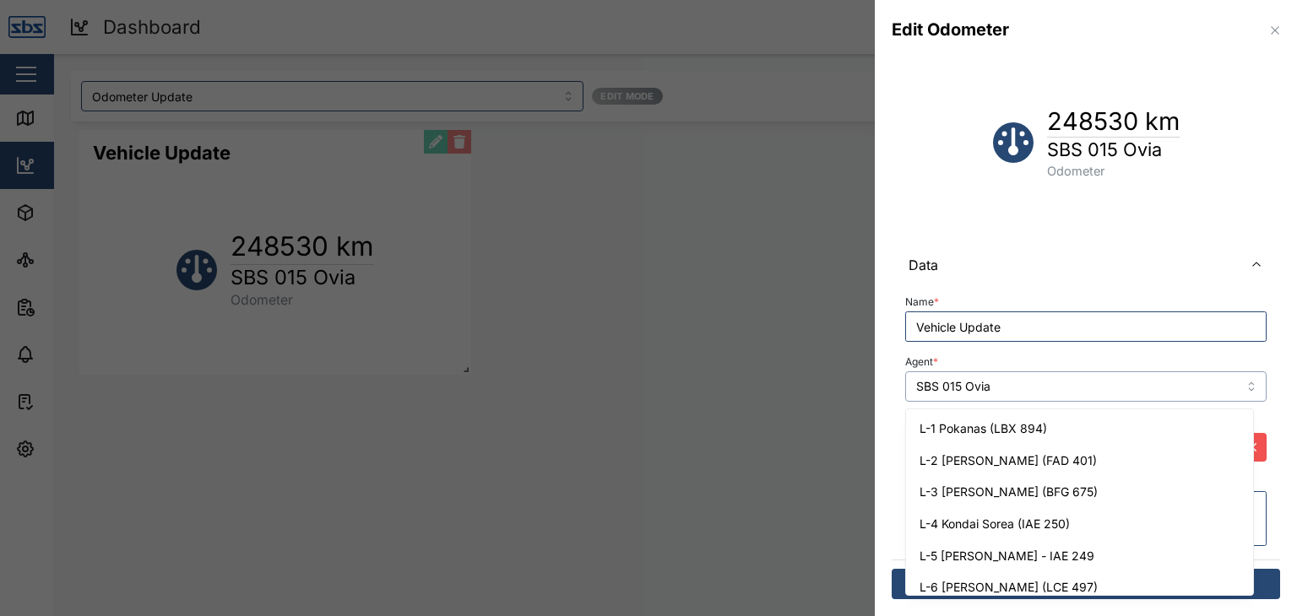
click at [1239, 381] on input "SBS 015 Ovia" at bounding box center [1085, 387] width 361 height 30
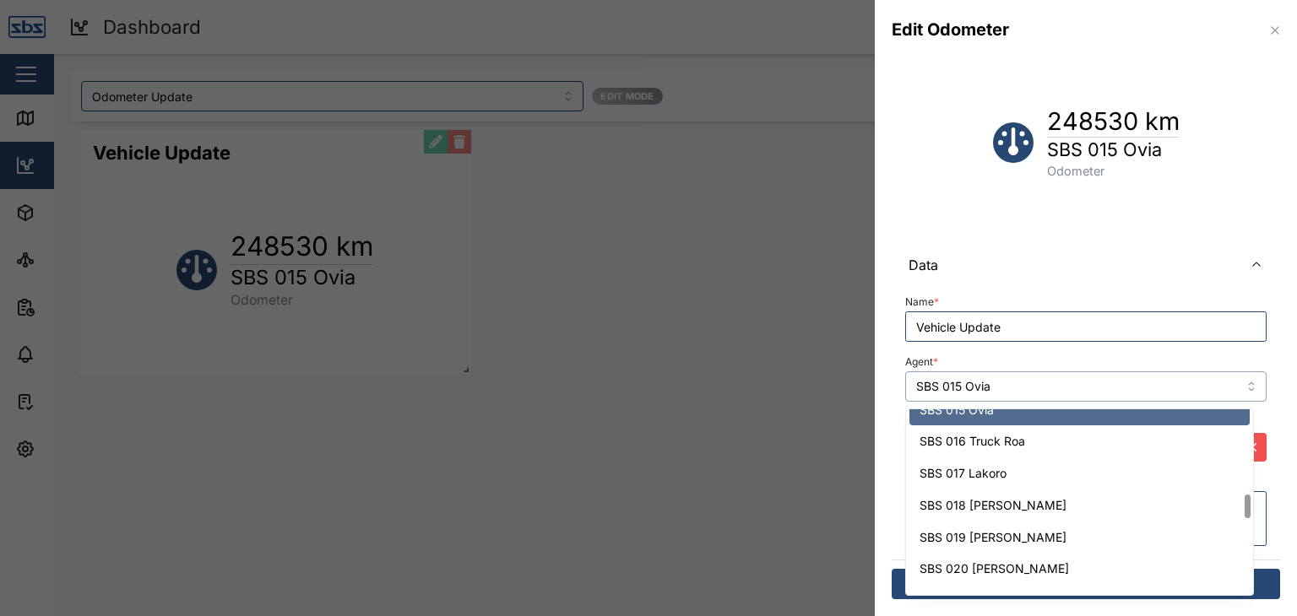
scroll to position [659, 0]
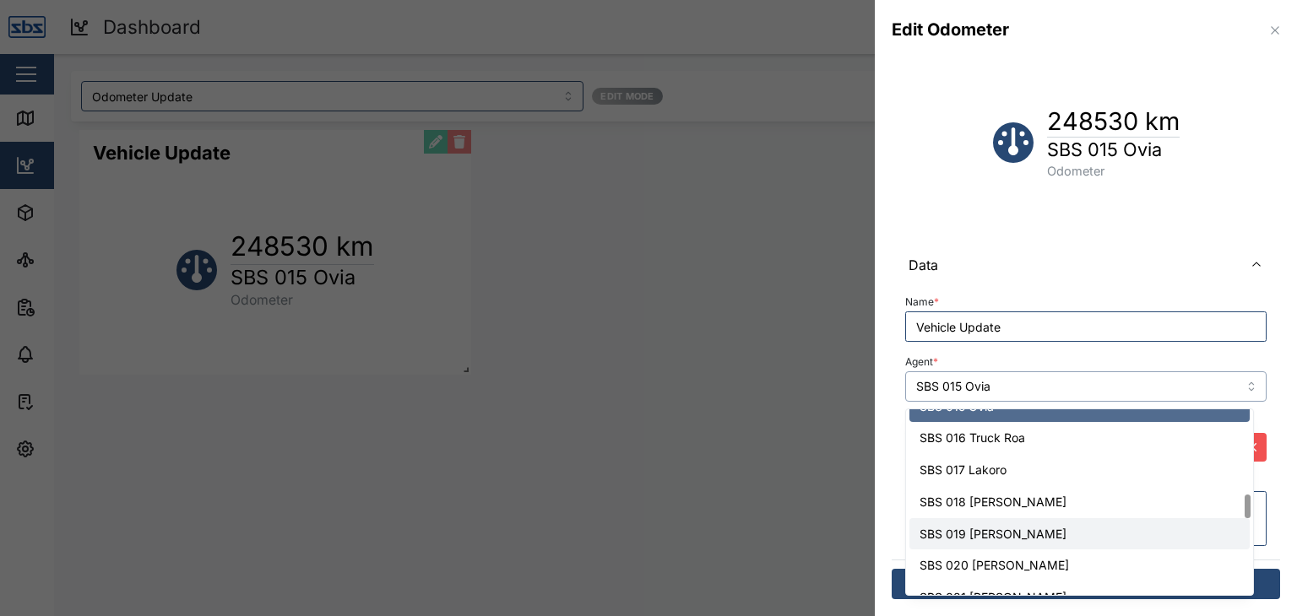
type input "SBS 019 [PERSON_NAME]"
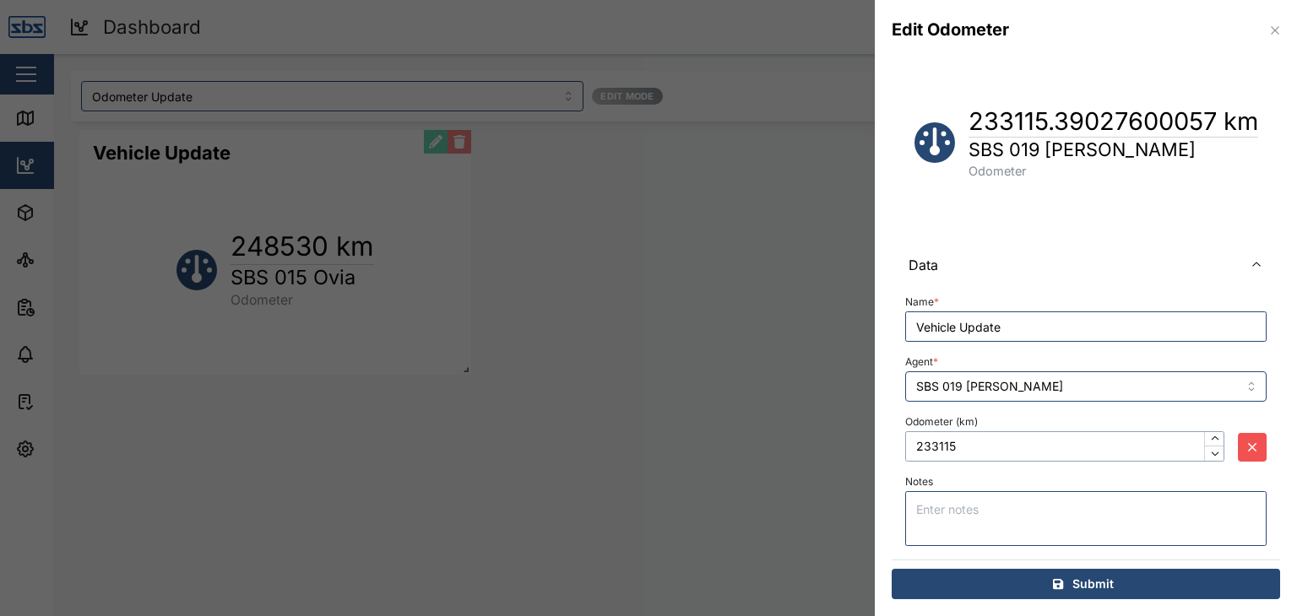
click at [964, 445] on input "233115" at bounding box center [1064, 447] width 319 height 30
drag, startPoint x: 964, startPoint y: 445, endPoint x: 910, endPoint y: 446, distance: 54.0
click at [910, 446] on input "233115" at bounding box center [1064, 447] width 319 height 30
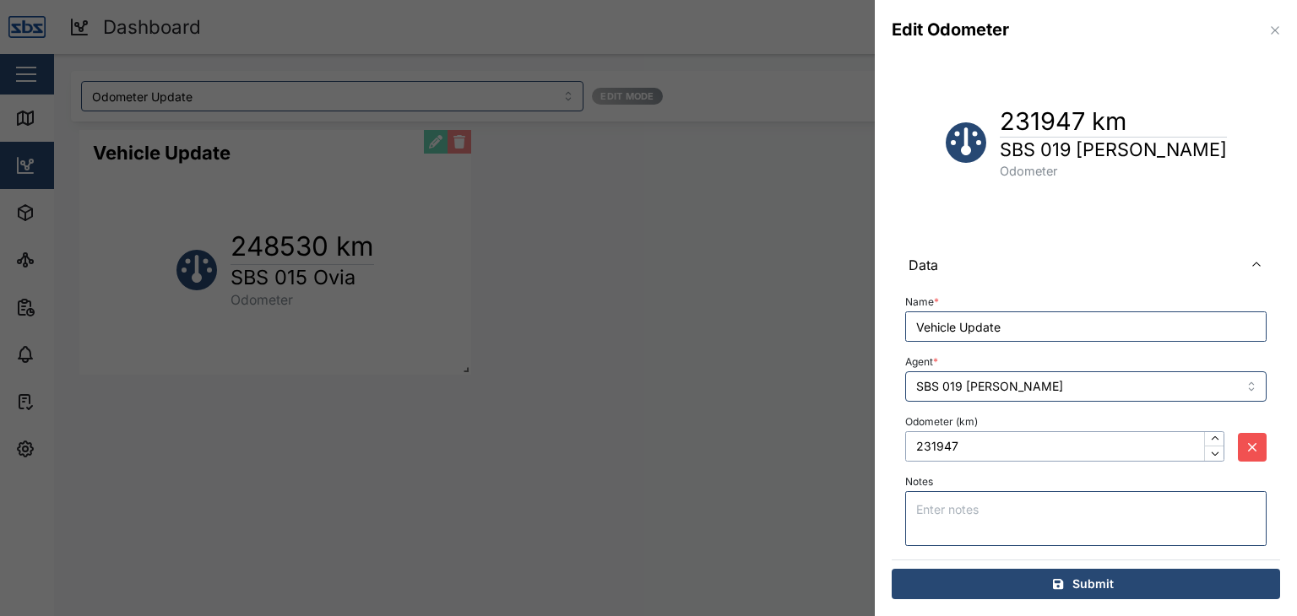
type input "231947"
click at [1094, 586] on span "Submit" at bounding box center [1092, 584] width 41 height 29
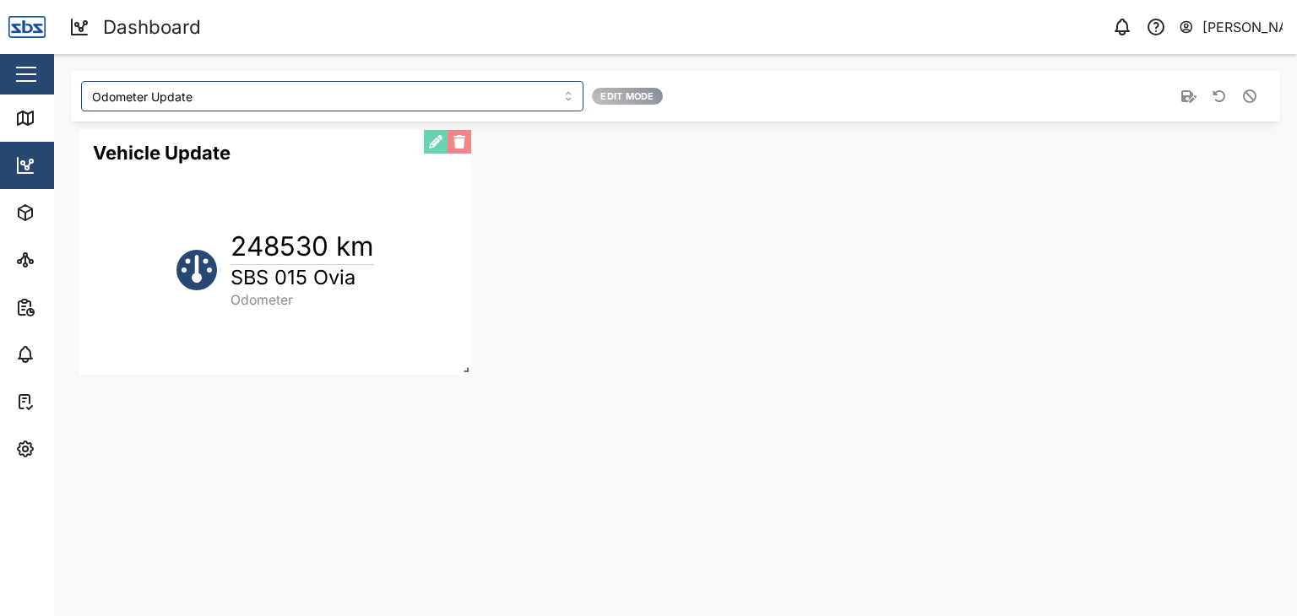
scroll to position [0, 0]
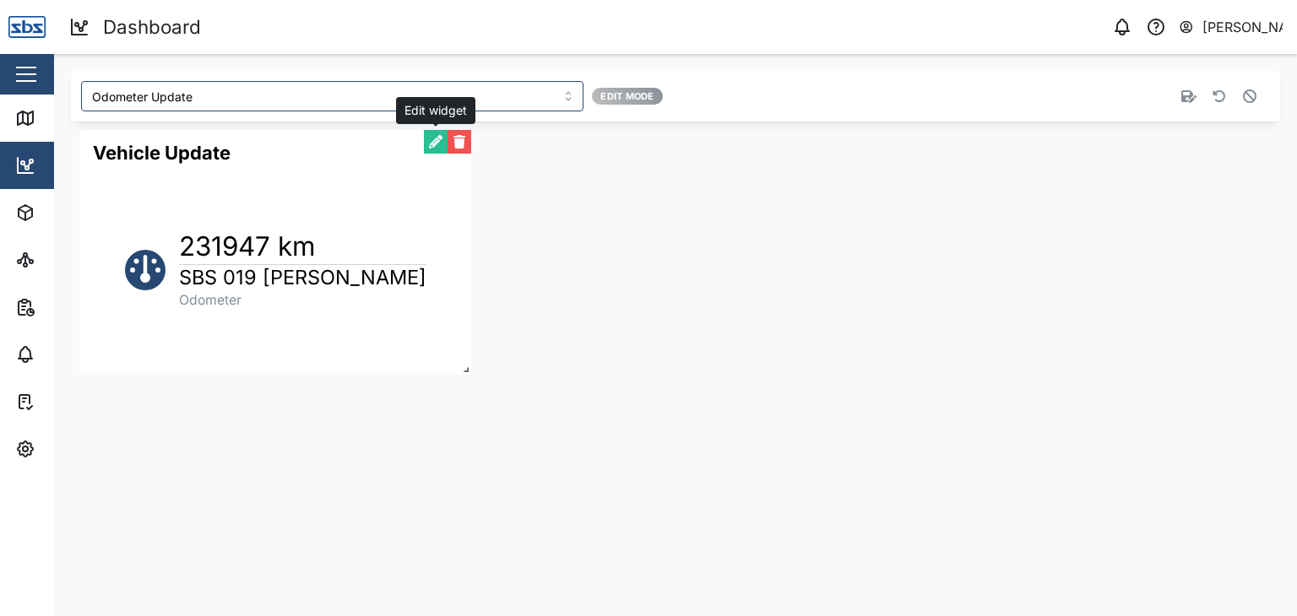
click at [429, 148] on button "button" at bounding box center [436, 142] width 24 height 24
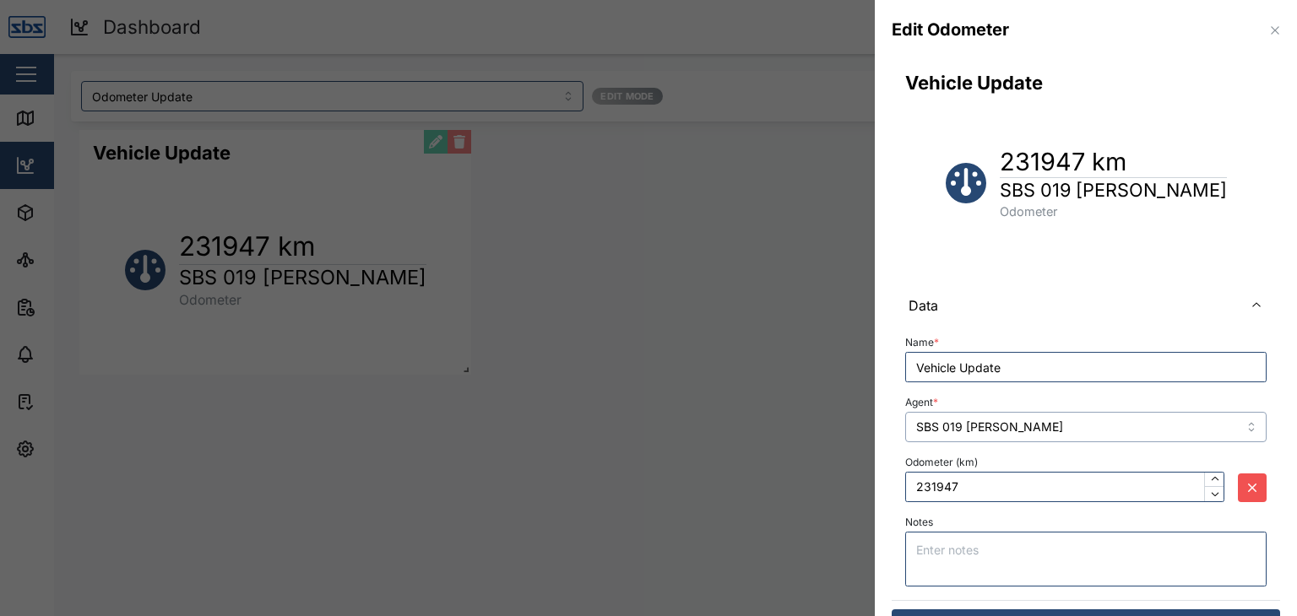
click at [1233, 421] on input "SBS 019 [PERSON_NAME]" at bounding box center [1085, 427] width 361 height 30
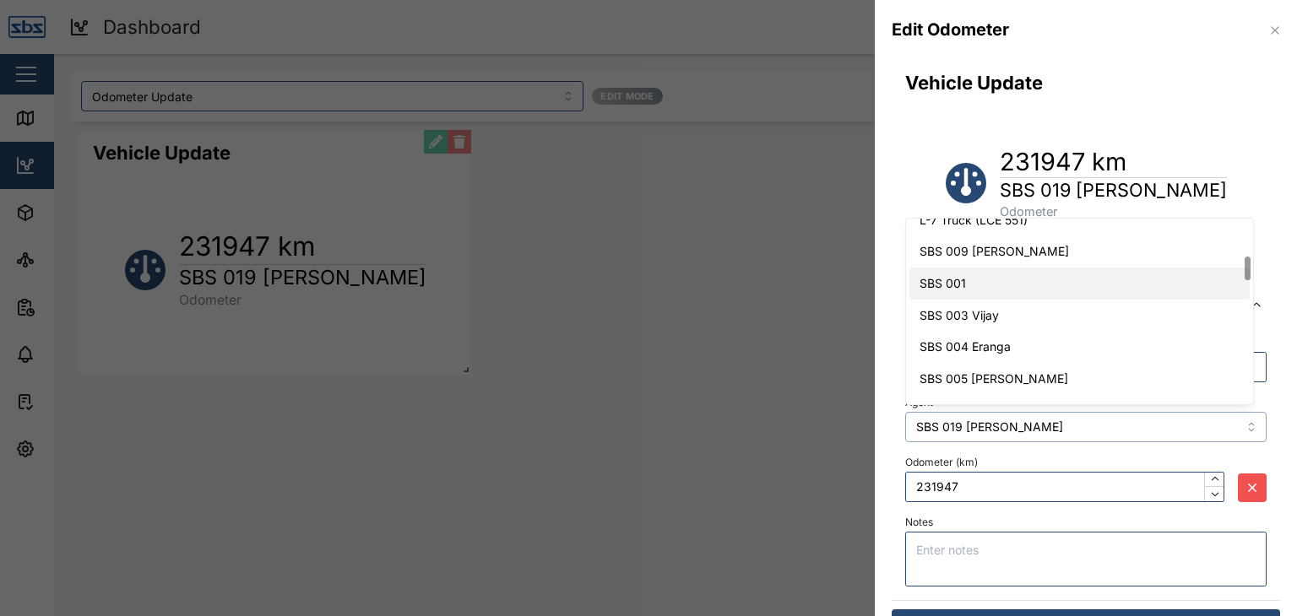
scroll to position [280, 0]
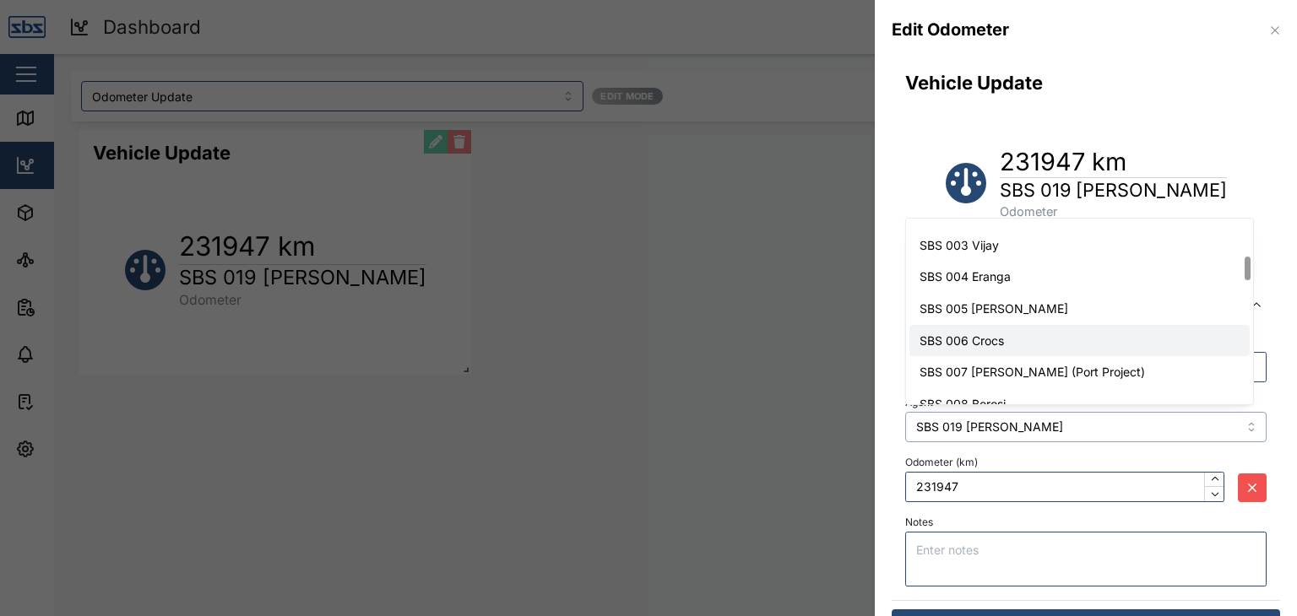
type input "SBS 006 Crocs"
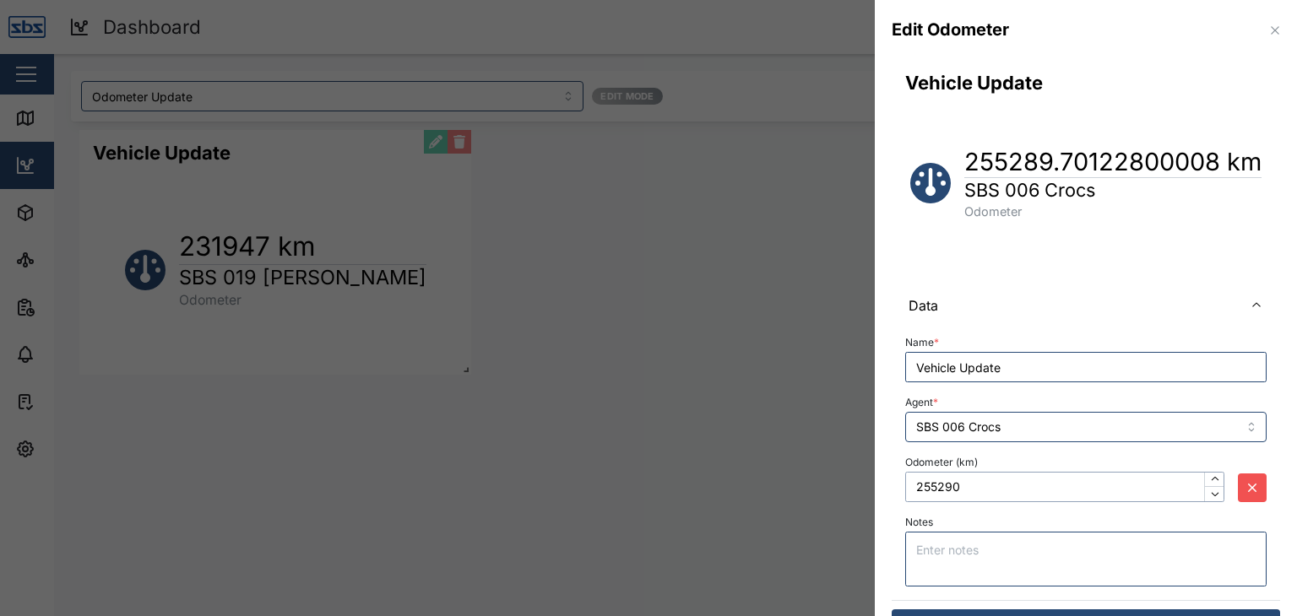
drag, startPoint x: 985, startPoint y: 487, endPoint x: 897, endPoint y: 480, distance: 88.9
click at [897, 480] on div "Name * Vehicle Update Agent * SBS 006 Crocs Odometer (km) 255290 Notes" at bounding box center [1086, 464] width 388 height 274
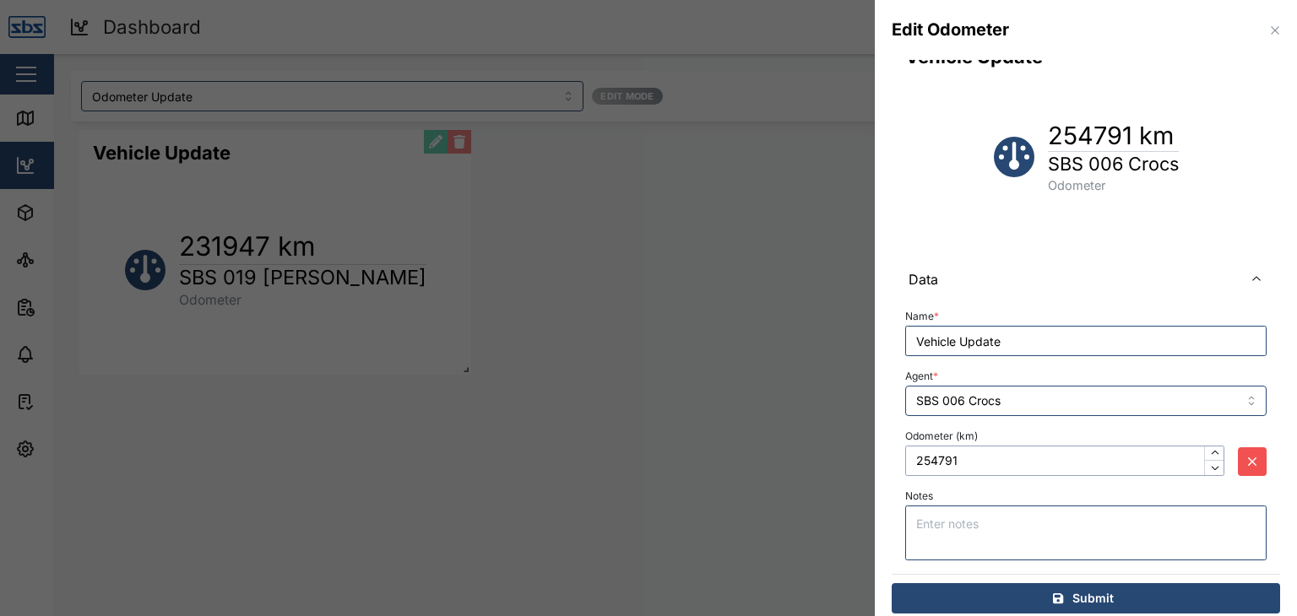
scroll to position [41, 0]
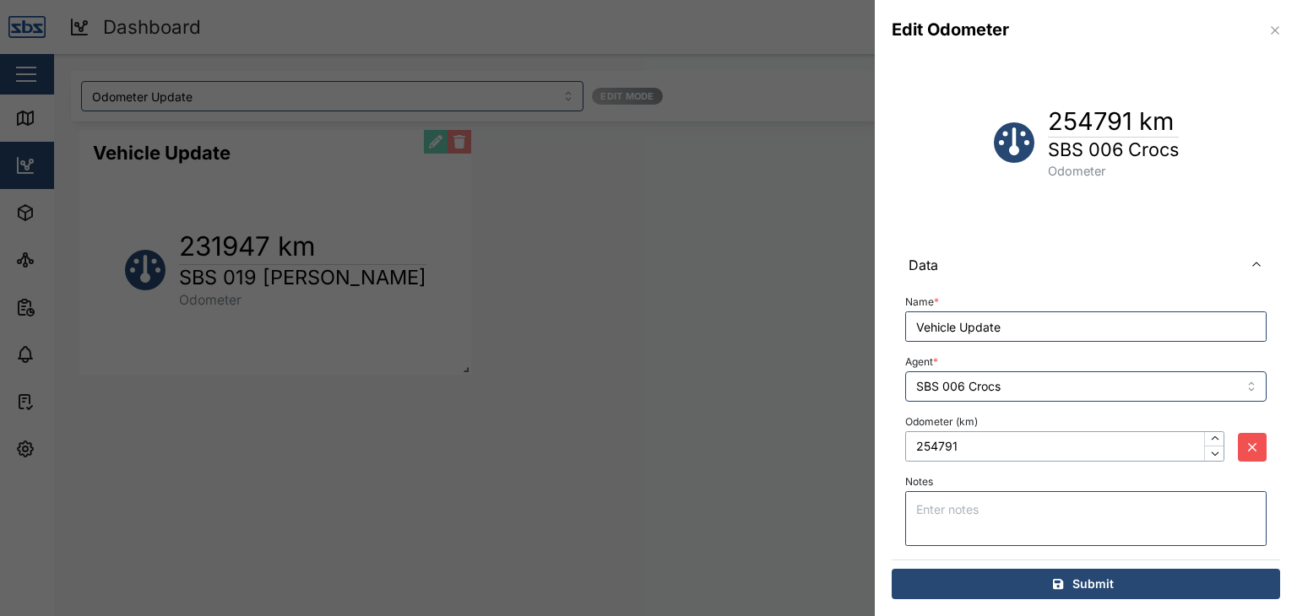
type input "254791"
click at [1083, 581] on span "Submit" at bounding box center [1092, 584] width 41 height 29
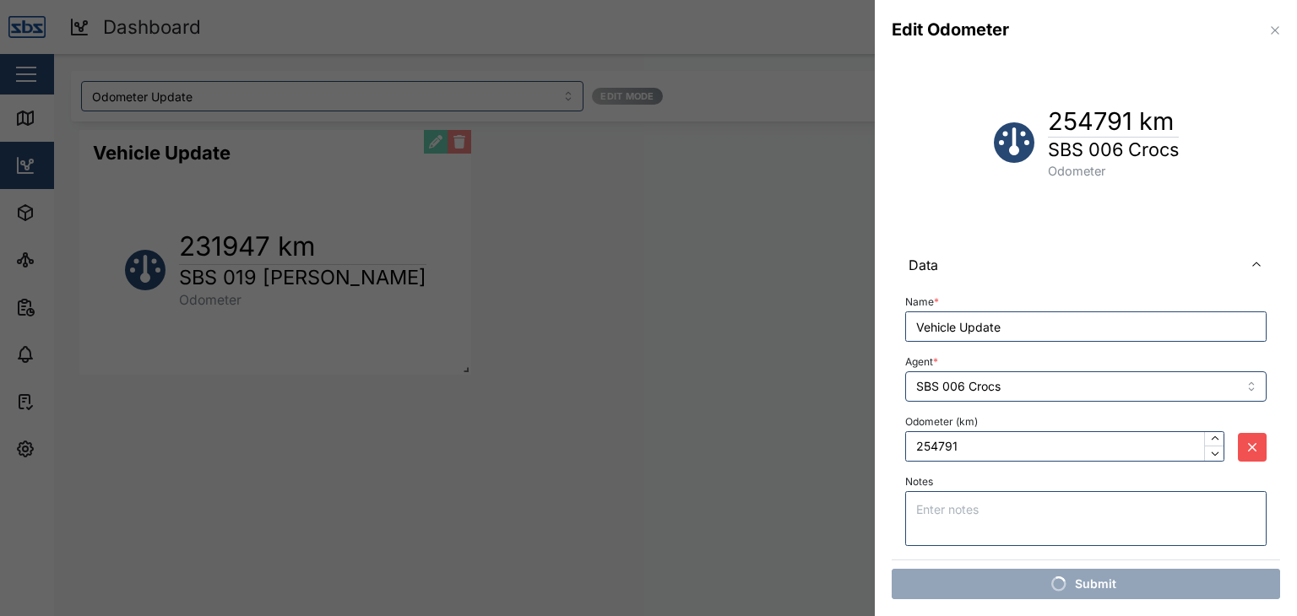
scroll to position [0, 0]
